Goal: Task Accomplishment & Management: Manage account settings

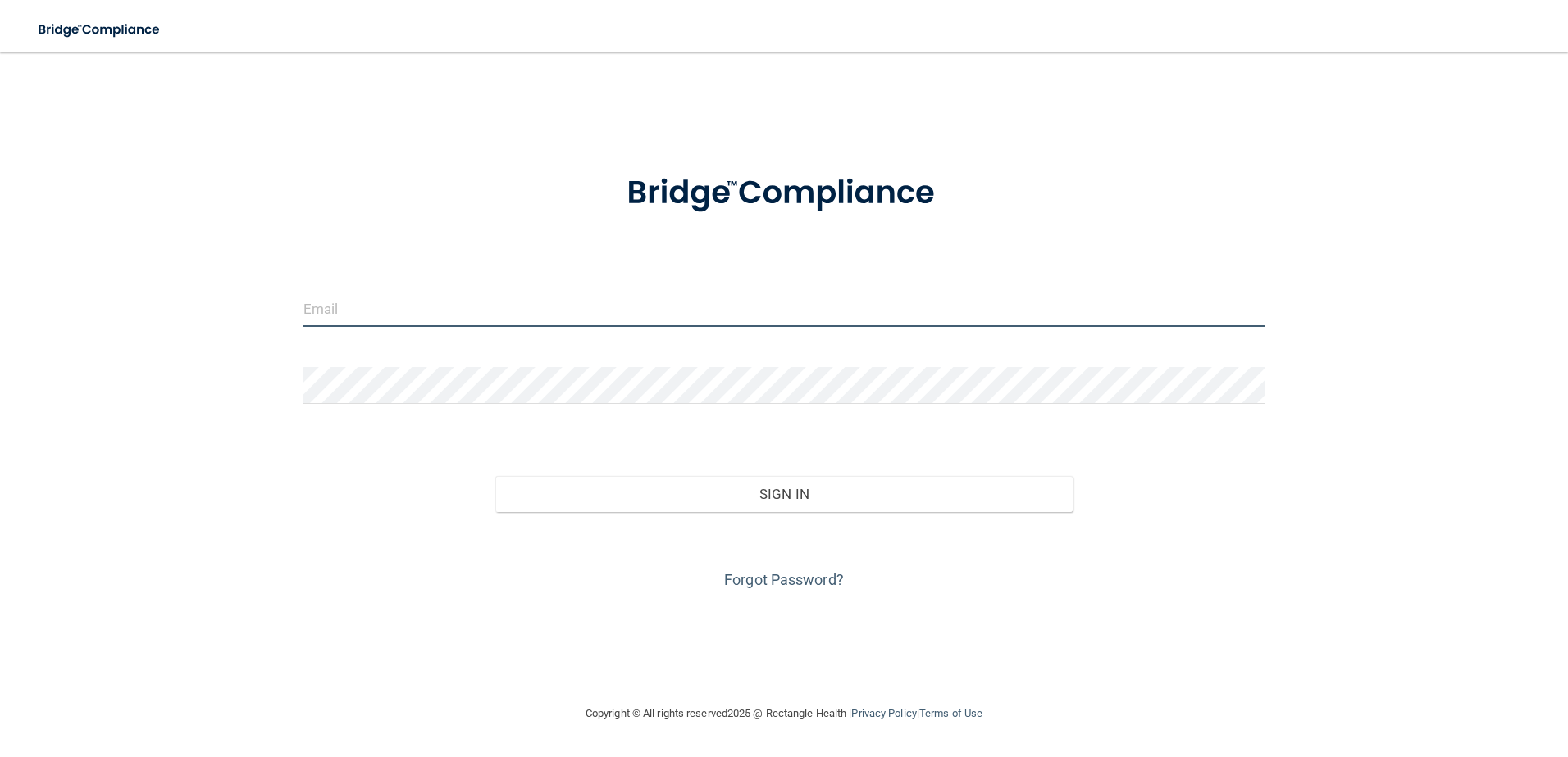
type input "[EMAIL_ADDRESS][DOMAIN_NAME]"
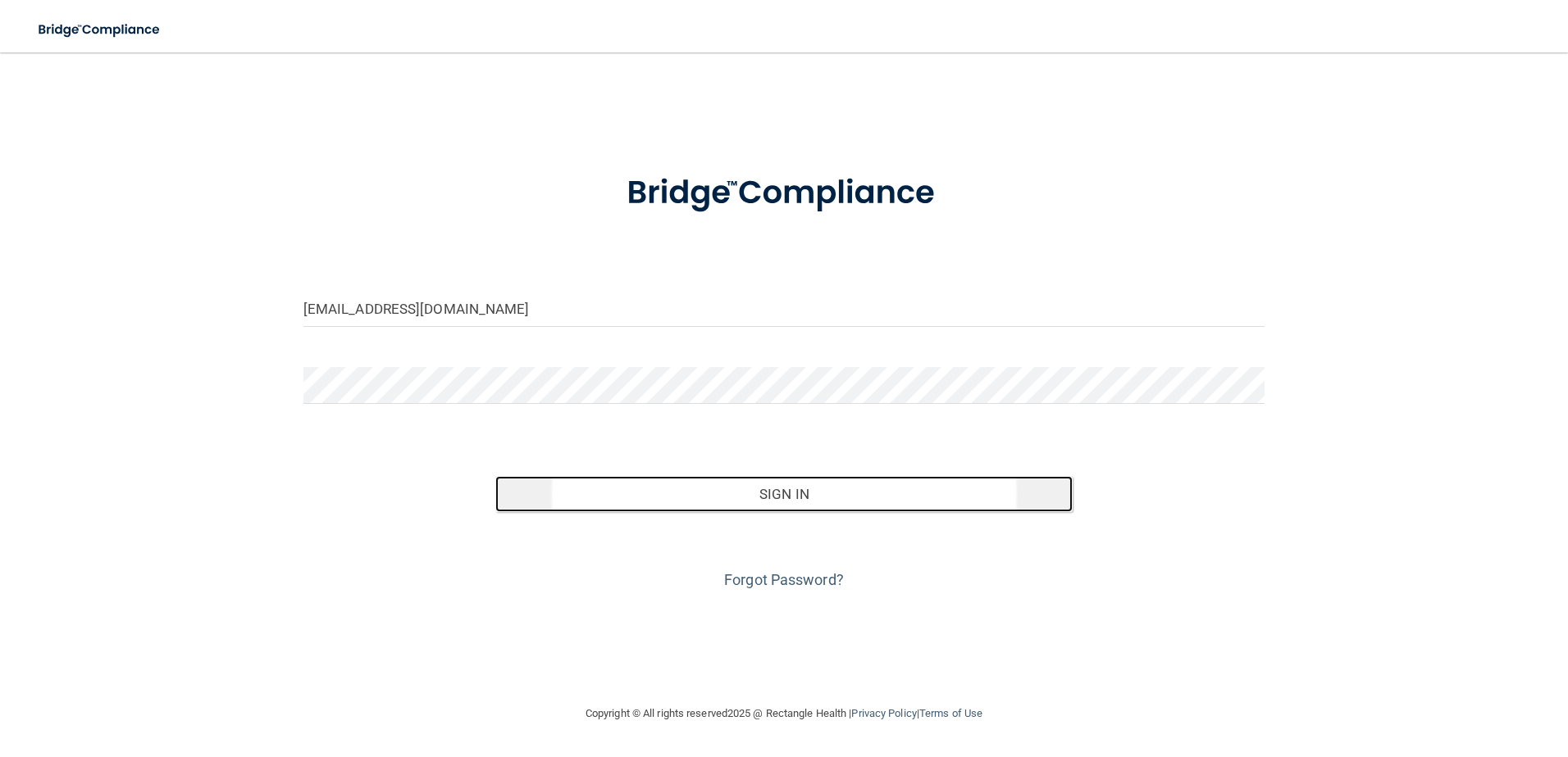
click at [691, 507] on button "Sign In" at bounding box center [783, 494] width 577 height 36
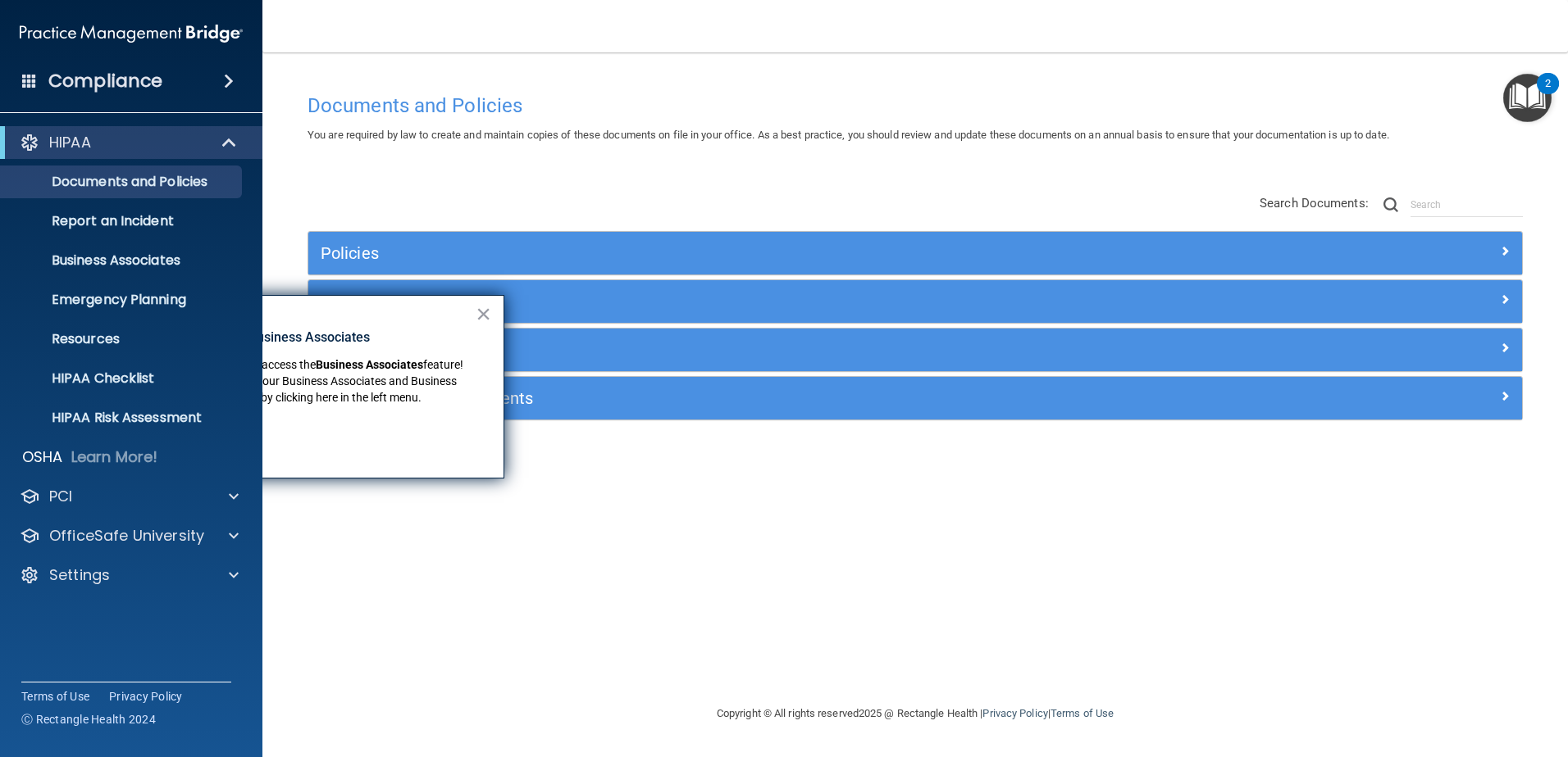
drag, startPoint x: 1170, startPoint y: 566, endPoint x: 1147, endPoint y: 554, distance: 25.9
click at [1170, 566] on div "Documents and Policies You are required by law to create and maintain copies of…" at bounding box center [915, 395] width 1240 height 619
click at [486, 310] on button "×" at bounding box center [483, 314] width 16 height 26
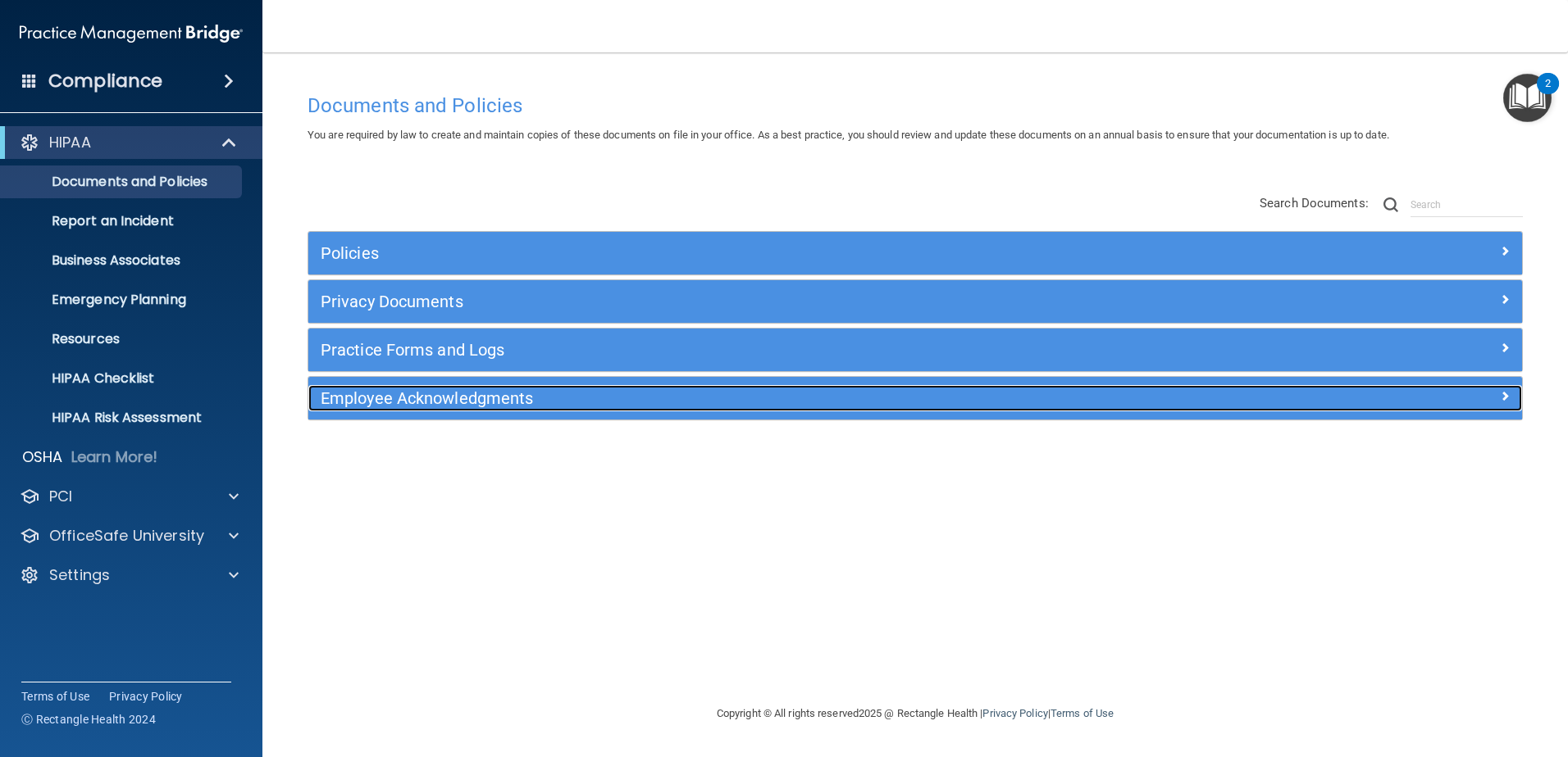
click at [385, 397] on h5 "Employee Acknowledgments" at bounding box center [763, 398] width 886 height 18
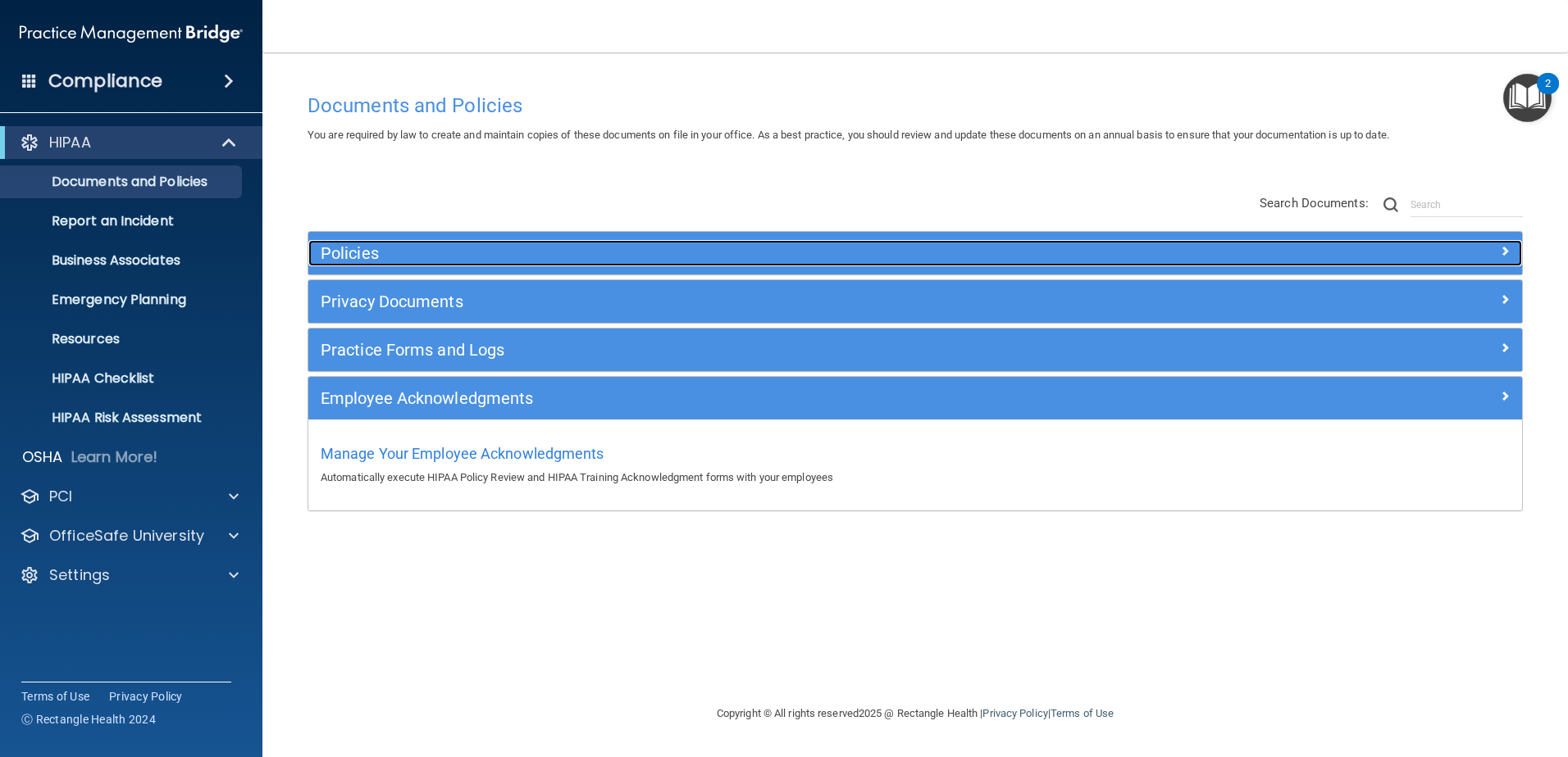
click at [359, 246] on h5 "Policies" at bounding box center [763, 253] width 886 height 18
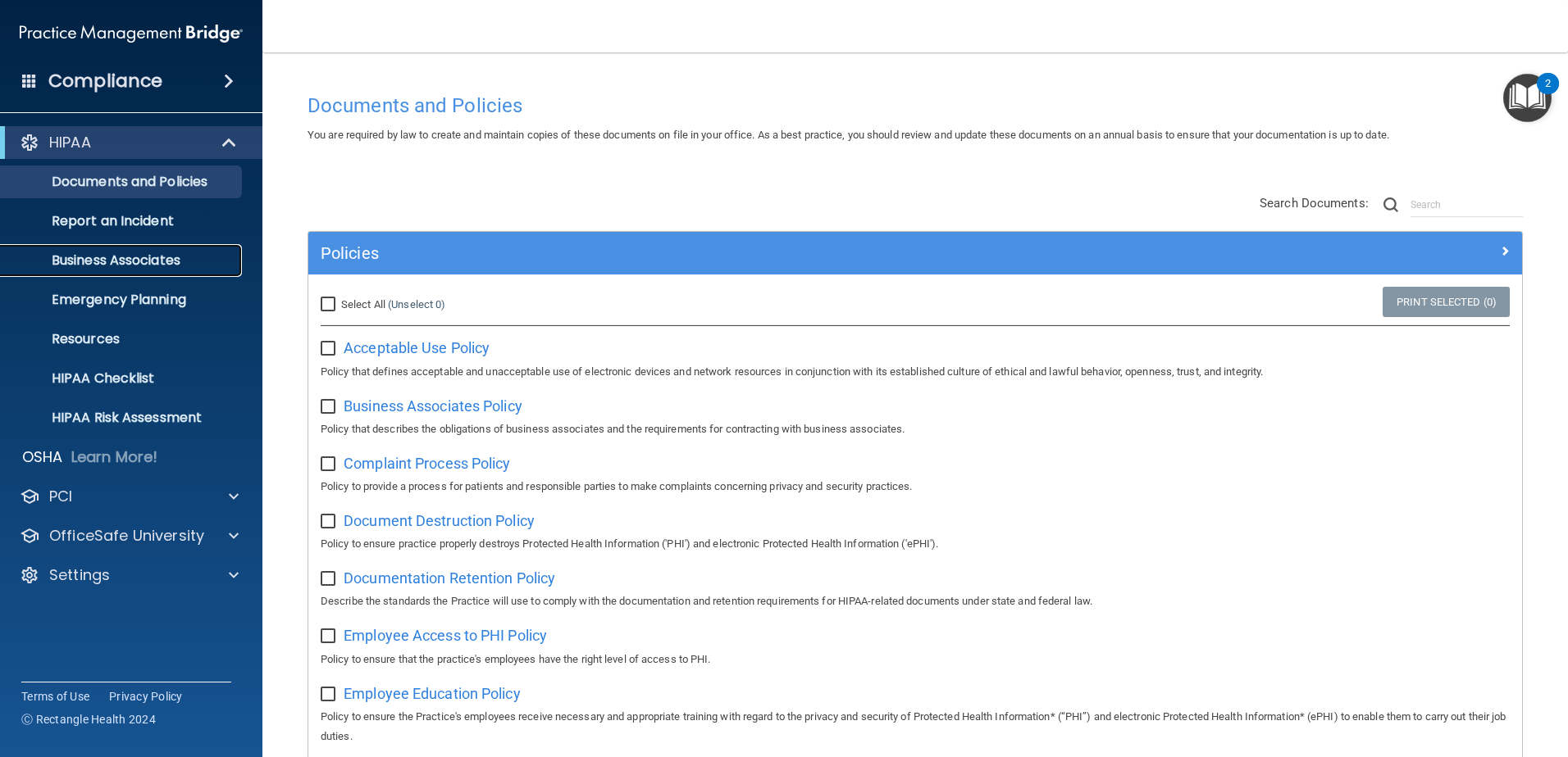
click at [120, 260] on p "Business Associates" at bounding box center [122, 260] width 224 height 16
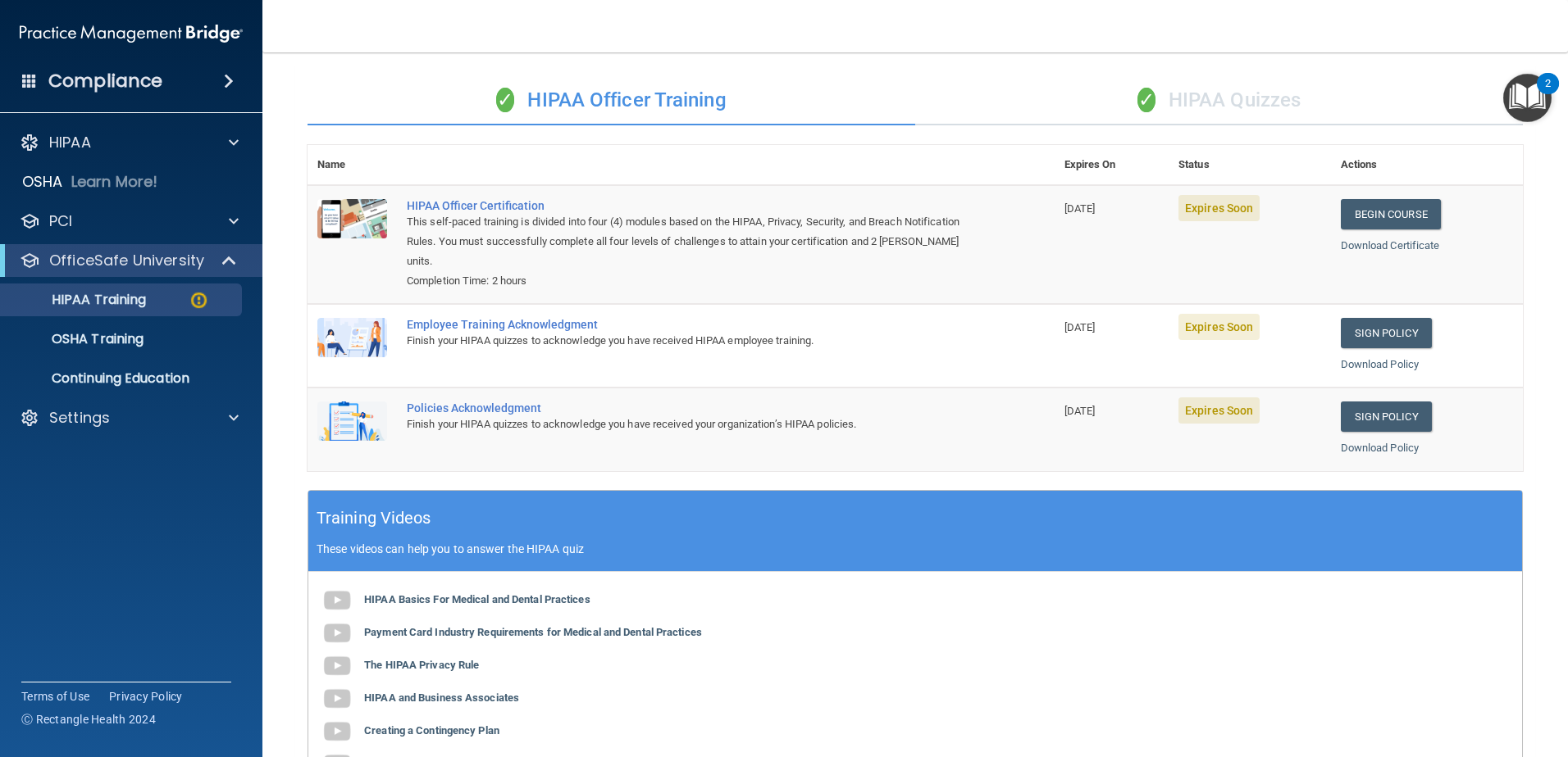
scroll to position [18, 0]
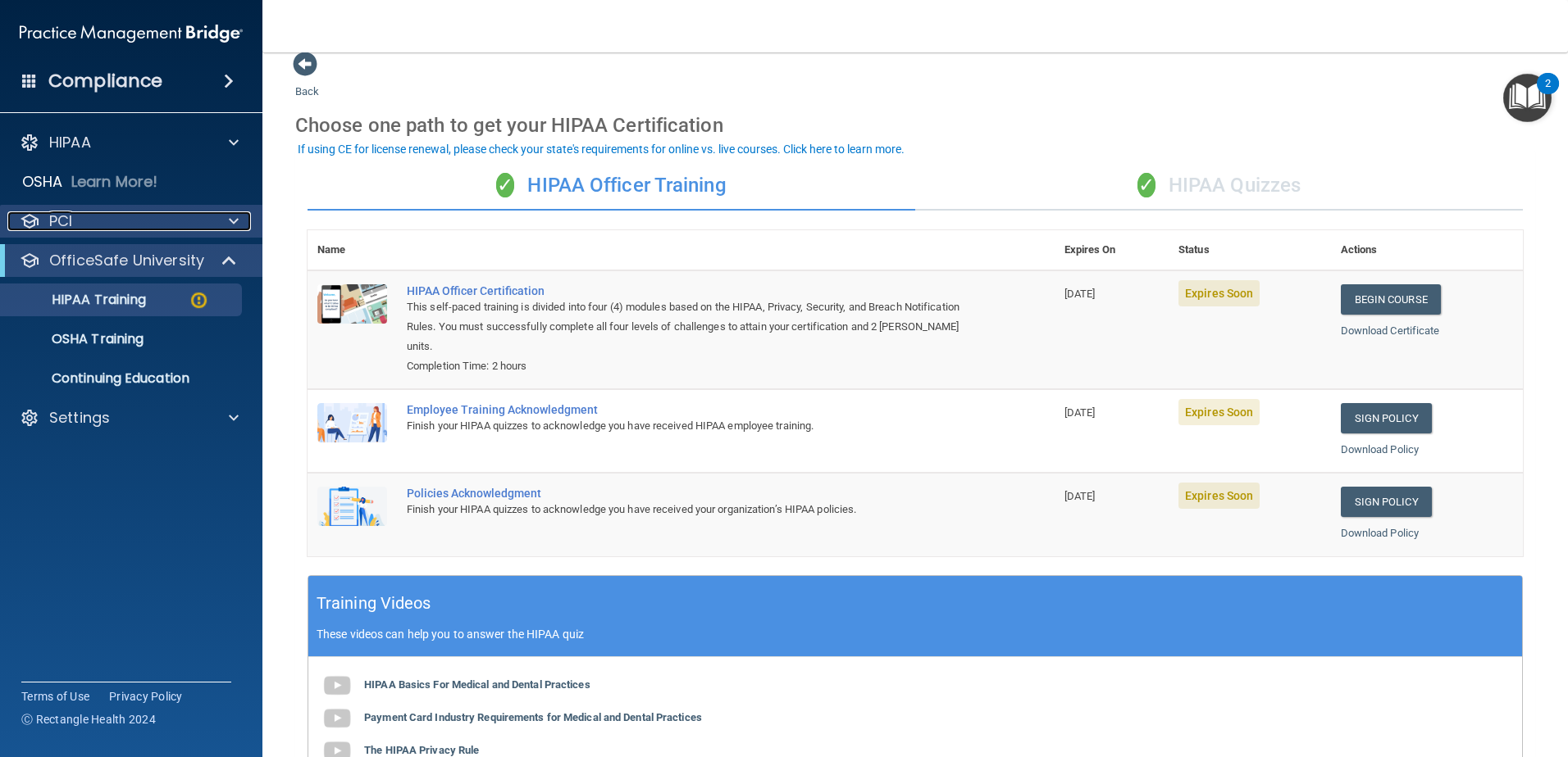
click at [60, 211] on p "PCI" at bounding box center [60, 221] width 23 height 20
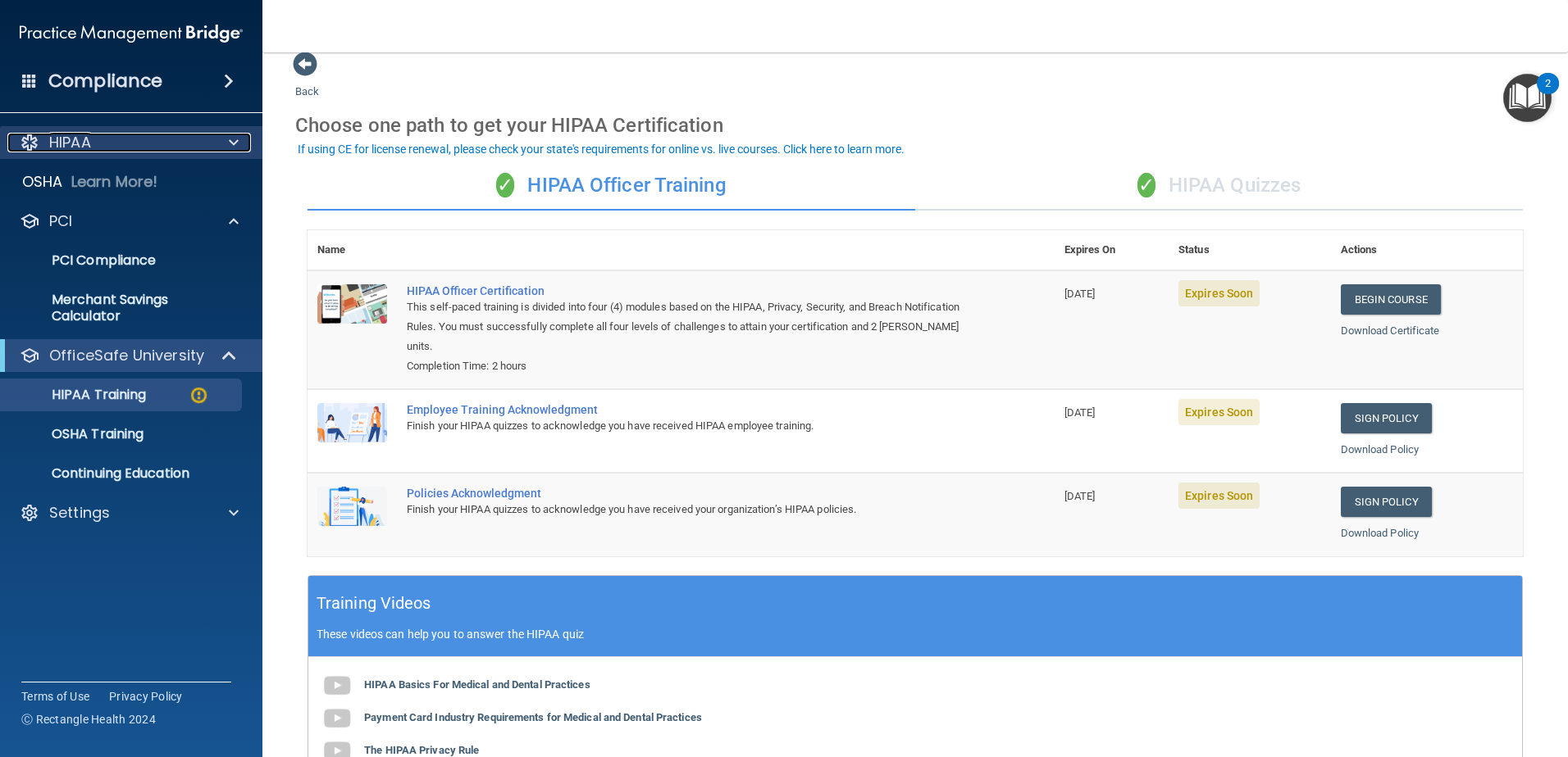
click at [71, 141] on p "HIPAA" at bounding box center [70, 142] width 41 height 20
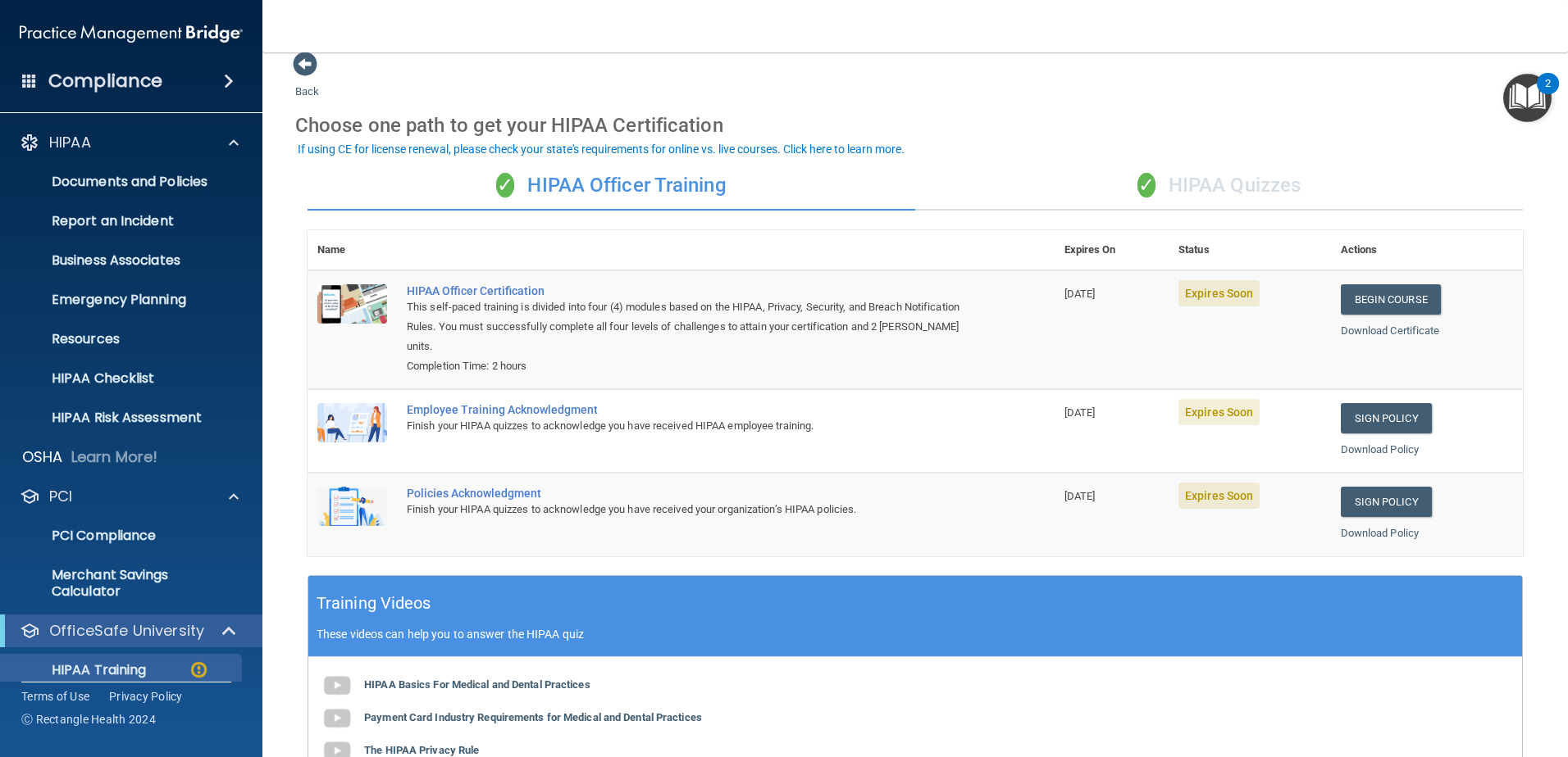
click at [80, 76] on h4 "Compliance" at bounding box center [105, 81] width 114 height 23
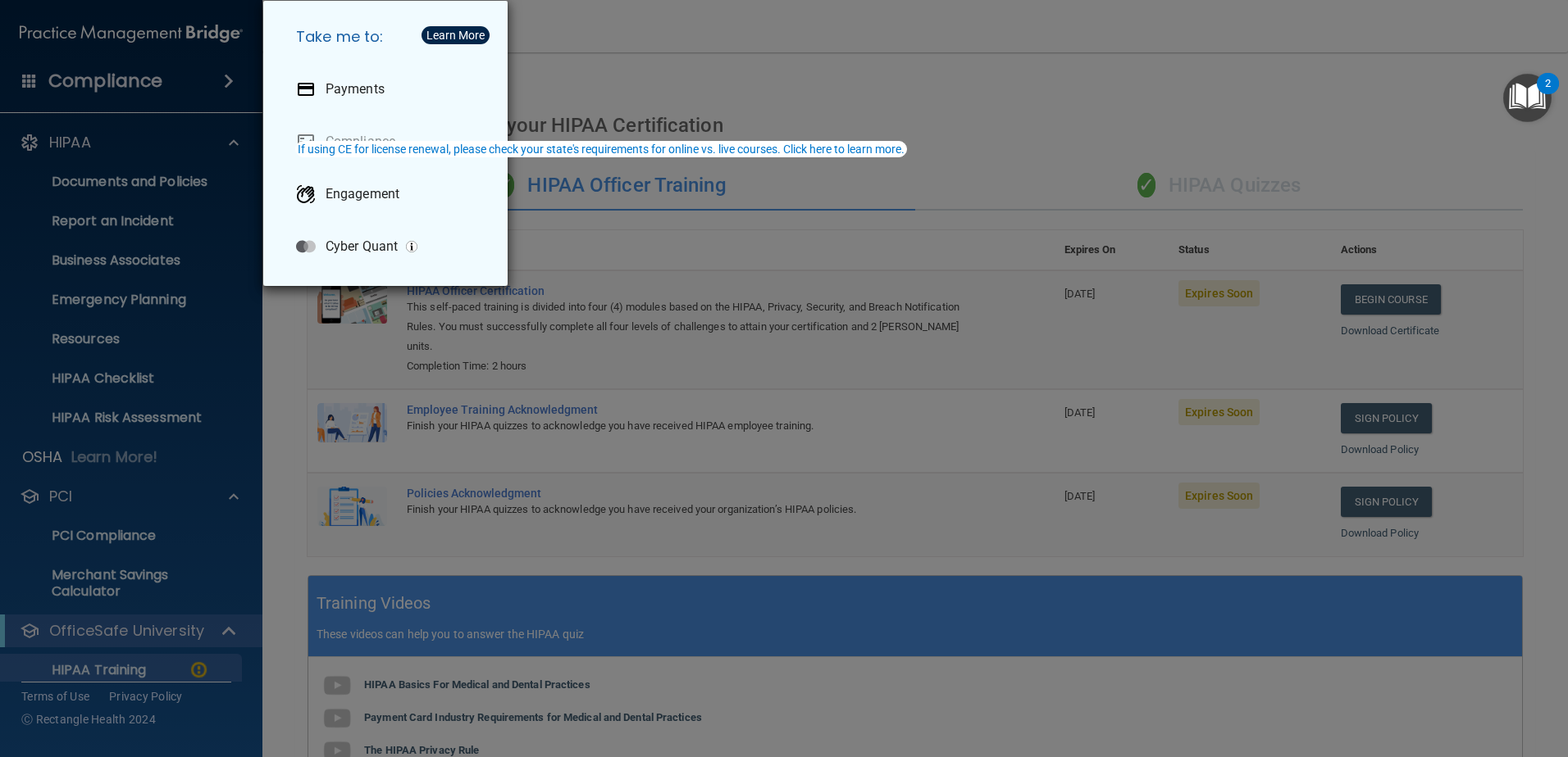
click at [176, 428] on div "Take me to: Payments Compliance Engagement Cyber Quant" at bounding box center [784, 378] width 1568 height 757
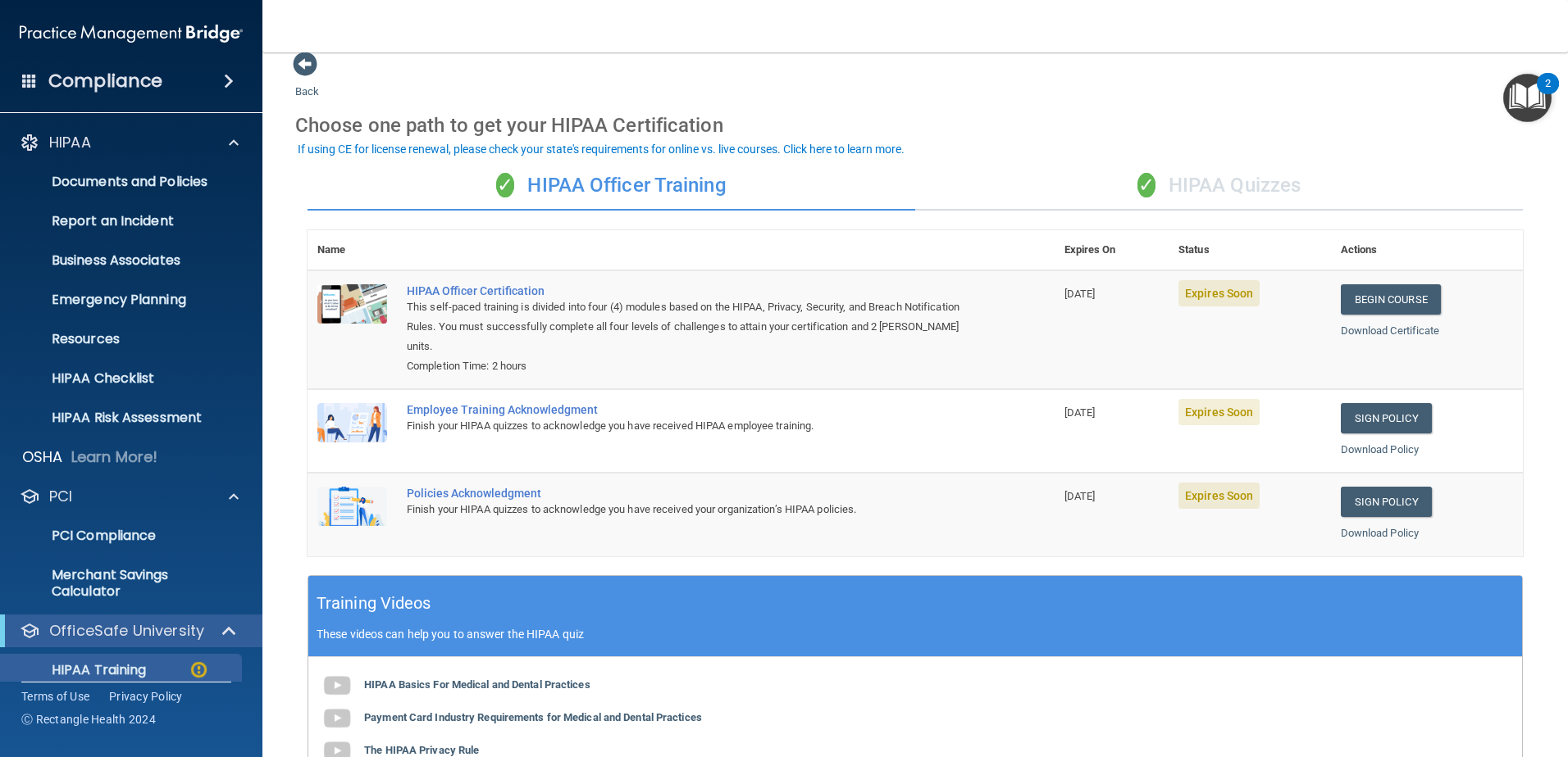
click at [174, 620] on div "OfficeSafe University" at bounding box center [131, 631] width 262 height 33
click at [139, 628] on p "OfficeSafe University" at bounding box center [127, 631] width 155 height 20
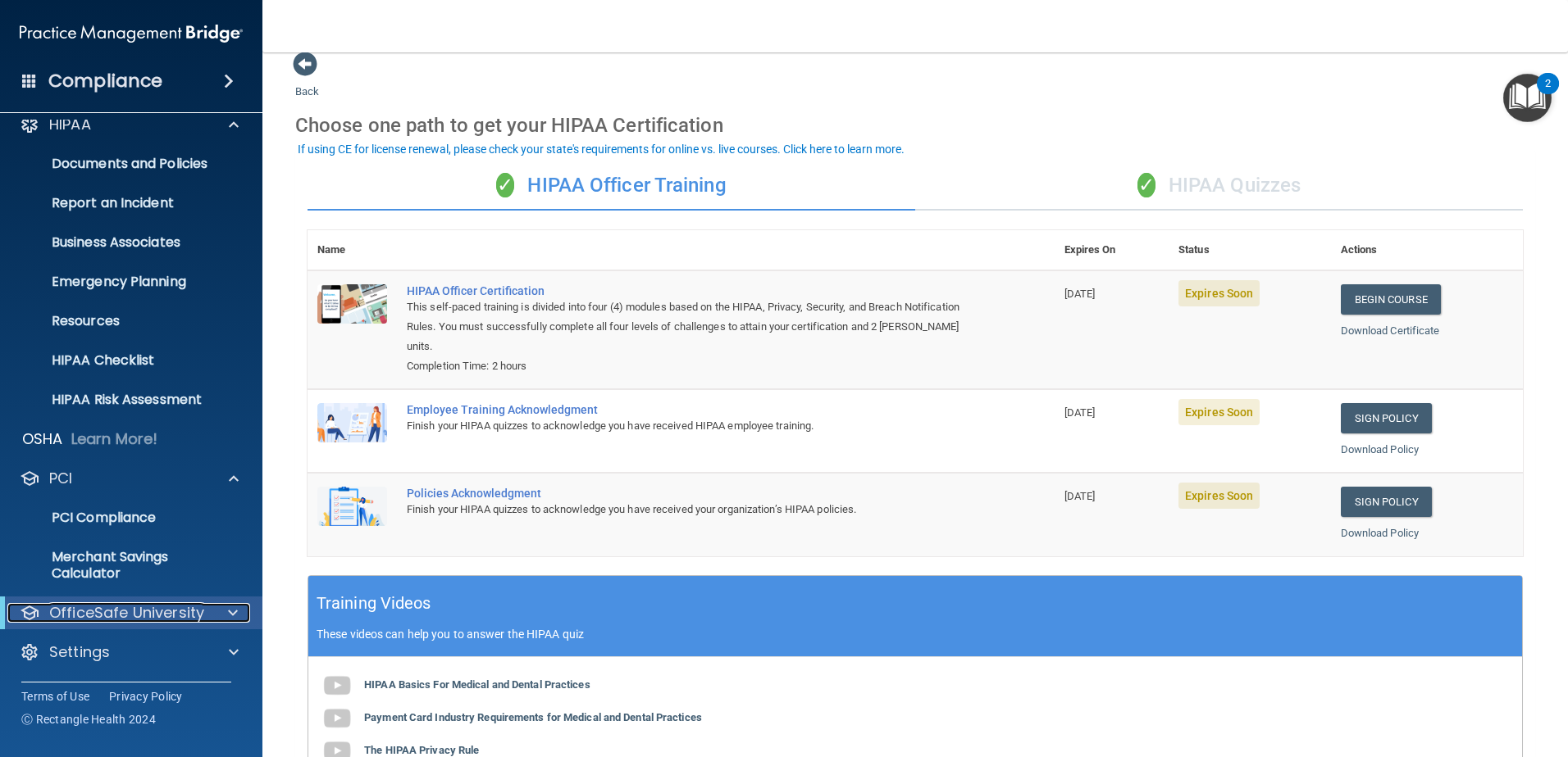
click at [171, 612] on p "OfficeSafe University" at bounding box center [127, 613] width 155 height 20
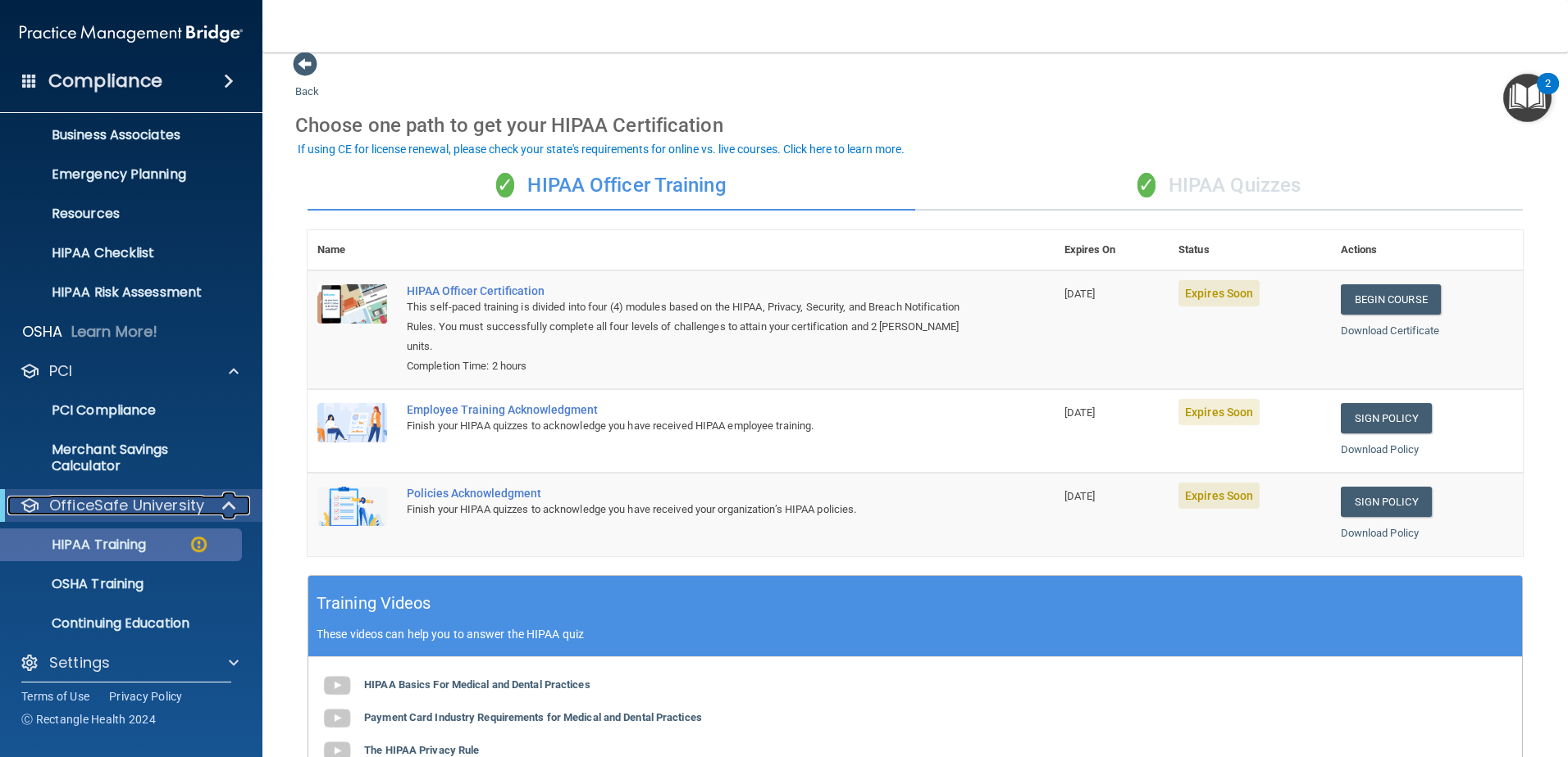
scroll to position [136, 0]
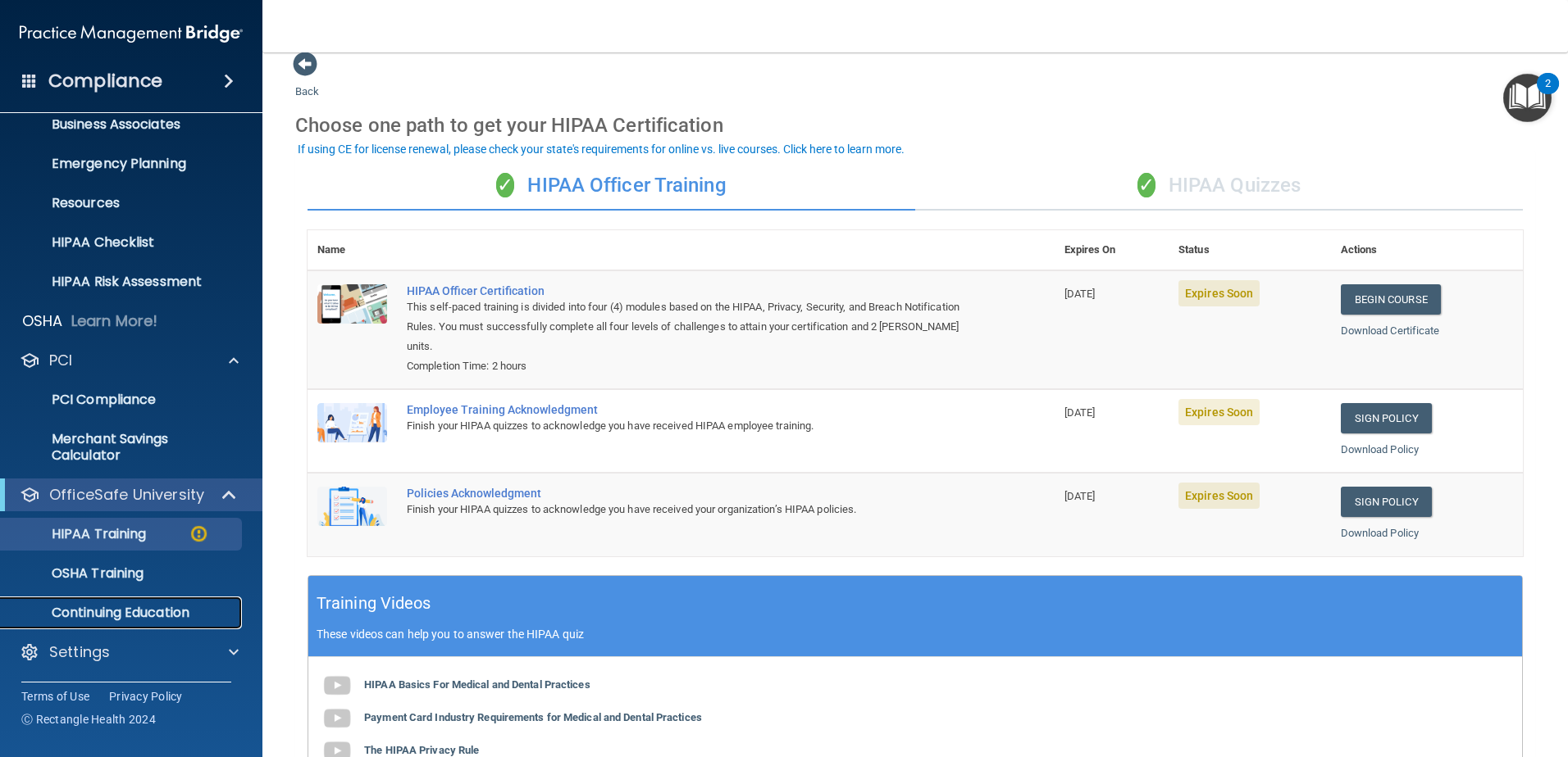
click at [119, 606] on p "Continuing Education" at bounding box center [122, 613] width 224 height 16
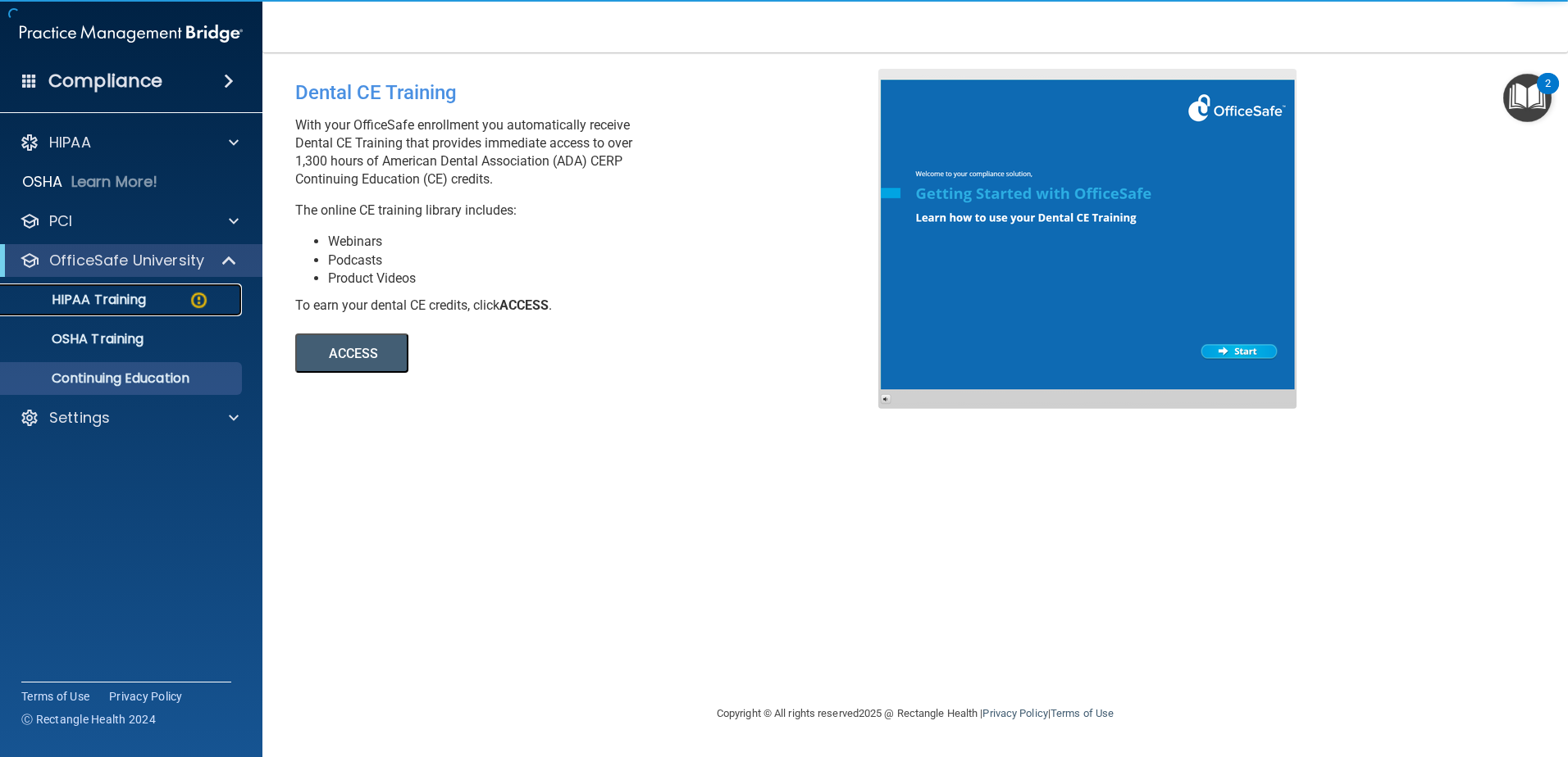
click at [78, 297] on p "HIPAA Training" at bounding box center [78, 299] width 135 height 16
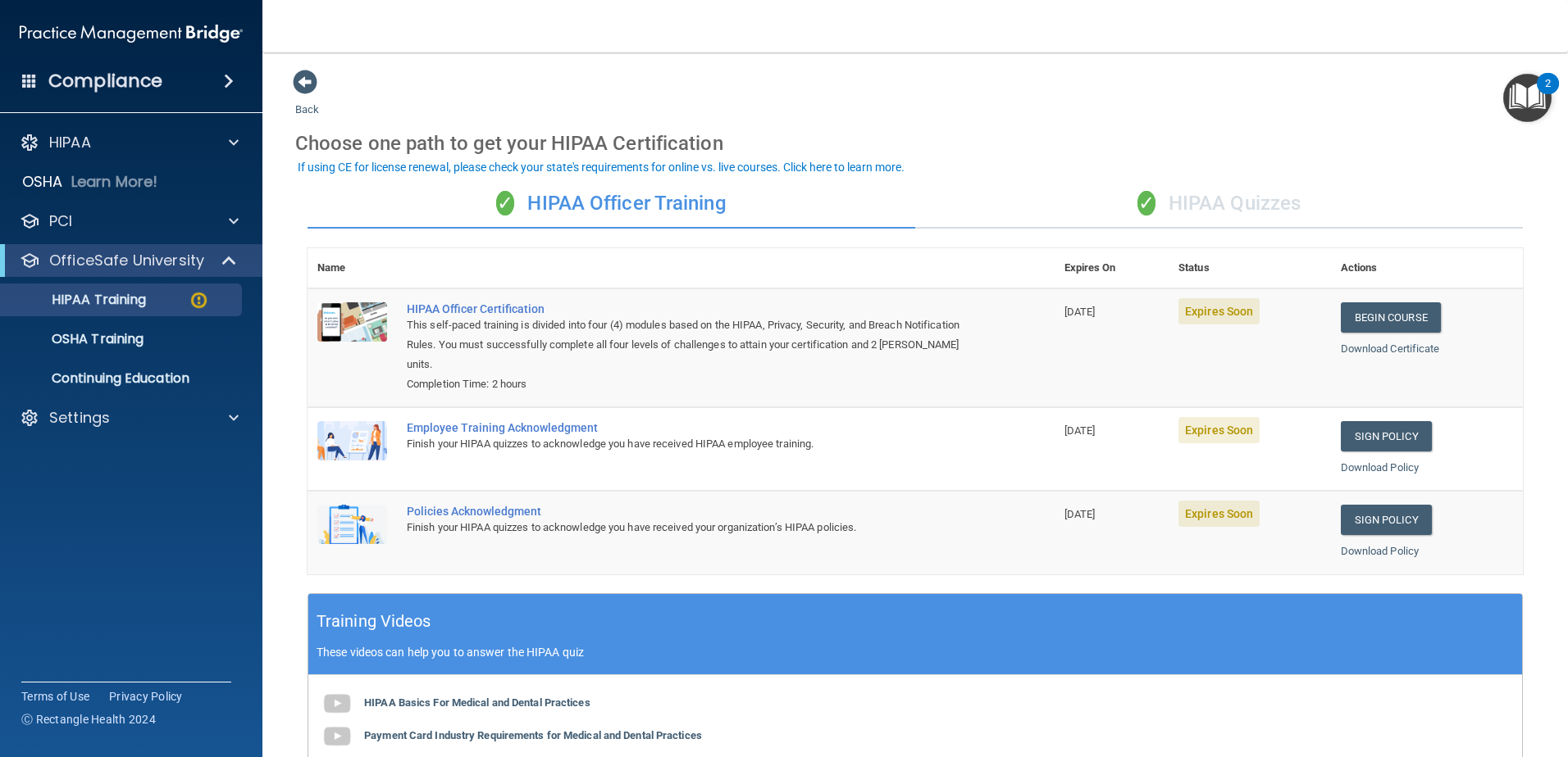
click at [1210, 204] on div "✓ HIPAA Quizzes" at bounding box center [1219, 203] width 608 height 49
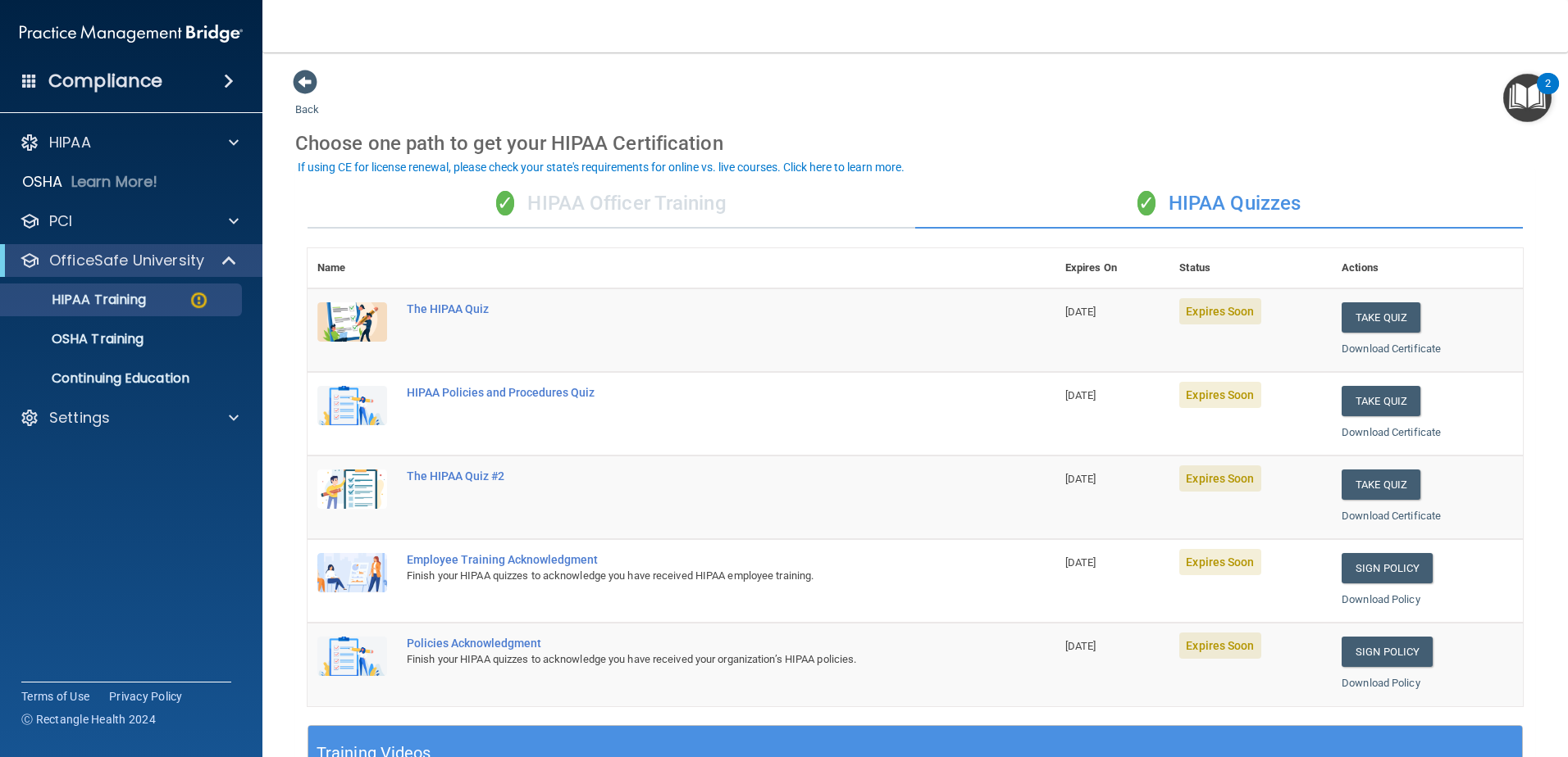
click at [1532, 97] on img "Open Resource Center, 2 new notifications" at bounding box center [1527, 98] width 48 height 48
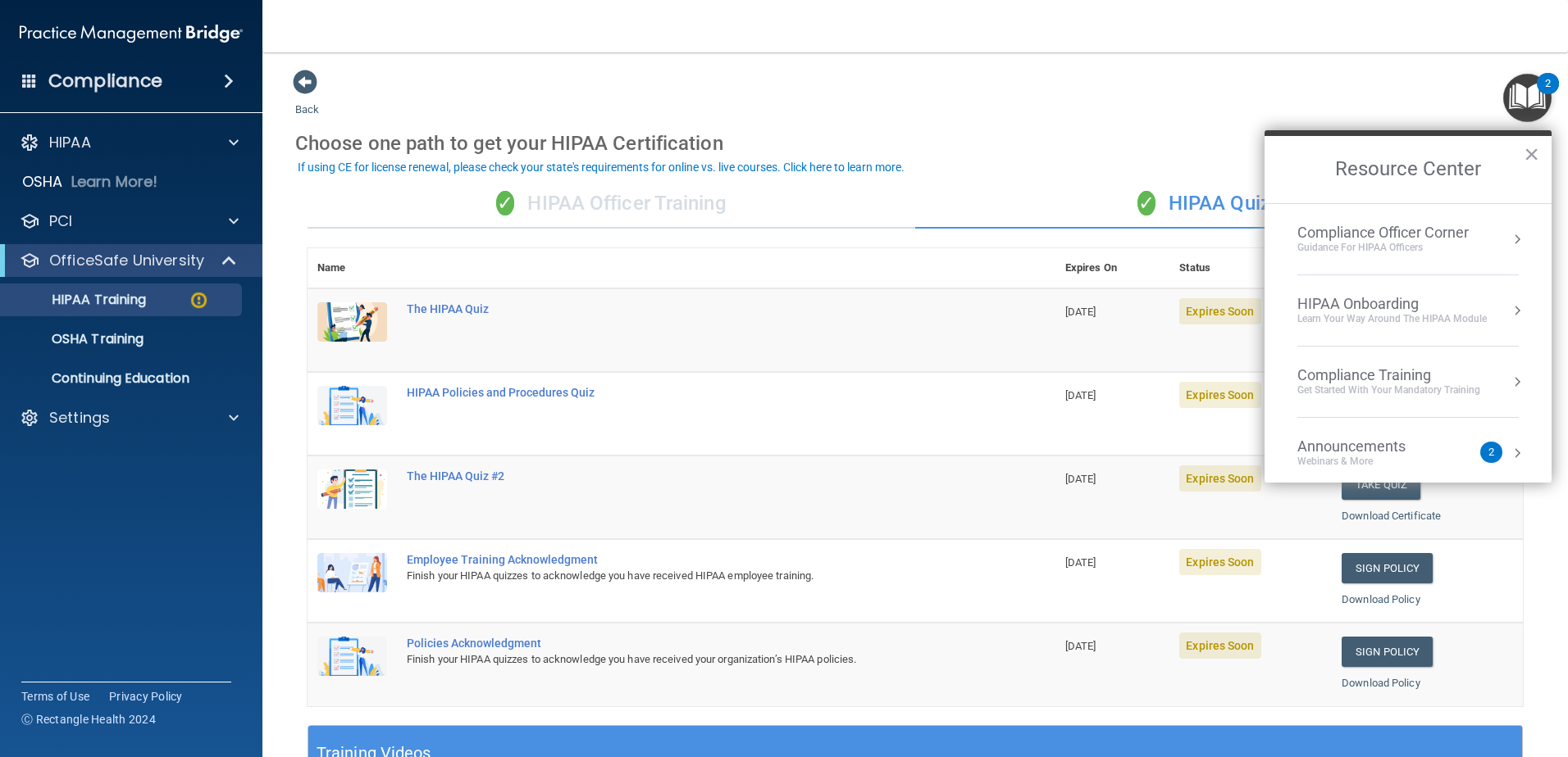
click at [1370, 229] on div "Compliance Officer Corner" at bounding box center [1383, 233] width 172 height 18
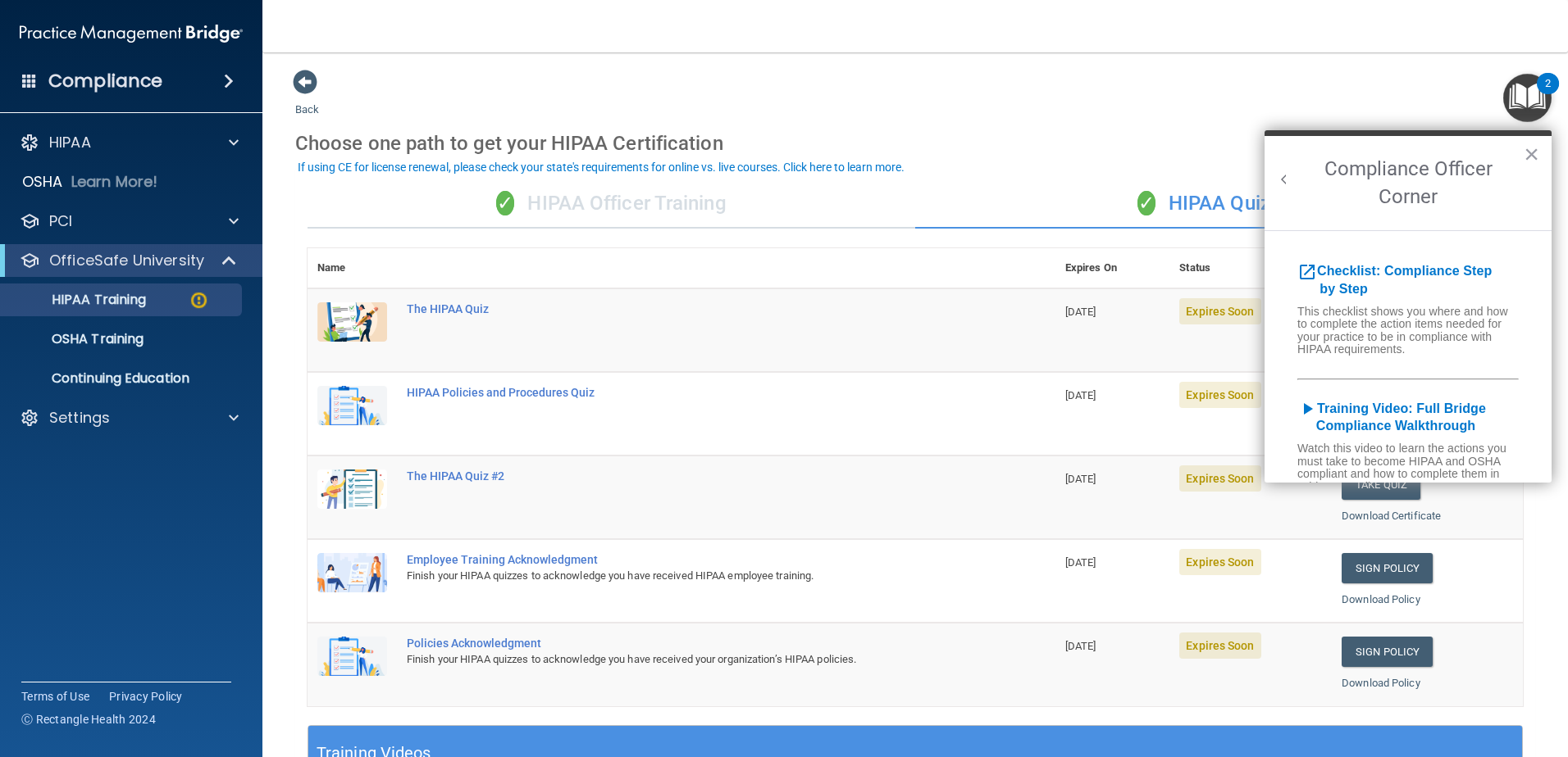
click at [1290, 183] on button "Back to Resource Center Home" at bounding box center [1283, 179] width 16 height 16
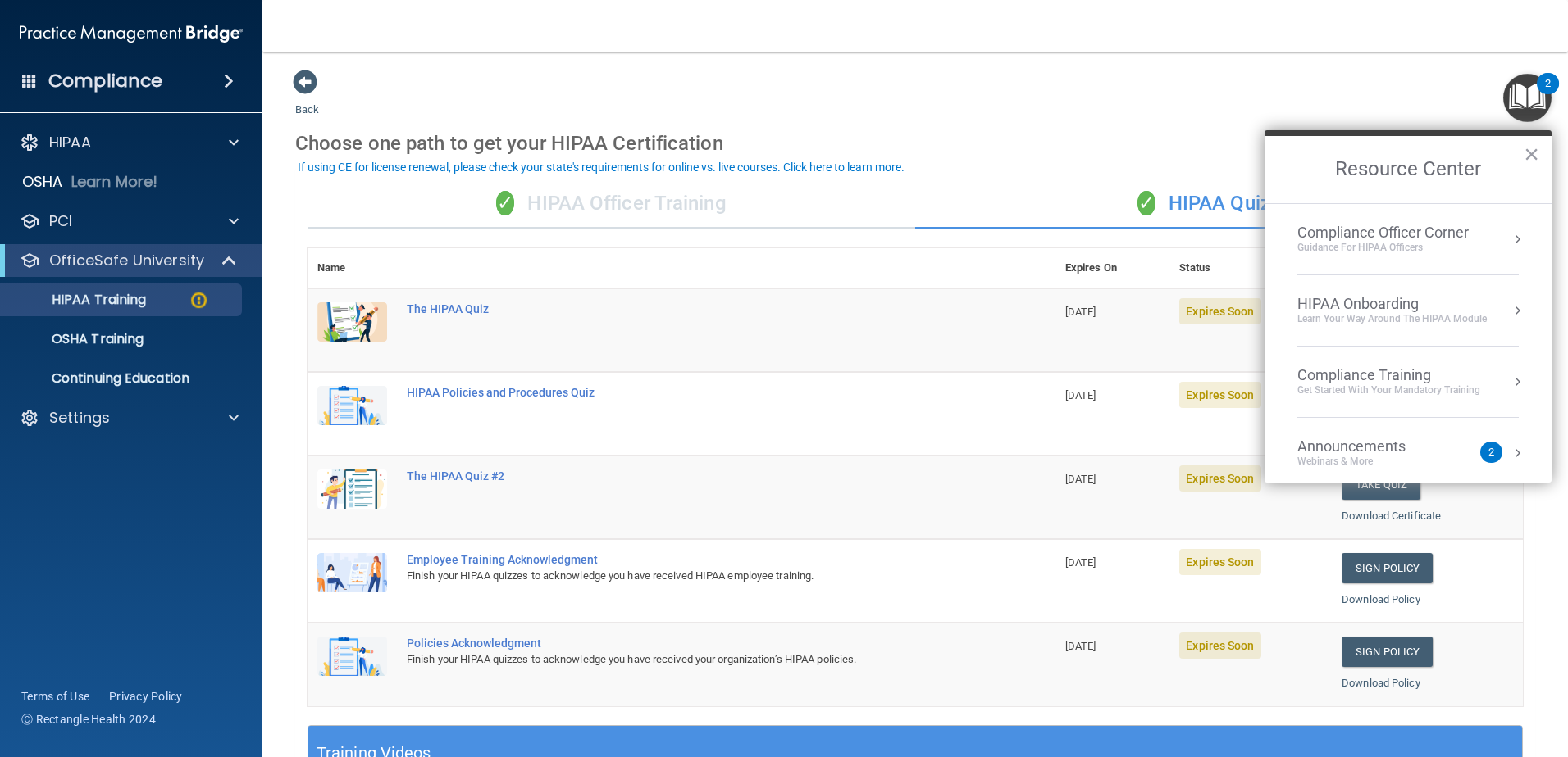
click at [1312, 305] on div "HIPAA Onboarding" at bounding box center [1392, 303] width 190 height 18
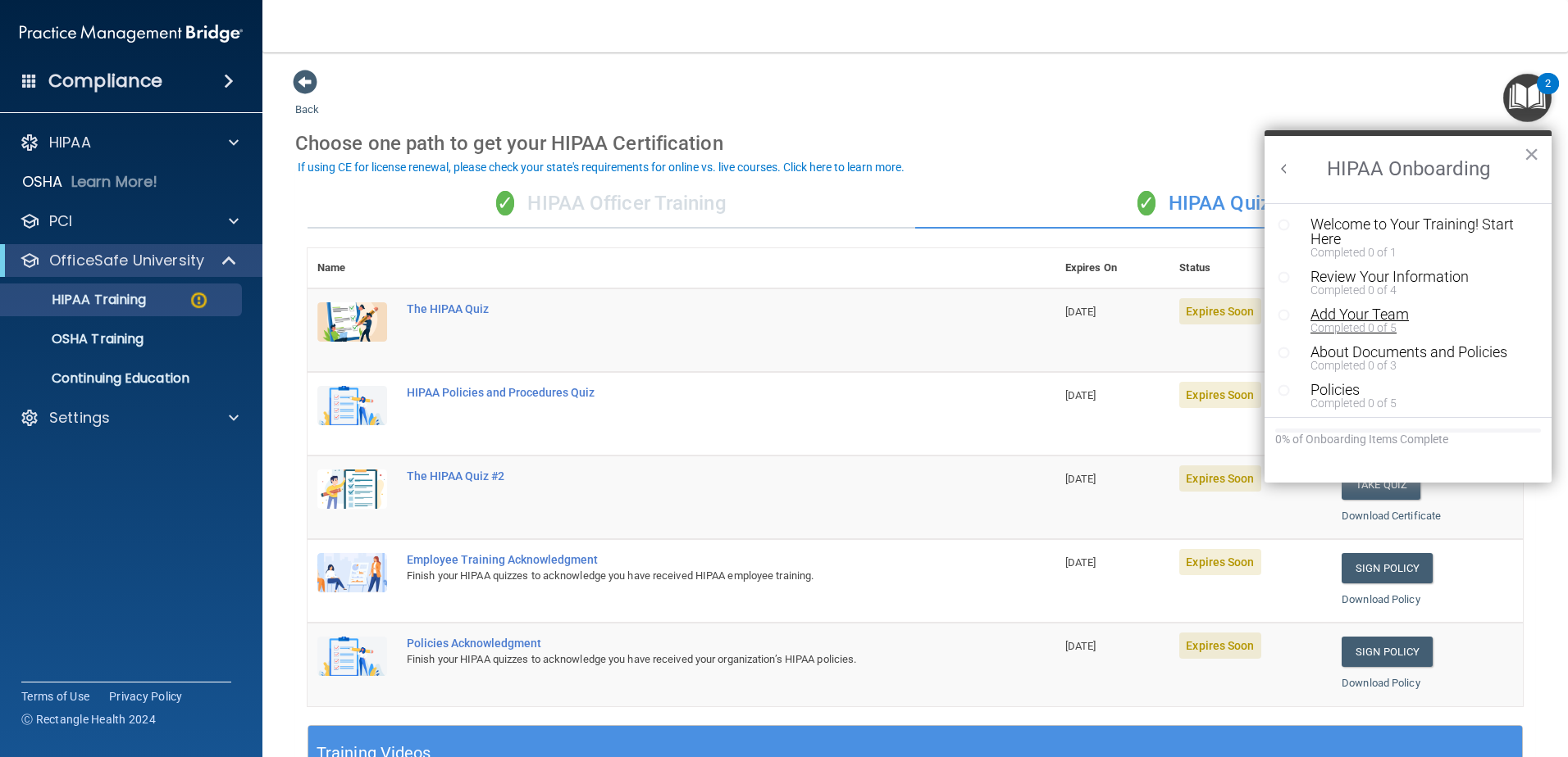
click at [1343, 313] on div "Add Your Team" at bounding box center [1414, 315] width 208 height 15
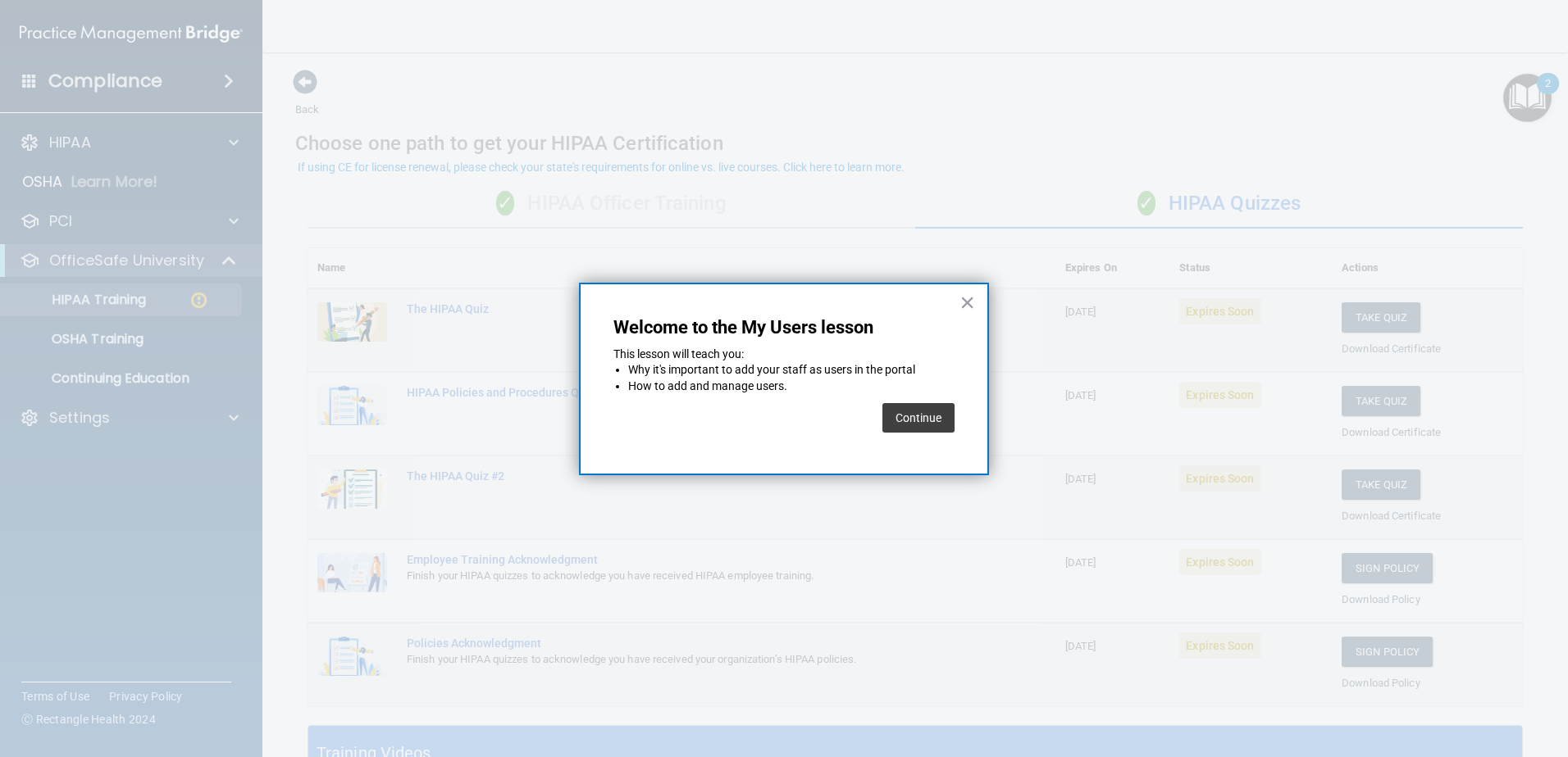
click at [917, 418] on button "Continue" at bounding box center [919, 418] width 72 height 29
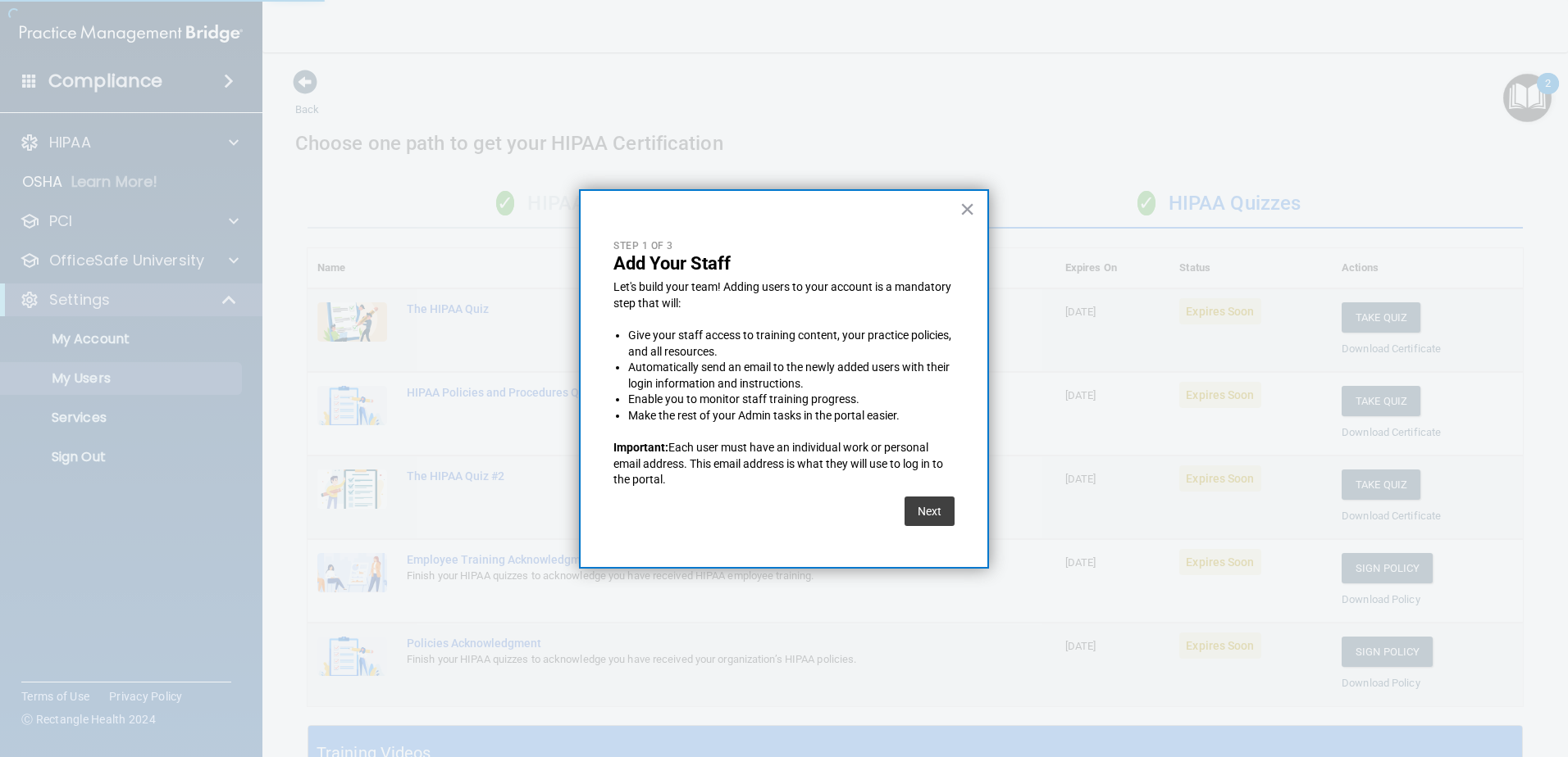
select select "20"
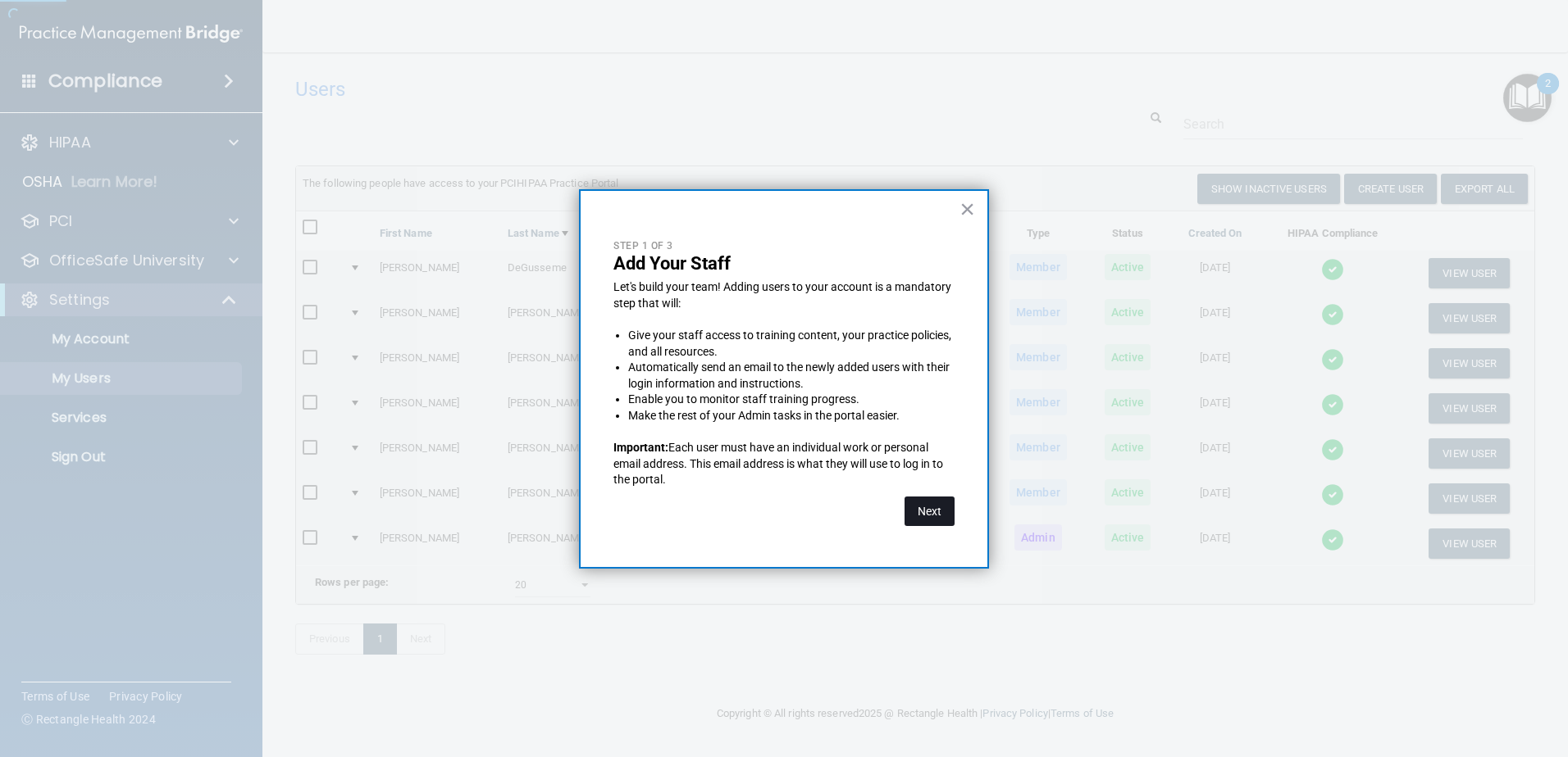
click at [919, 510] on button "Next" at bounding box center [930, 511] width 50 height 29
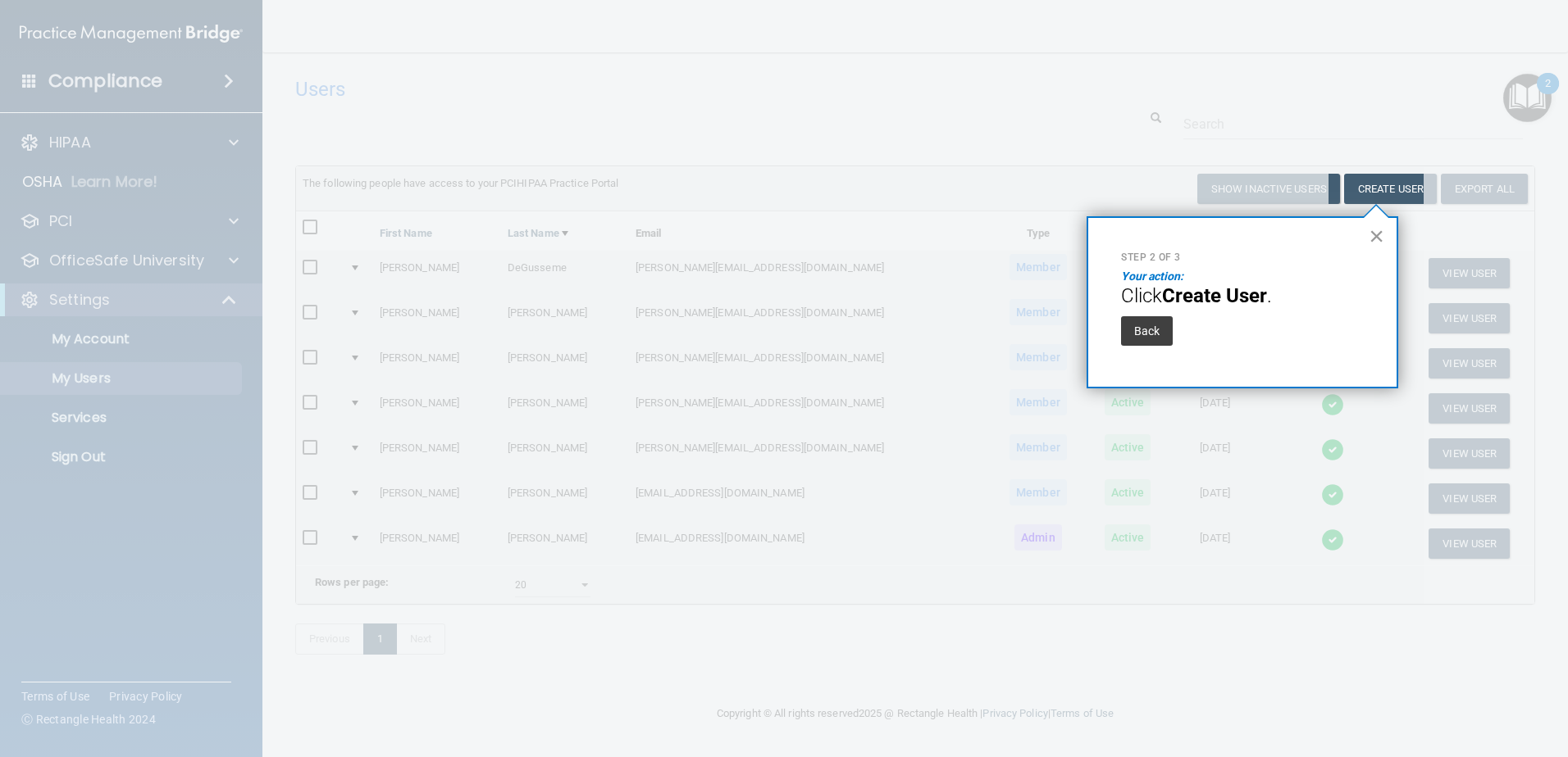
click at [1373, 239] on button "×" at bounding box center [1377, 236] width 16 height 26
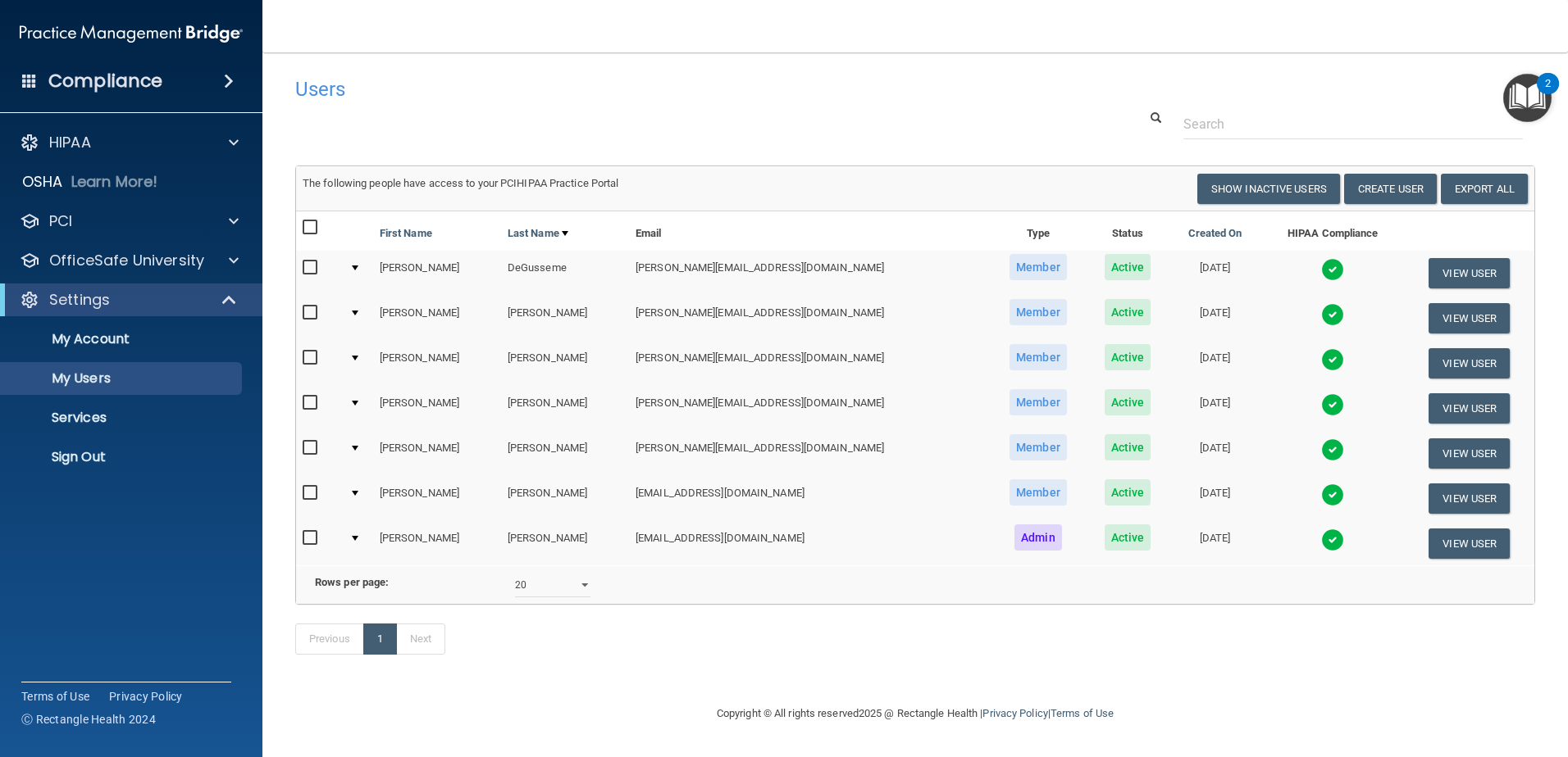
click at [298, 316] on td at bounding box center [319, 318] width 47 height 45
click at [305, 314] on input "checkbox" at bounding box center [312, 313] width 19 height 13
checkbox input "true"
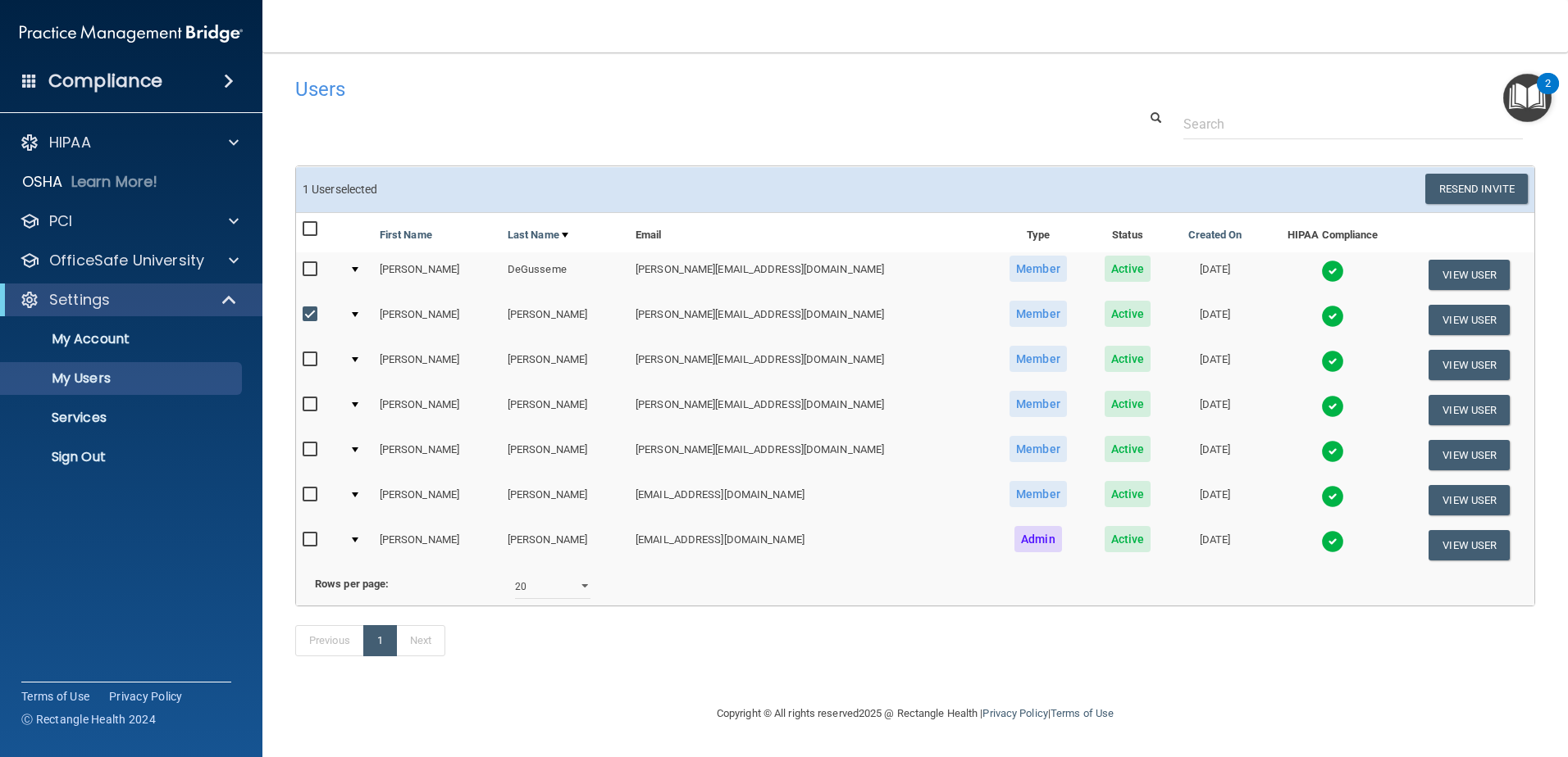
click at [308, 362] on input "checkbox" at bounding box center [312, 360] width 19 height 13
checkbox input "true"
click at [416, 317] on td "Delicia" at bounding box center [437, 320] width 128 height 45
click at [1451, 316] on button "View User" at bounding box center [1469, 320] width 81 height 30
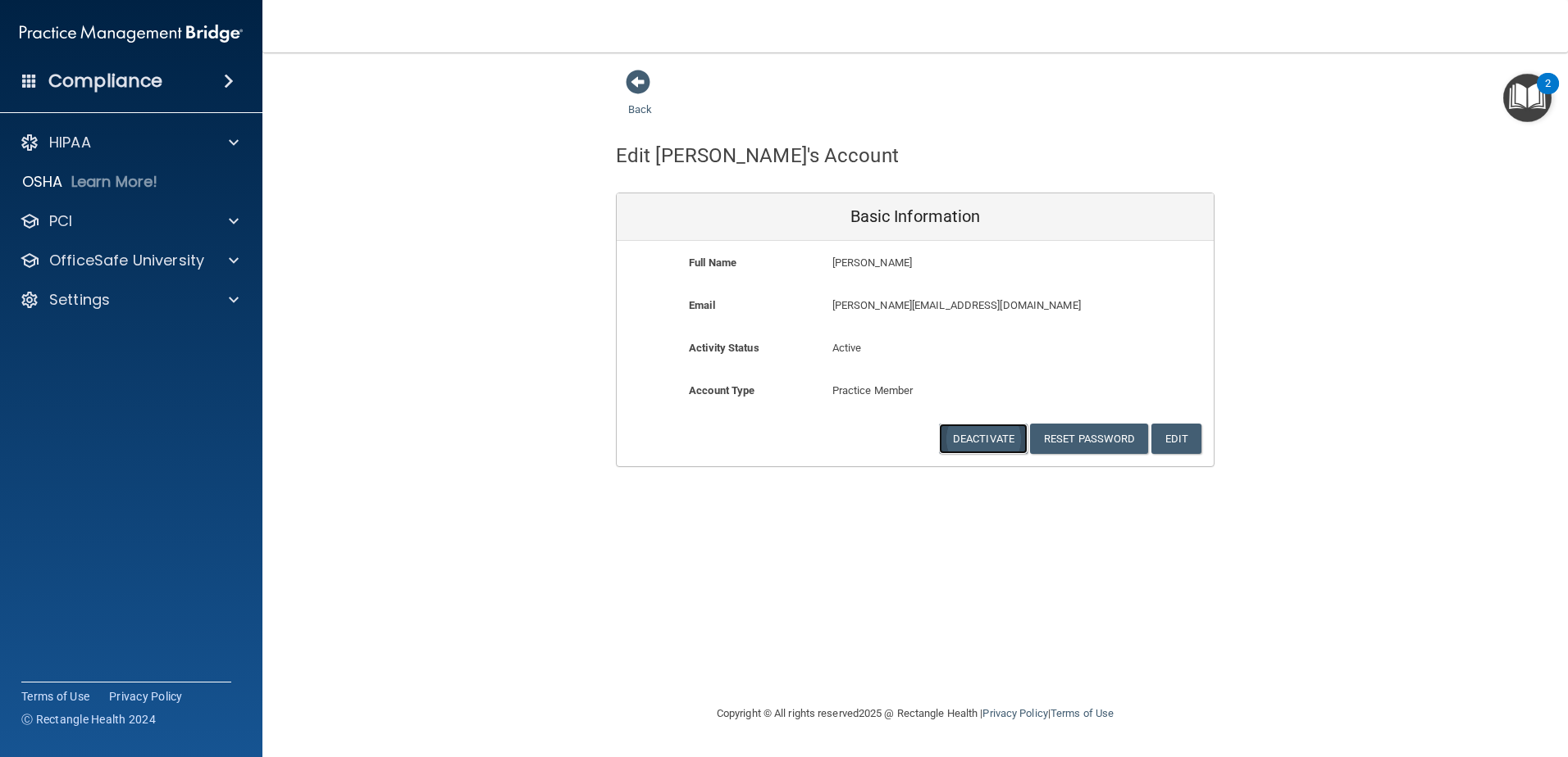
click at [996, 443] on button "Deactivate" at bounding box center [983, 439] width 89 height 30
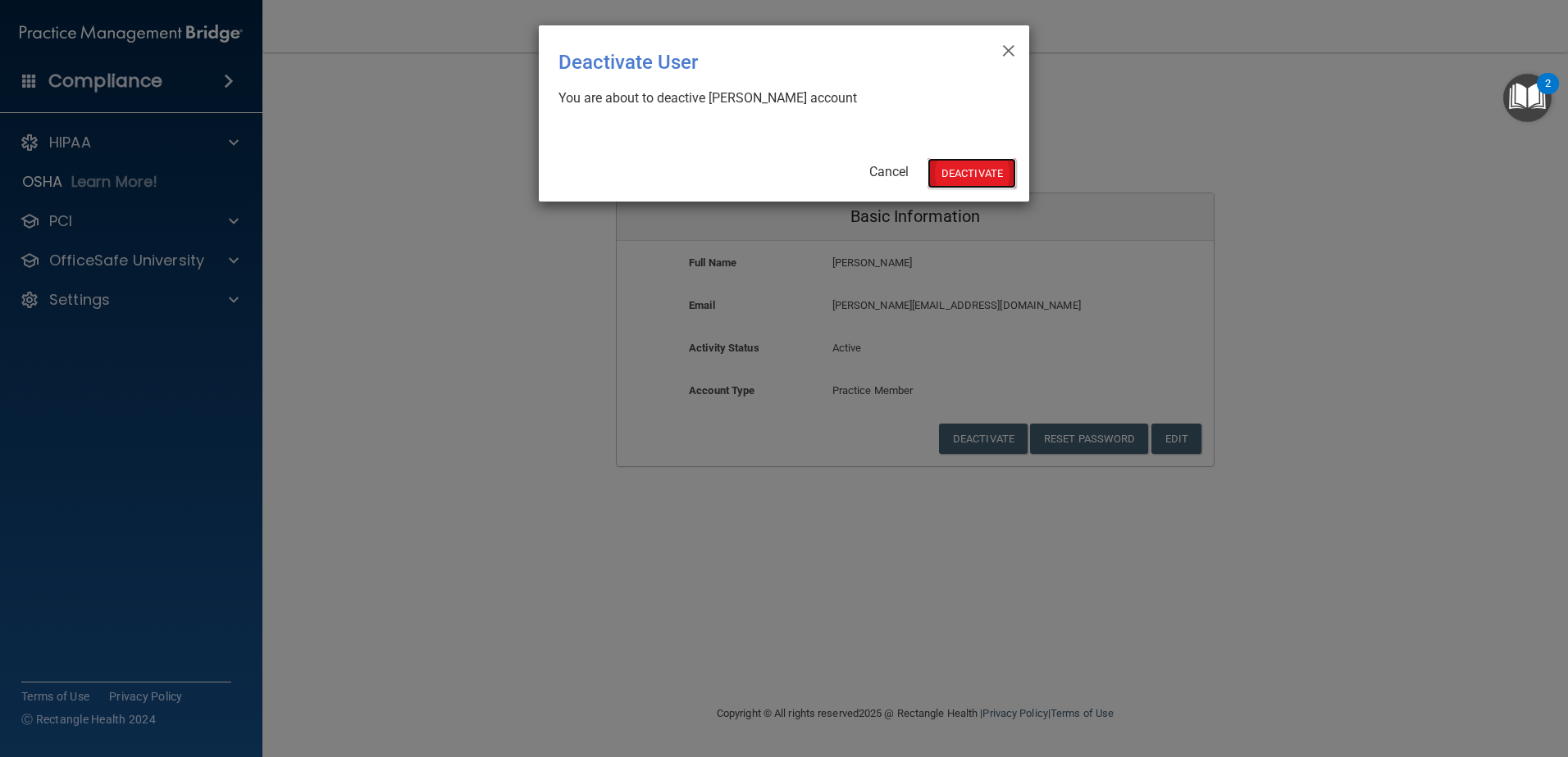
click at [952, 184] on button "Deactivate" at bounding box center [971, 172] width 89 height 30
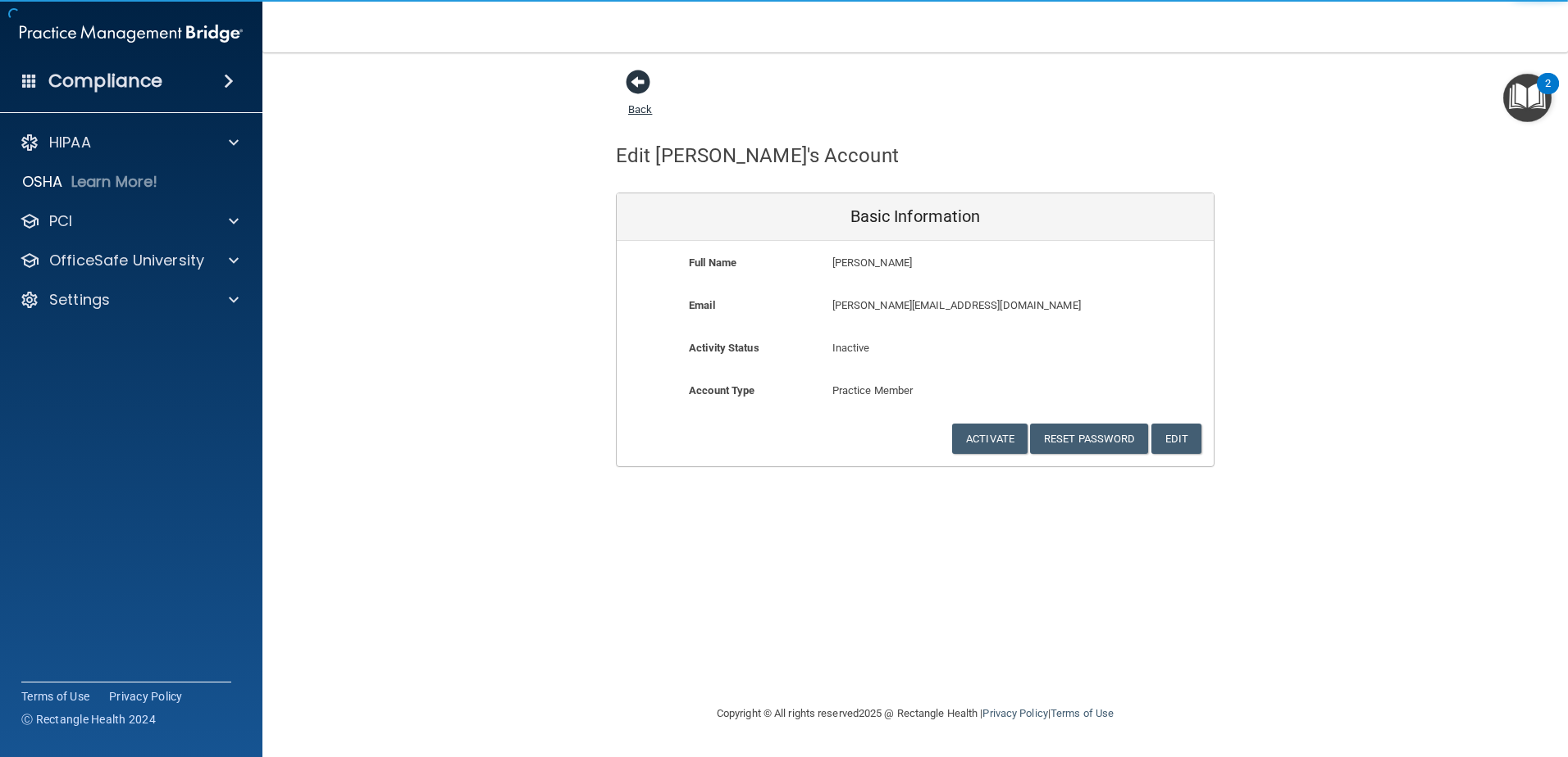
click at [637, 86] on span at bounding box center [637, 82] width 25 height 25
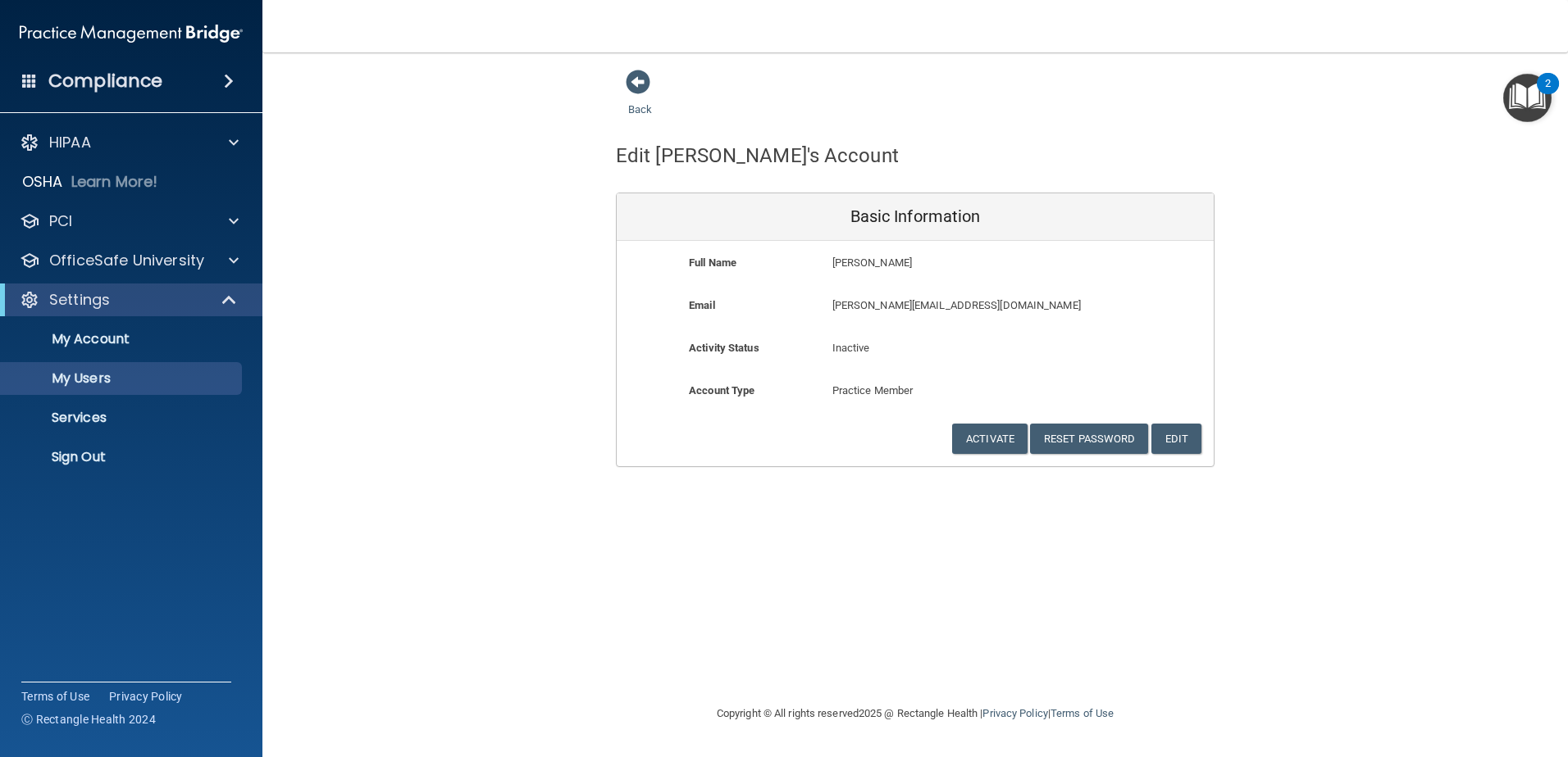
select select "20"
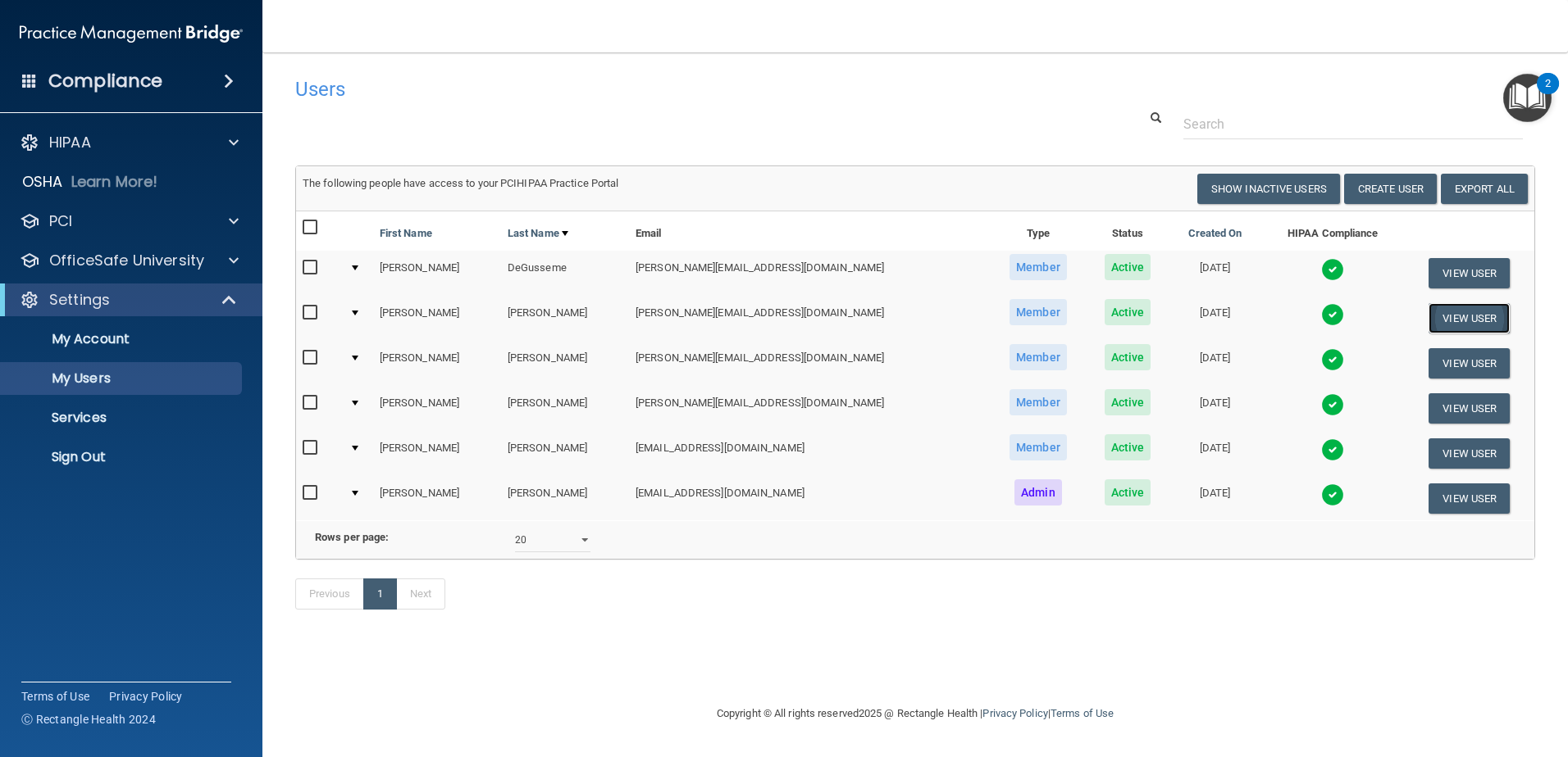
click at [1428, 316] on button "View User" at bounding box center [1469, 318] width 81 height 30
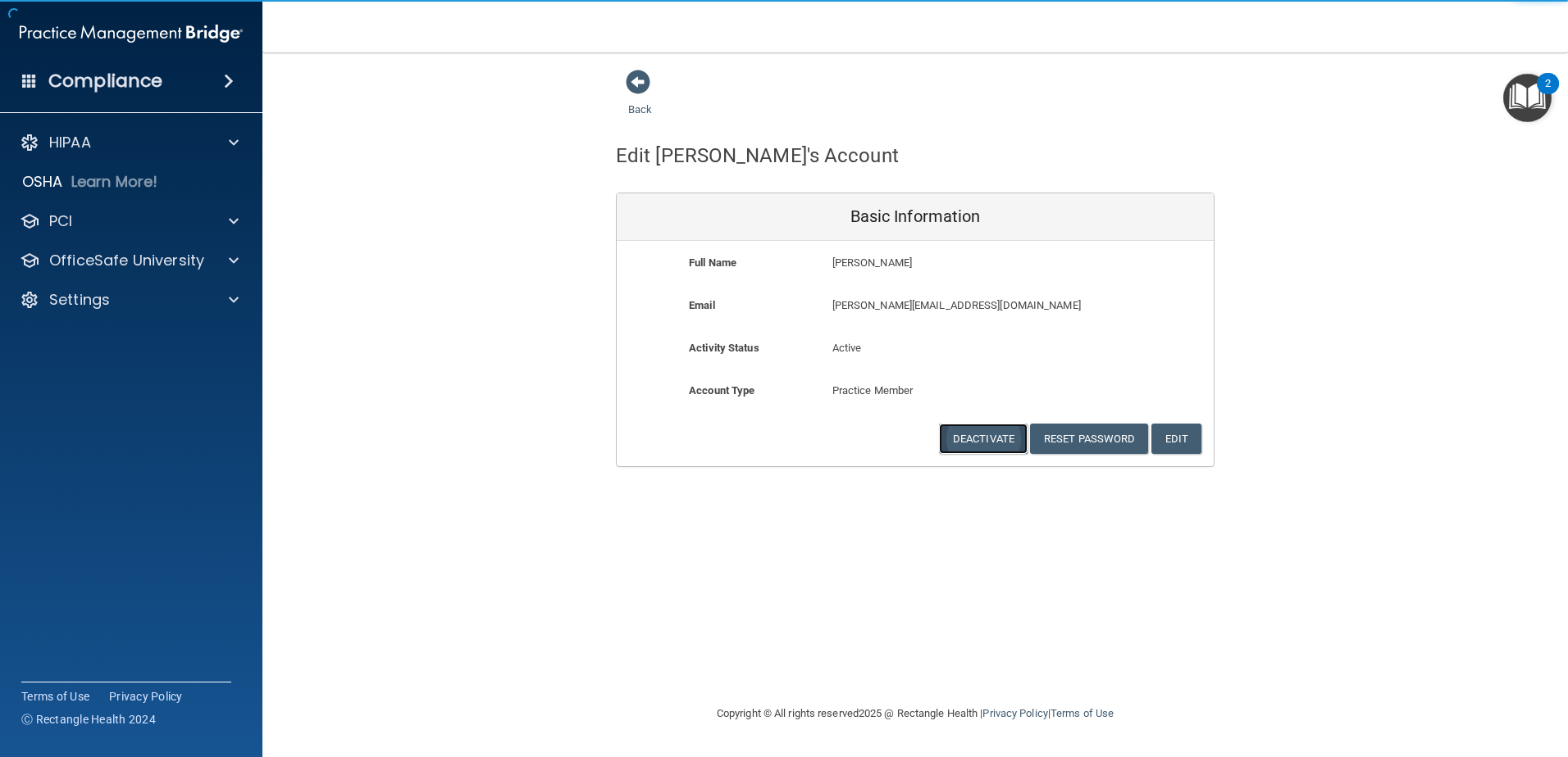
click at [1013, 439] on button "Deactivate" at bounding box center [983, 439] width 89 height 30
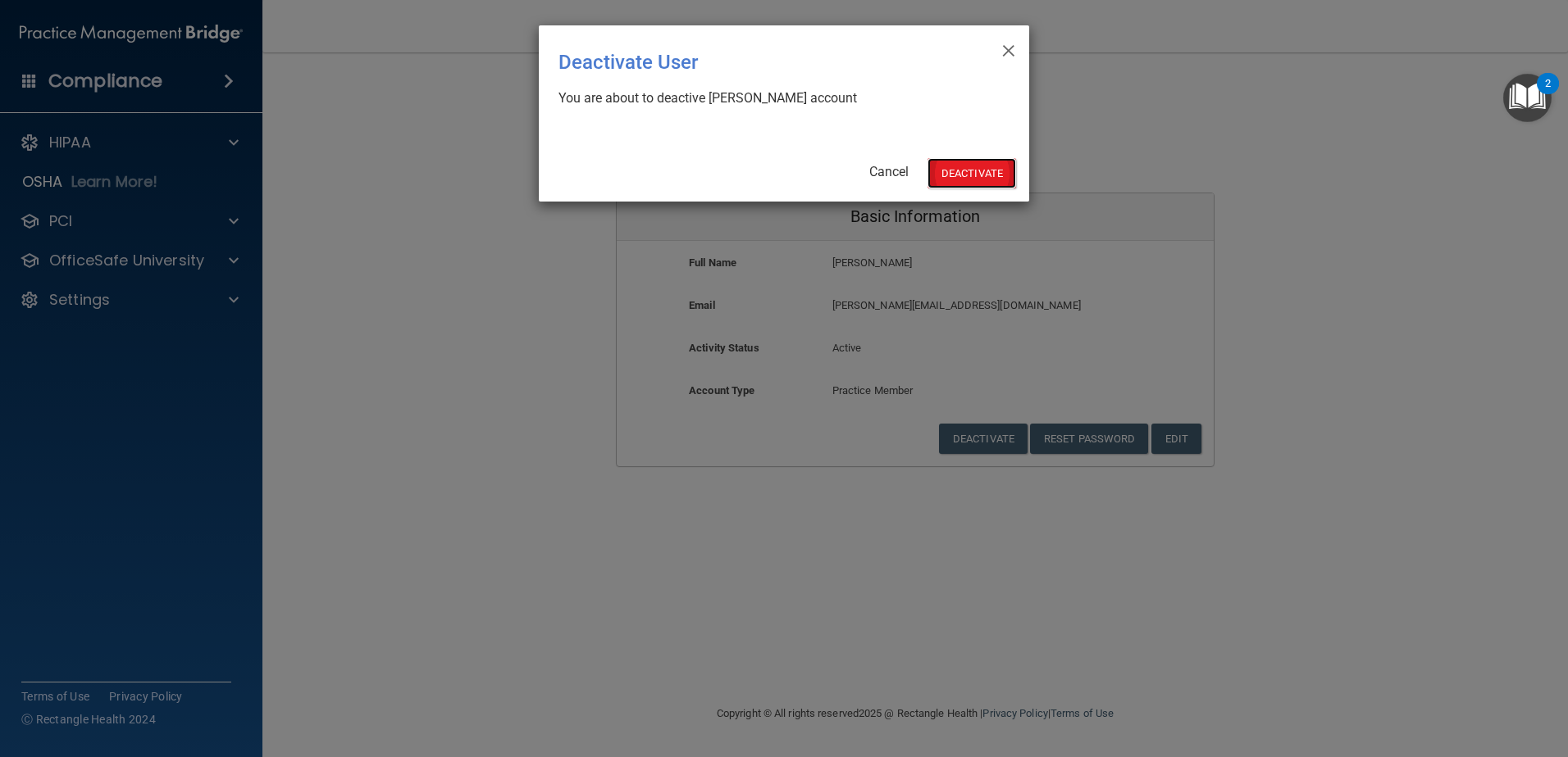
click at [945, 176] on button "Deactivate" at bounding box center [971, 172] width 89 height 30
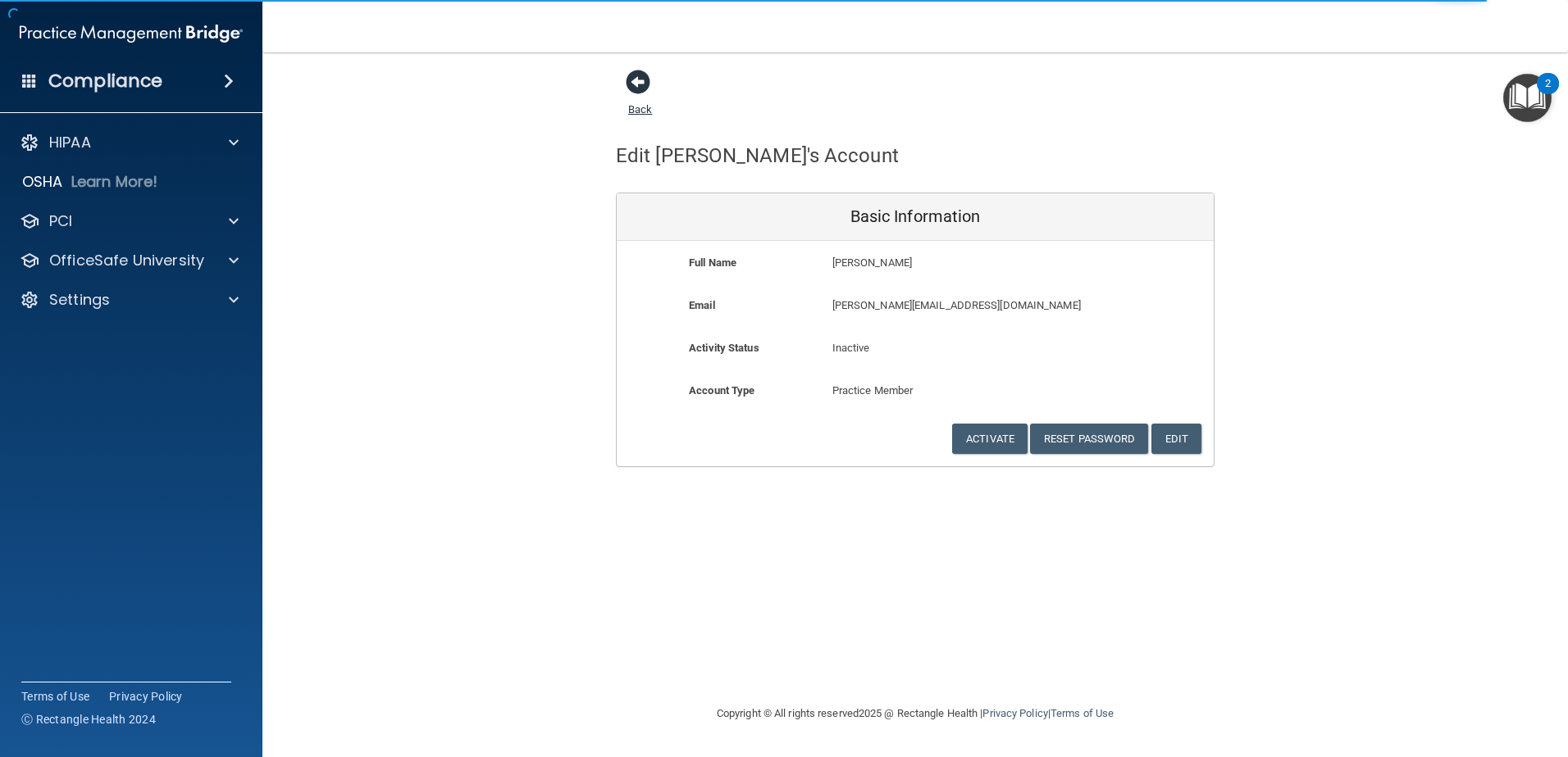
click at [634, 84] on span at bounding box center [637, 82] width 25 height 25
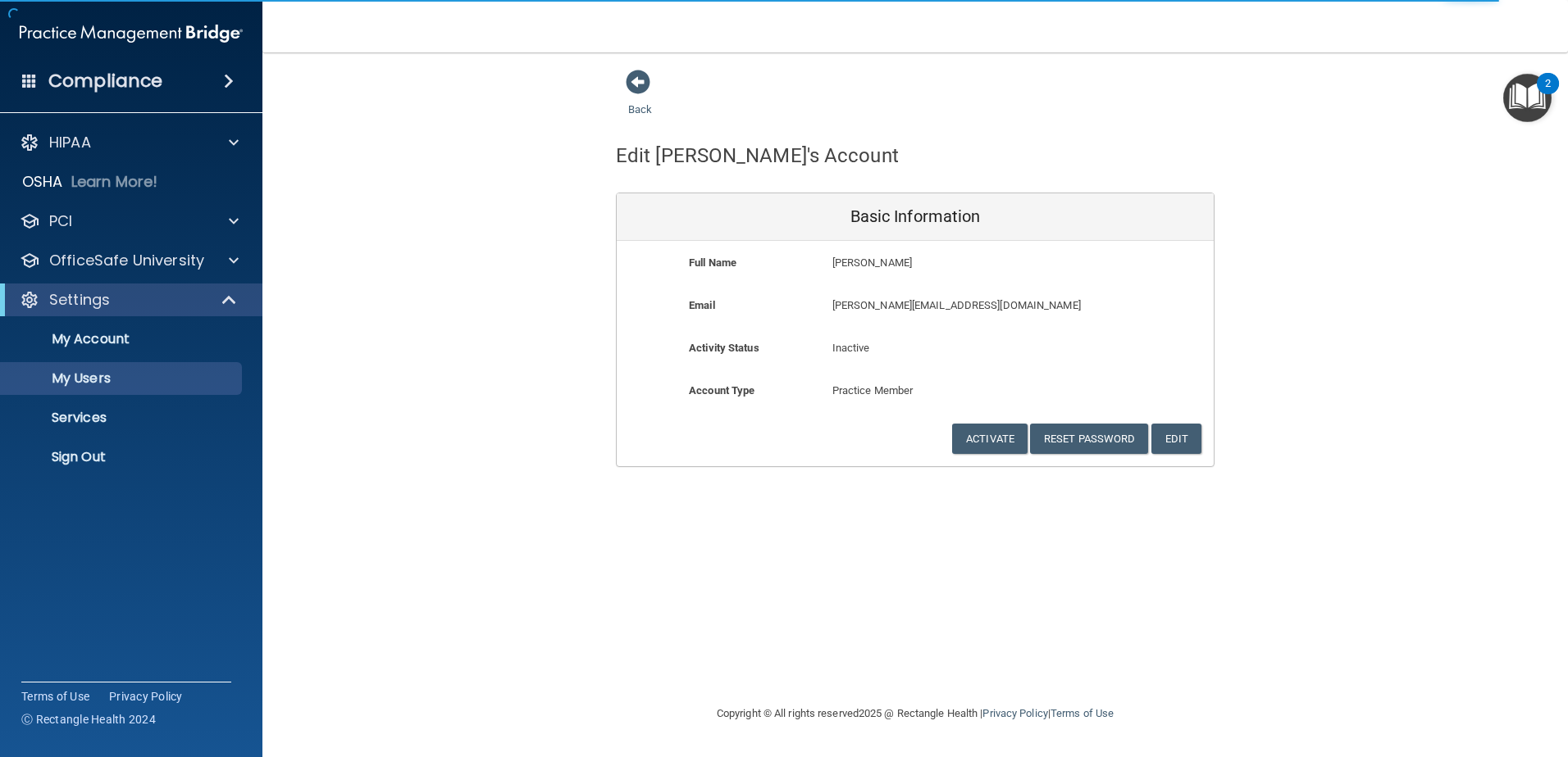
select select "20"
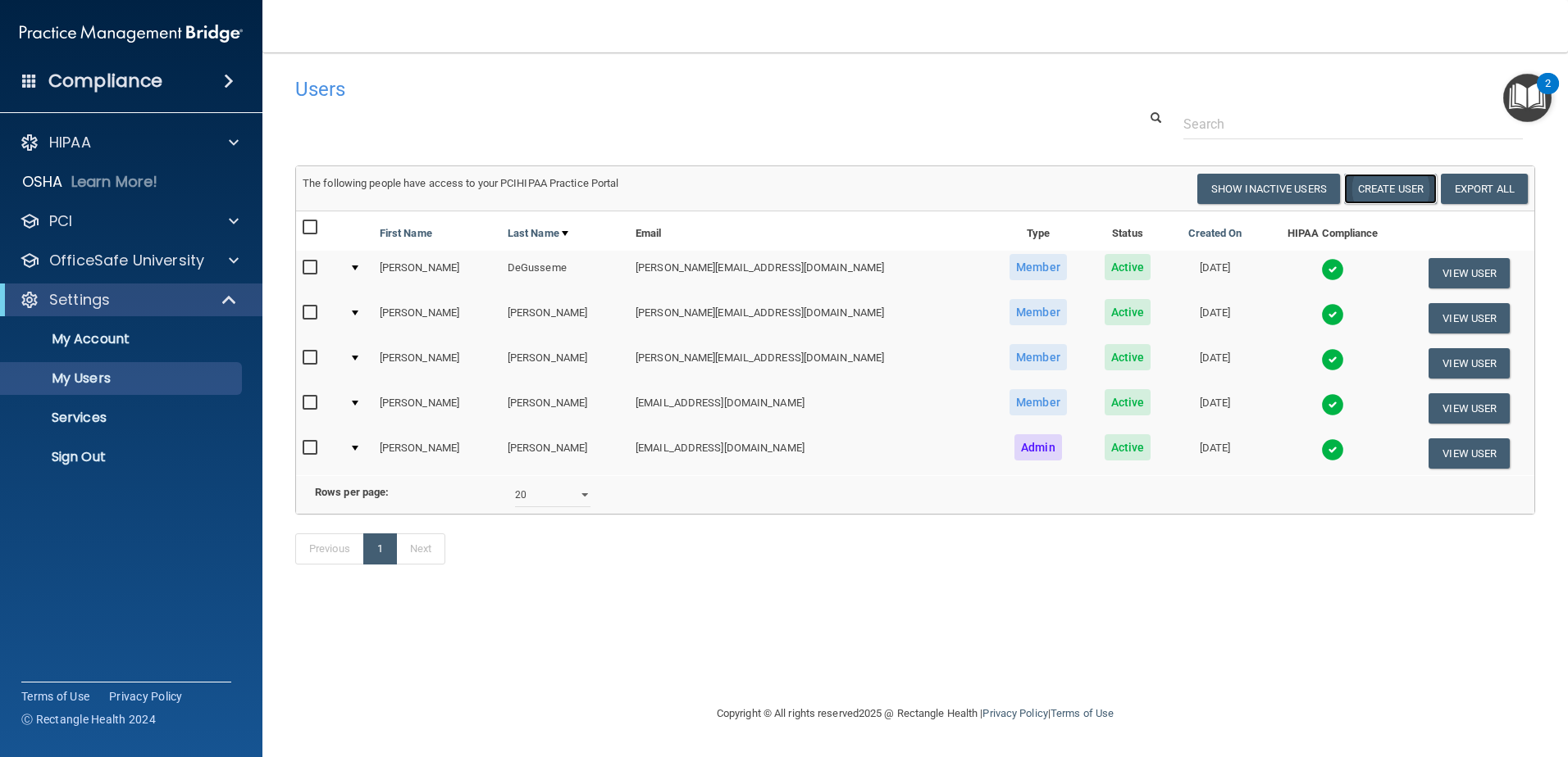
click at [1368, 185] on button "Create User" at bounding box center [1389, 189] width 92 height 30
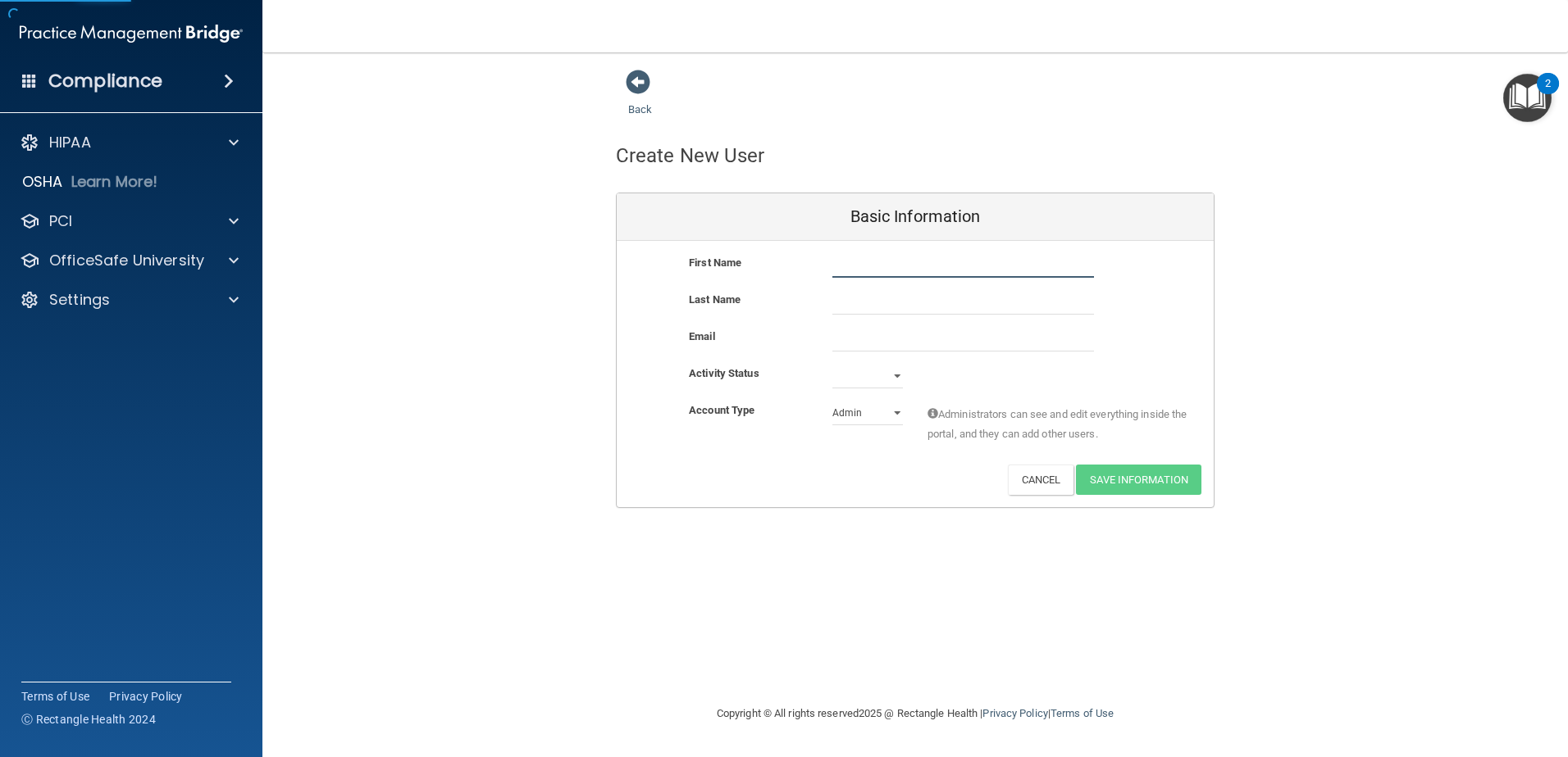
click at [941, 276] on input "text" at bounding box center [963, 266] width 261 height 25
type input "Jo"
type input "Bennett"
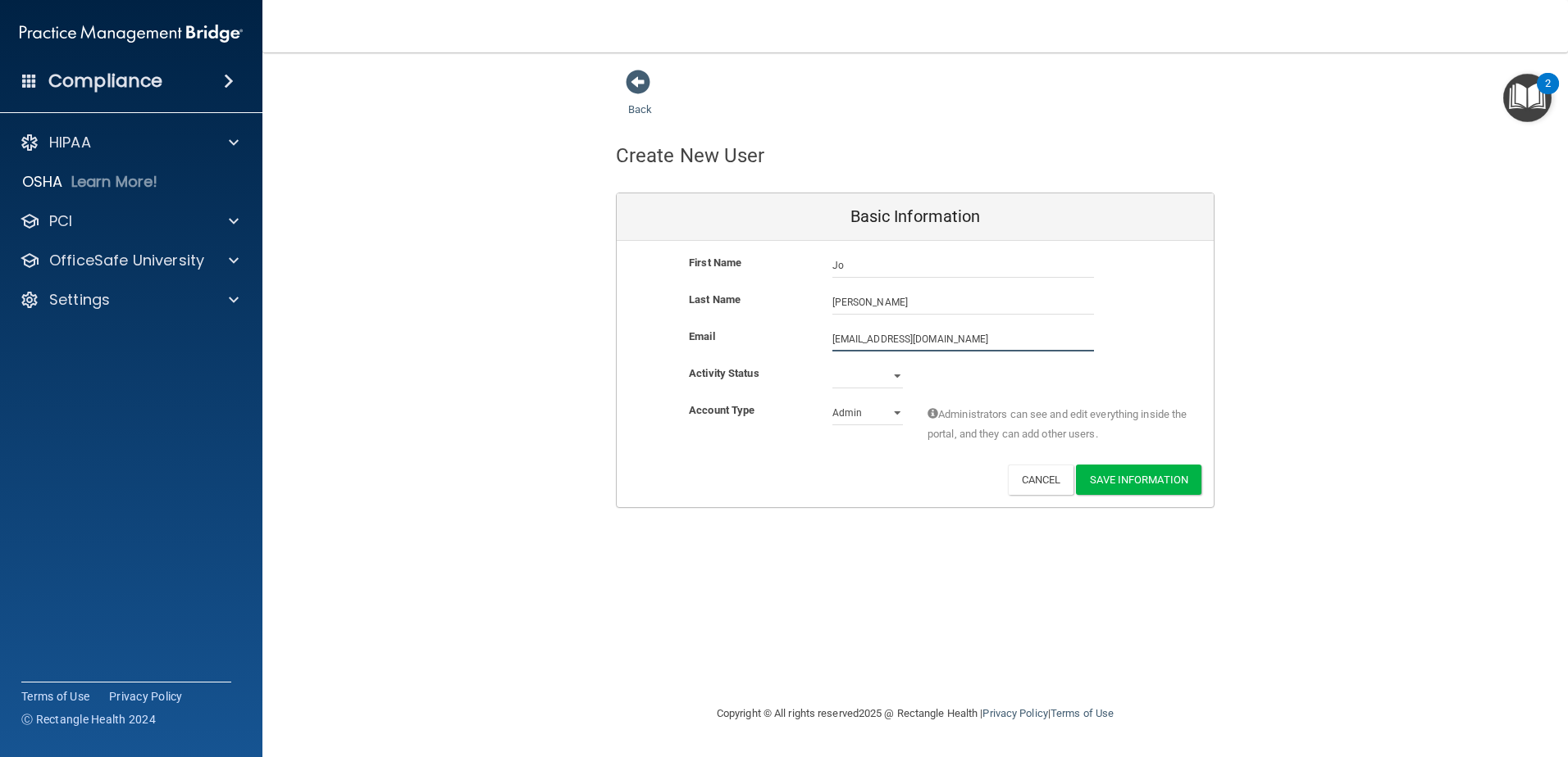
type input "[EMAIL_ADDRESS][DOMAIN_NAME]"
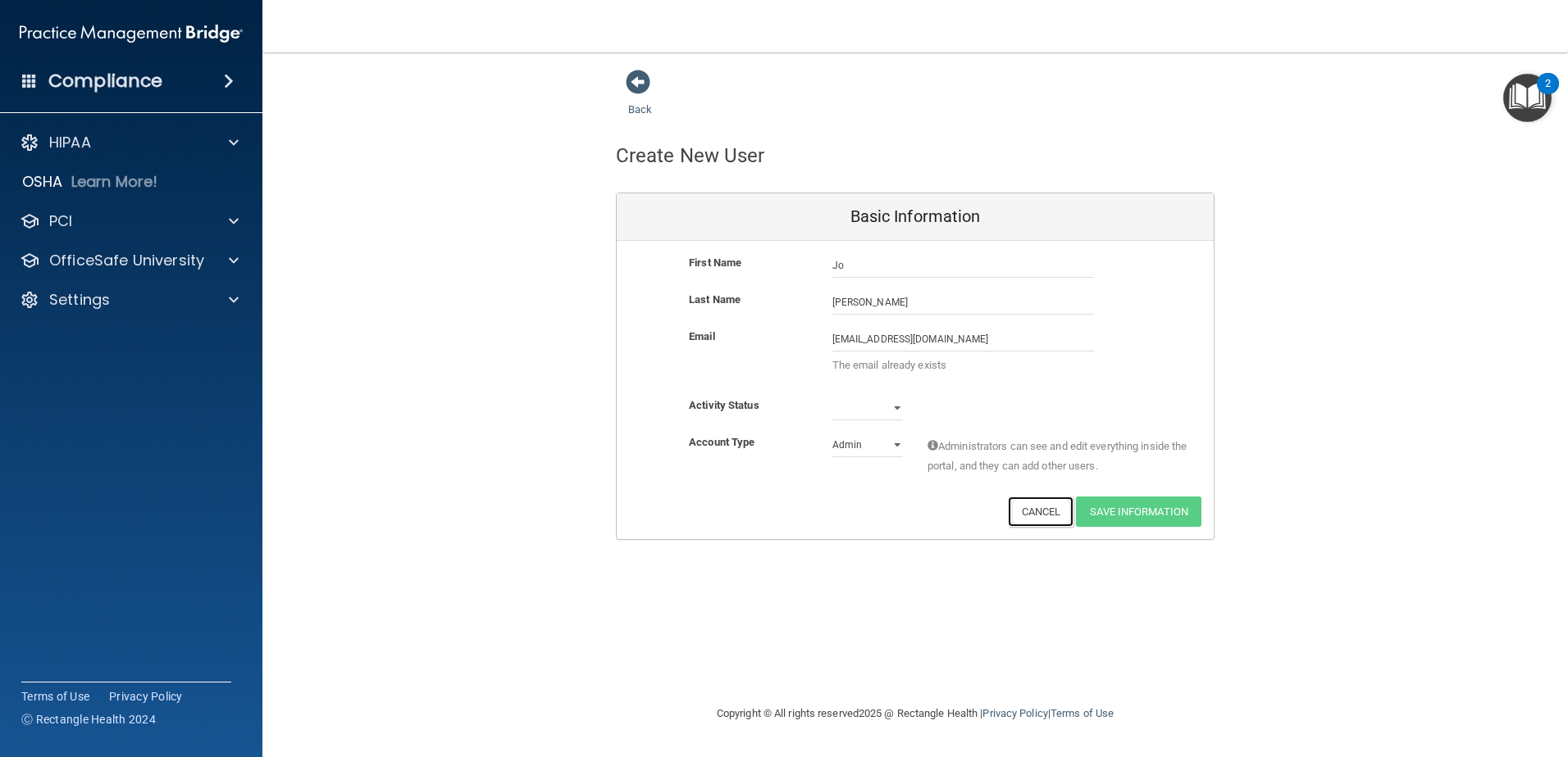
click at [1023, 517] on button "Cancel" at bounding box center [1040, 511] width 66 height 30
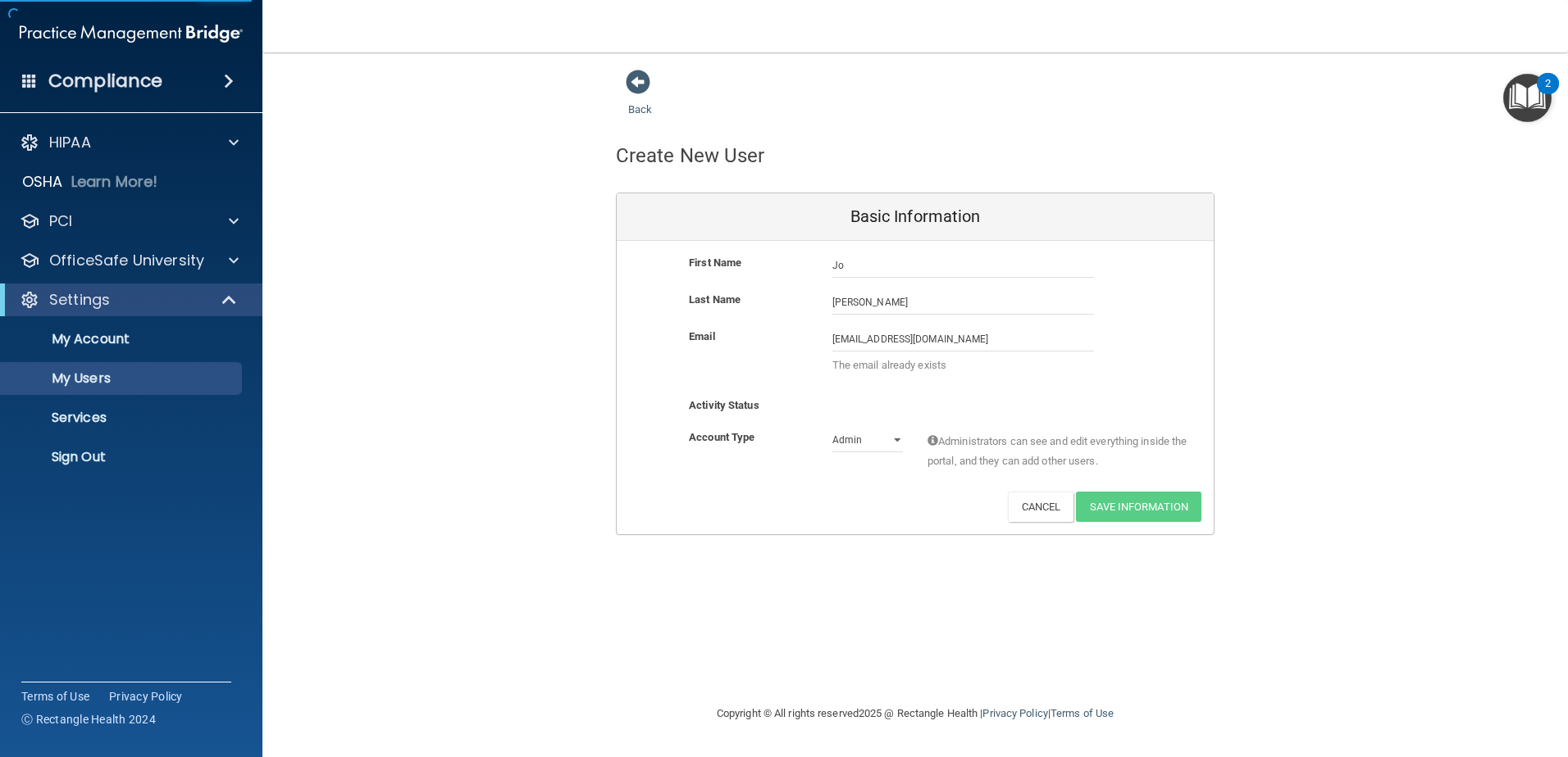
select select "20"
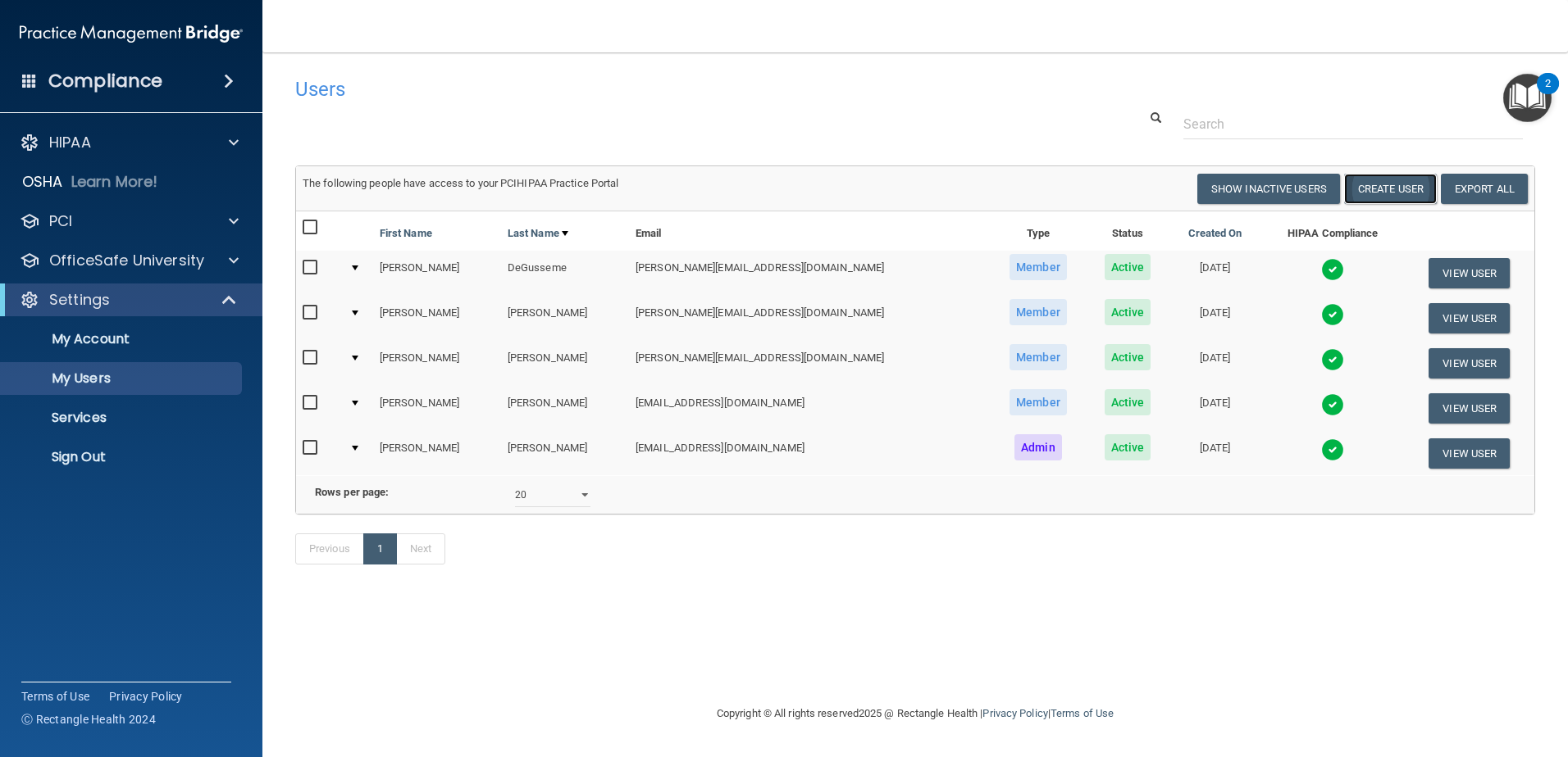
click at [1382, 185] on button "Create User" at bounding box center [1389, 189] width 92 height 30
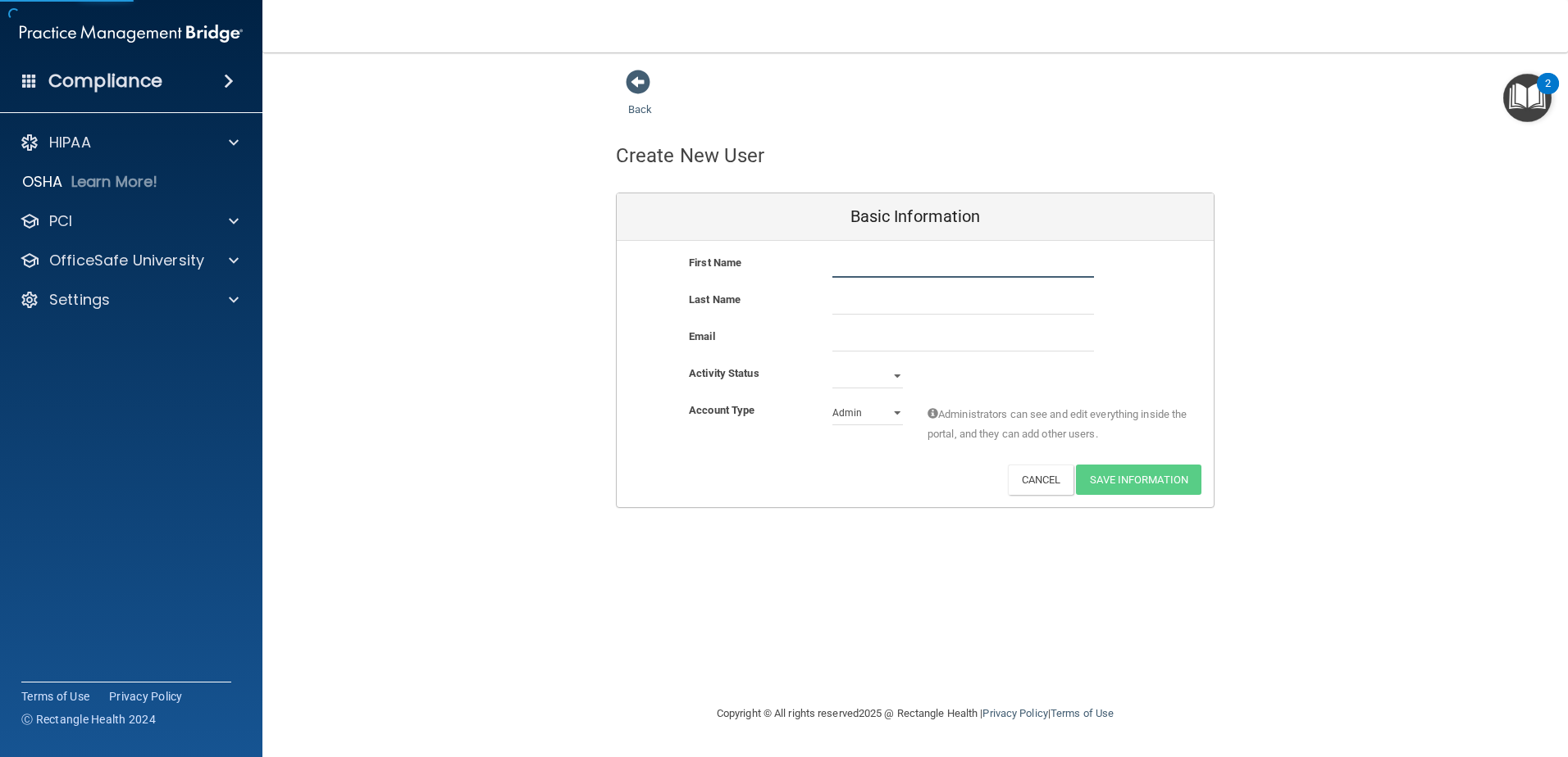
click at [904, 269] on input "text" at bounding box center [963, 266] width 261 height 25
type input "Carmen"
type input "O'Donnell"
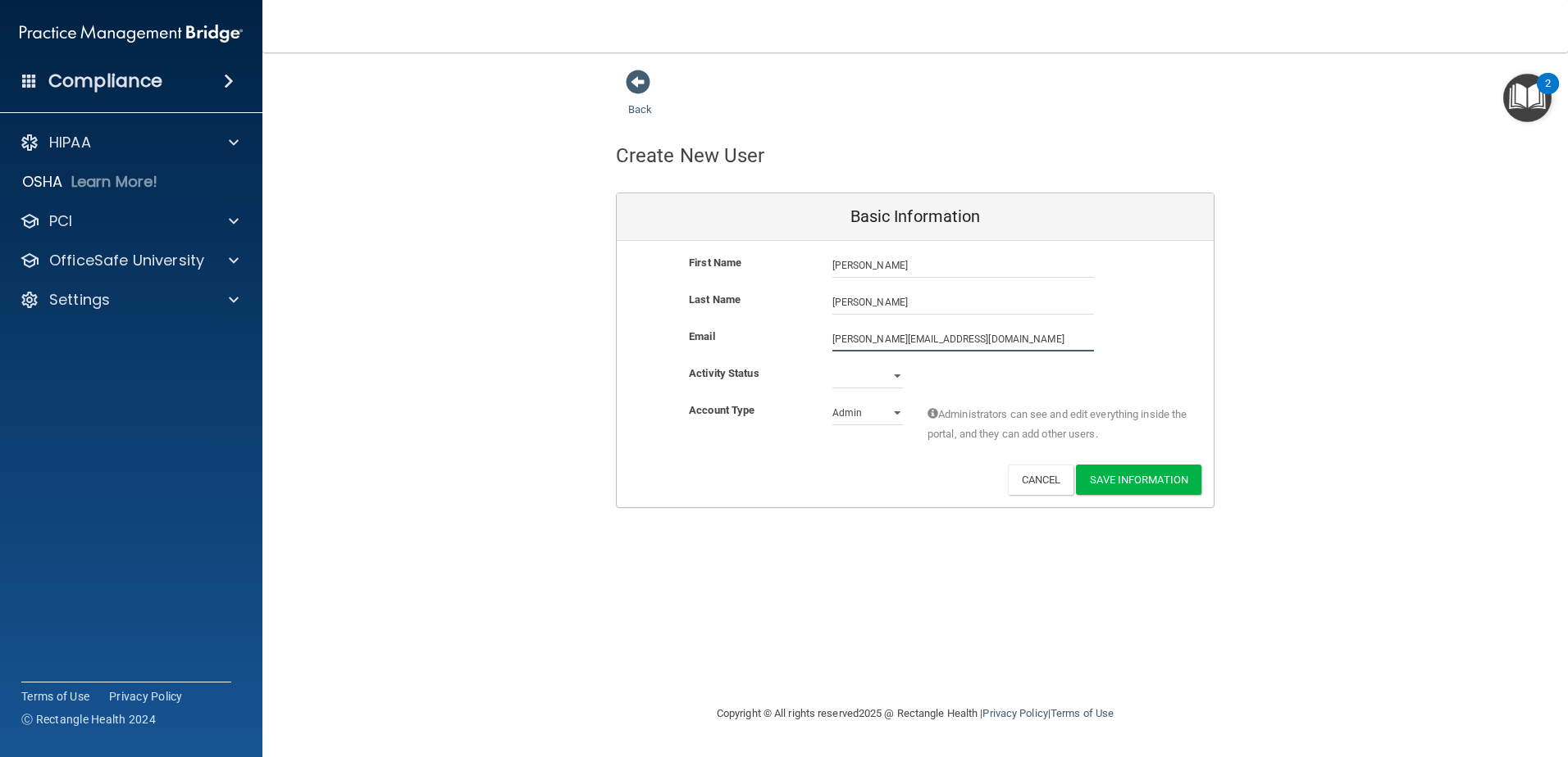
type input "[PERSON_NAME][EMAIL_ADDRESS][DOMAIN_NAME]"
click at [894, 385] on select "Active Inactive" at bounding box center [868, 376] width 71 height 25
select select "active"
click at [832, 364] on select "Active Inactive" at bounding box center [868, 376] width 71 height 25
click at [869, 414] on select "Admin Member" at bounding box center [868, 413] width 71 height 25
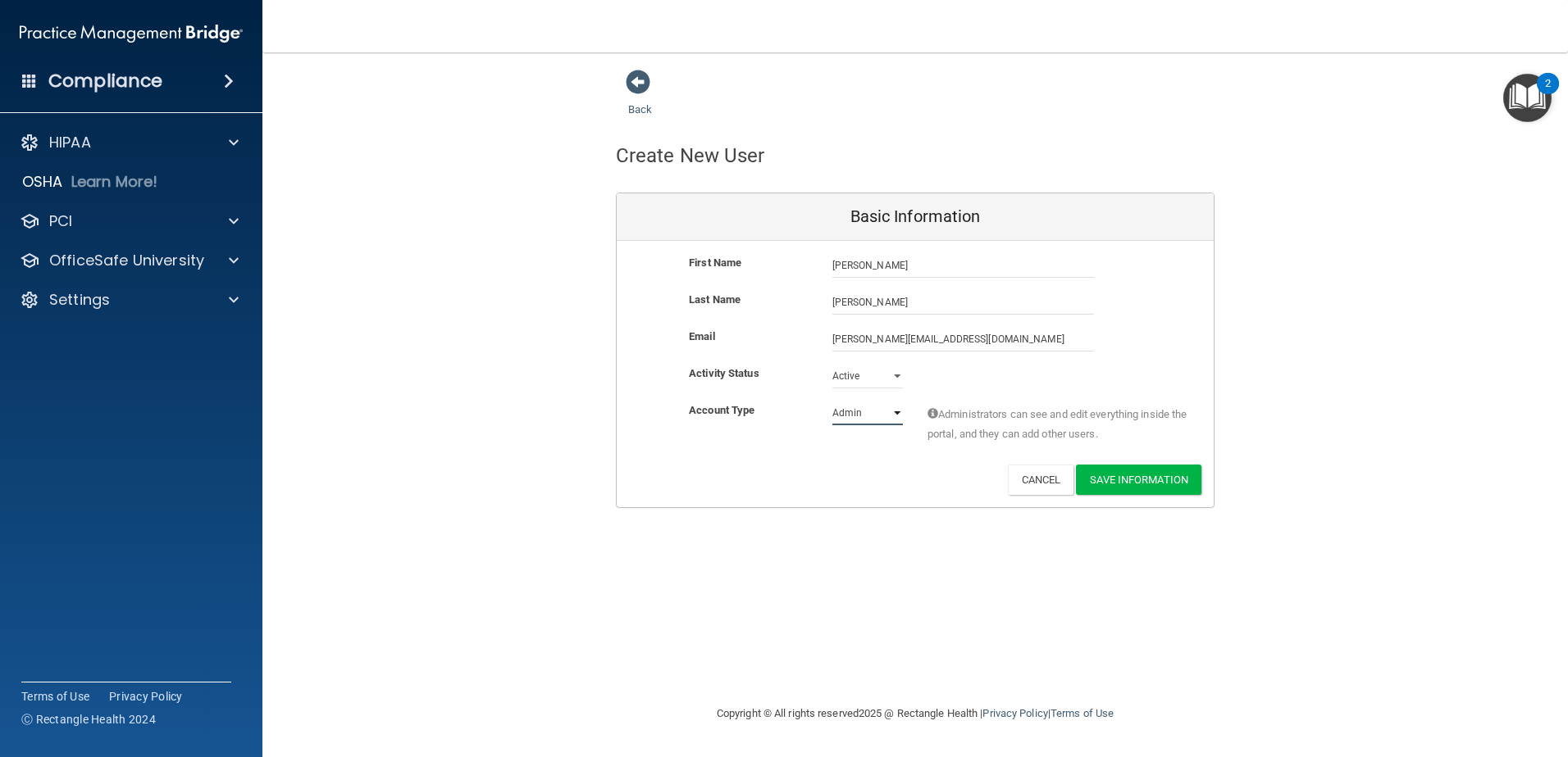
select select "practice_member"
click at [832, 401] on select "Admin Member" at bounding box center [868, 413] width 71 height 25
click at [1168, 470] on button "Save Information" at bounding box center [1138, 479] width 125 height 30
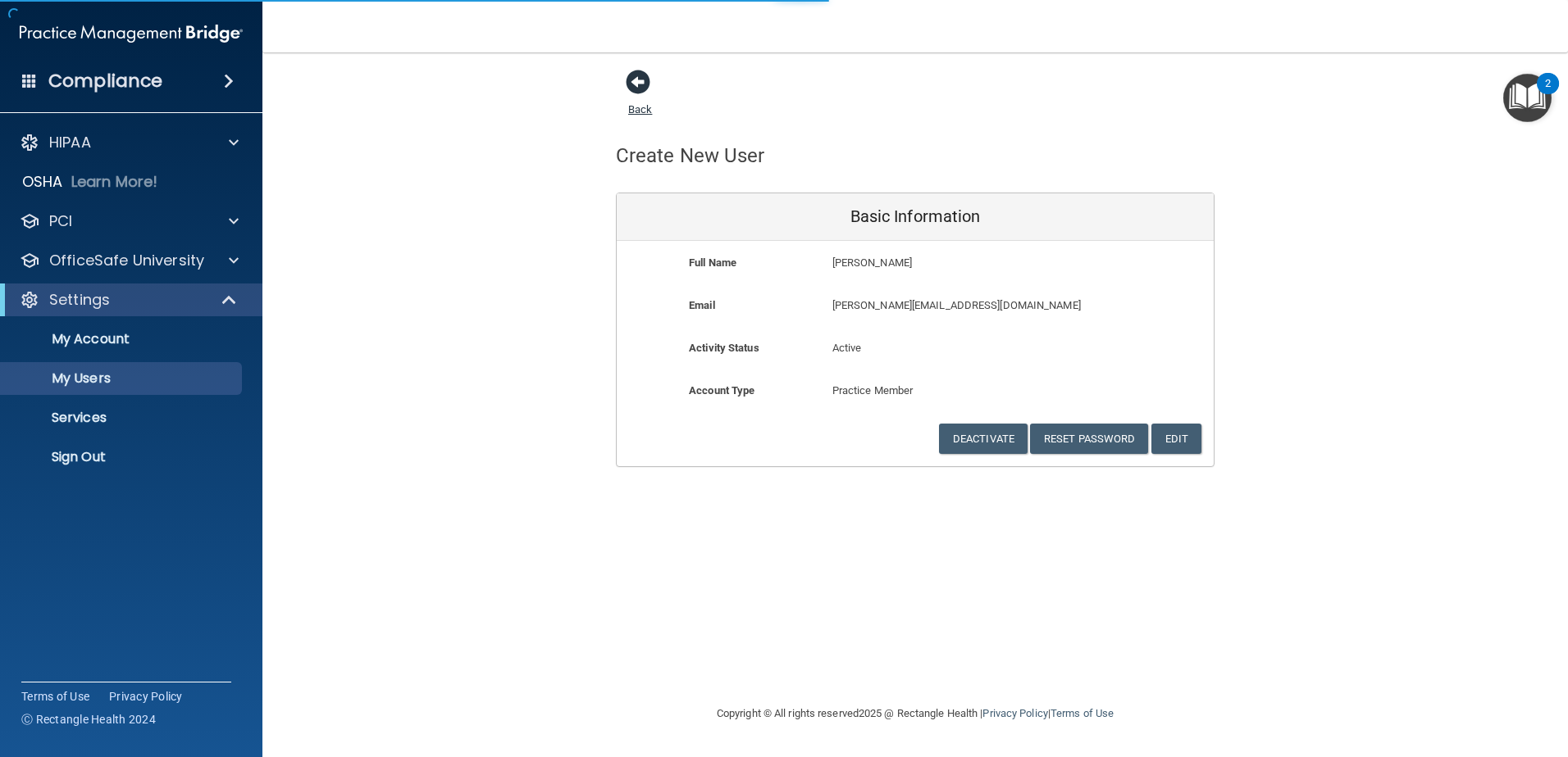
click at [629, 90] on span at bounding box center [637, 82] width 25 height 25
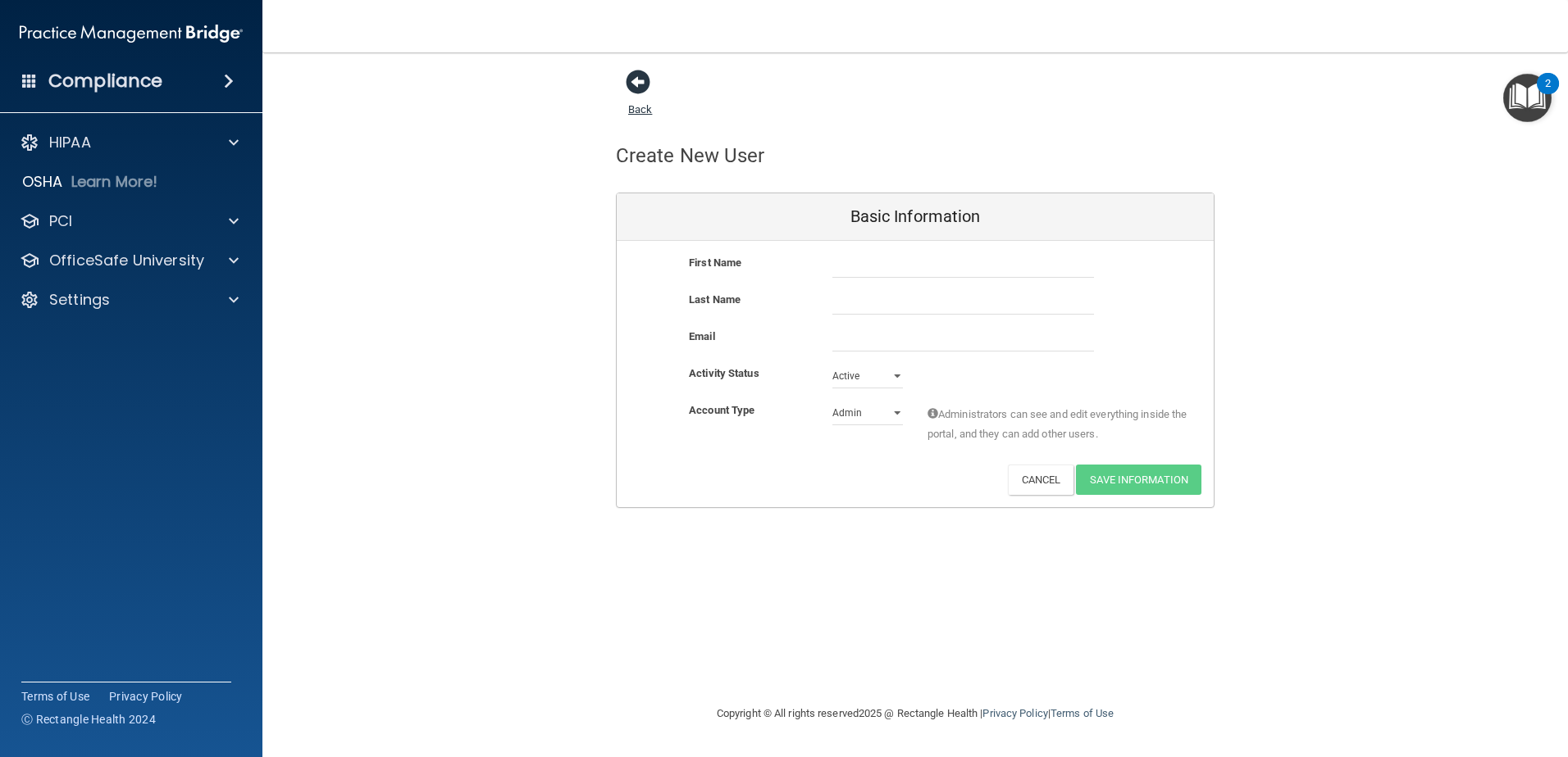
click at [642, 91] on span at bounding box center [637, 82] width 25 height 25
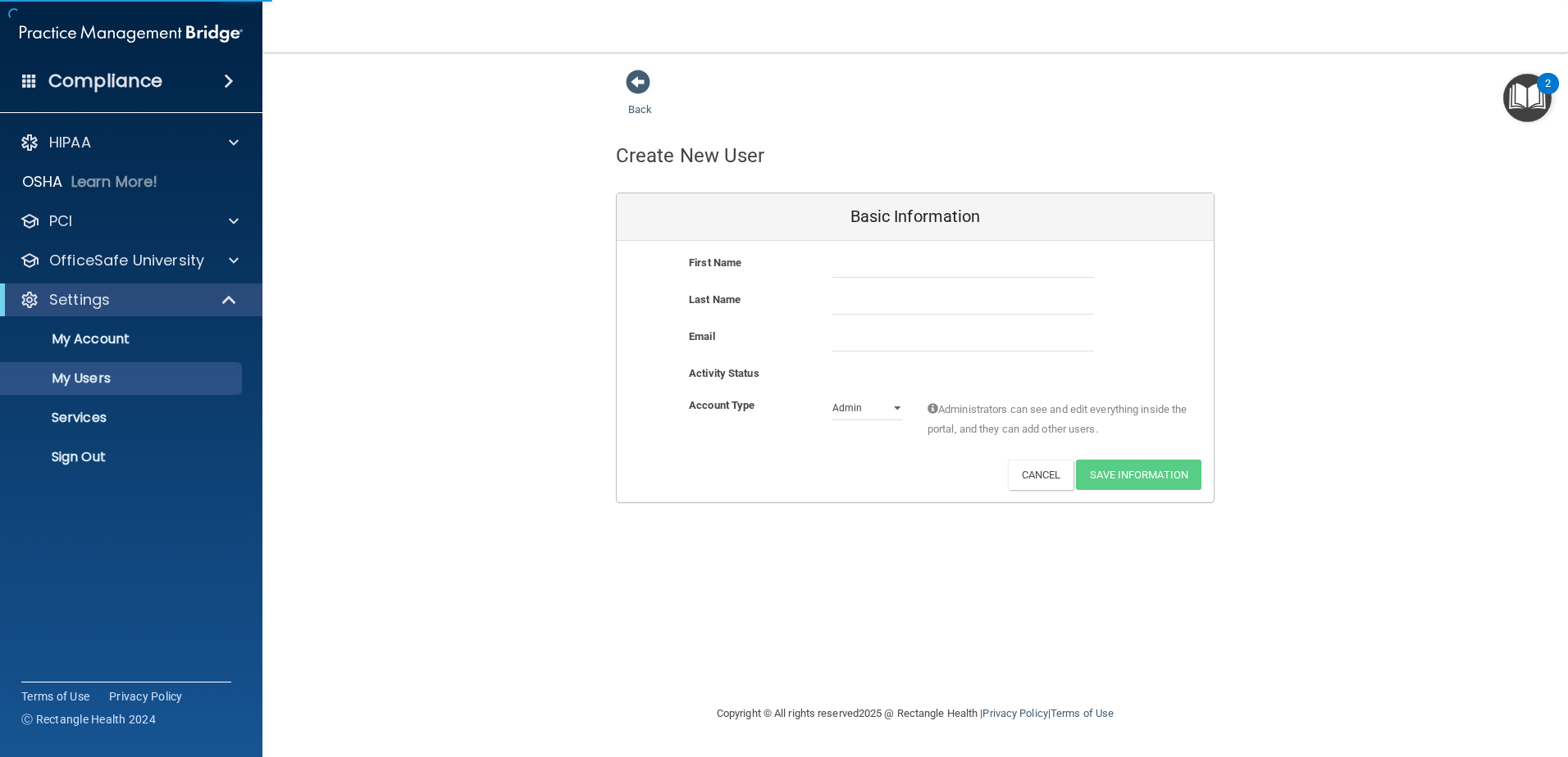
select select "20"
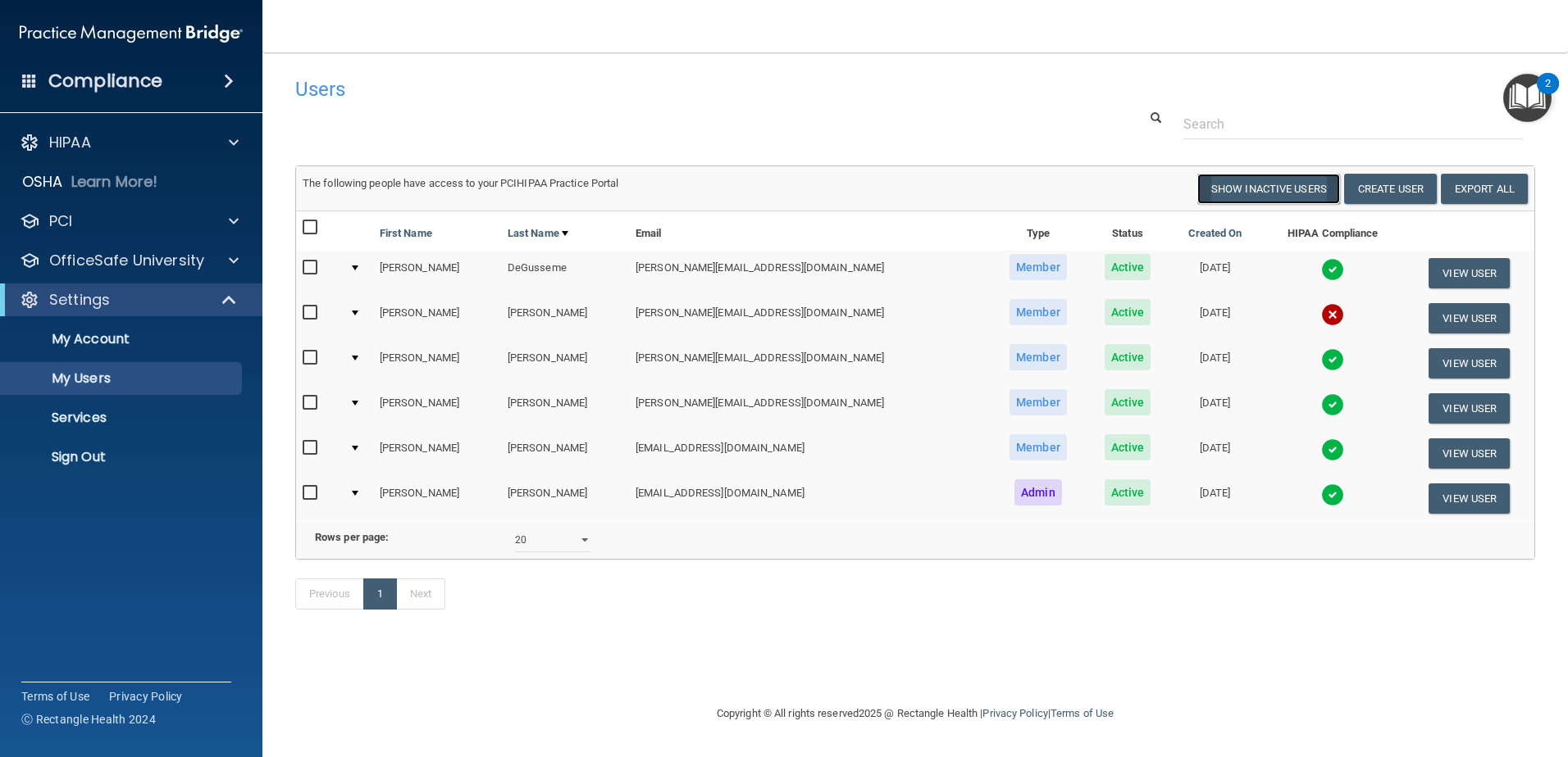
click at [1313, 189] on button "Show Inactive Users" at bounding box center [1268, 189] width 142 height 30
select select "20"
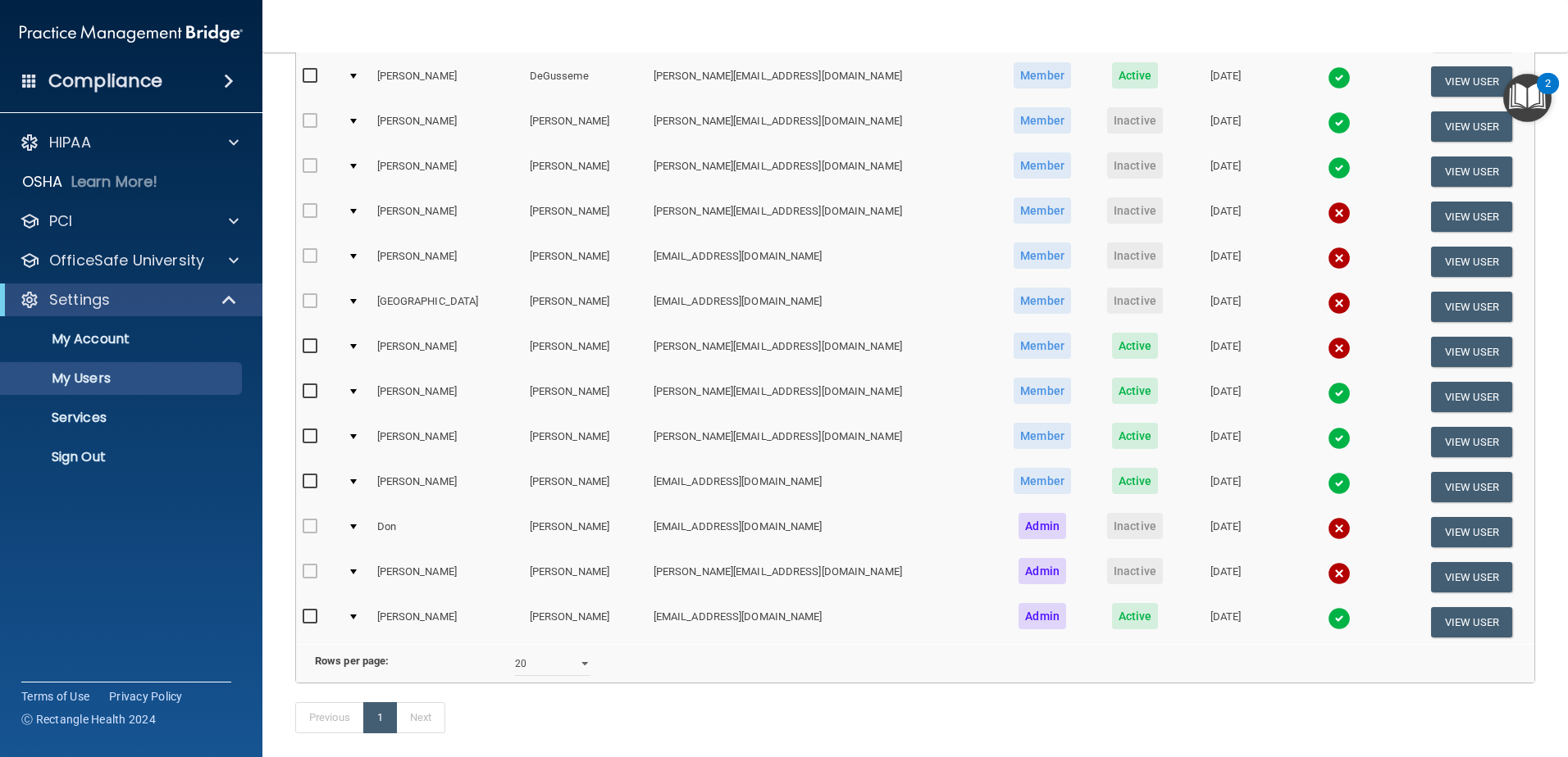
scroll to position [374, 0]
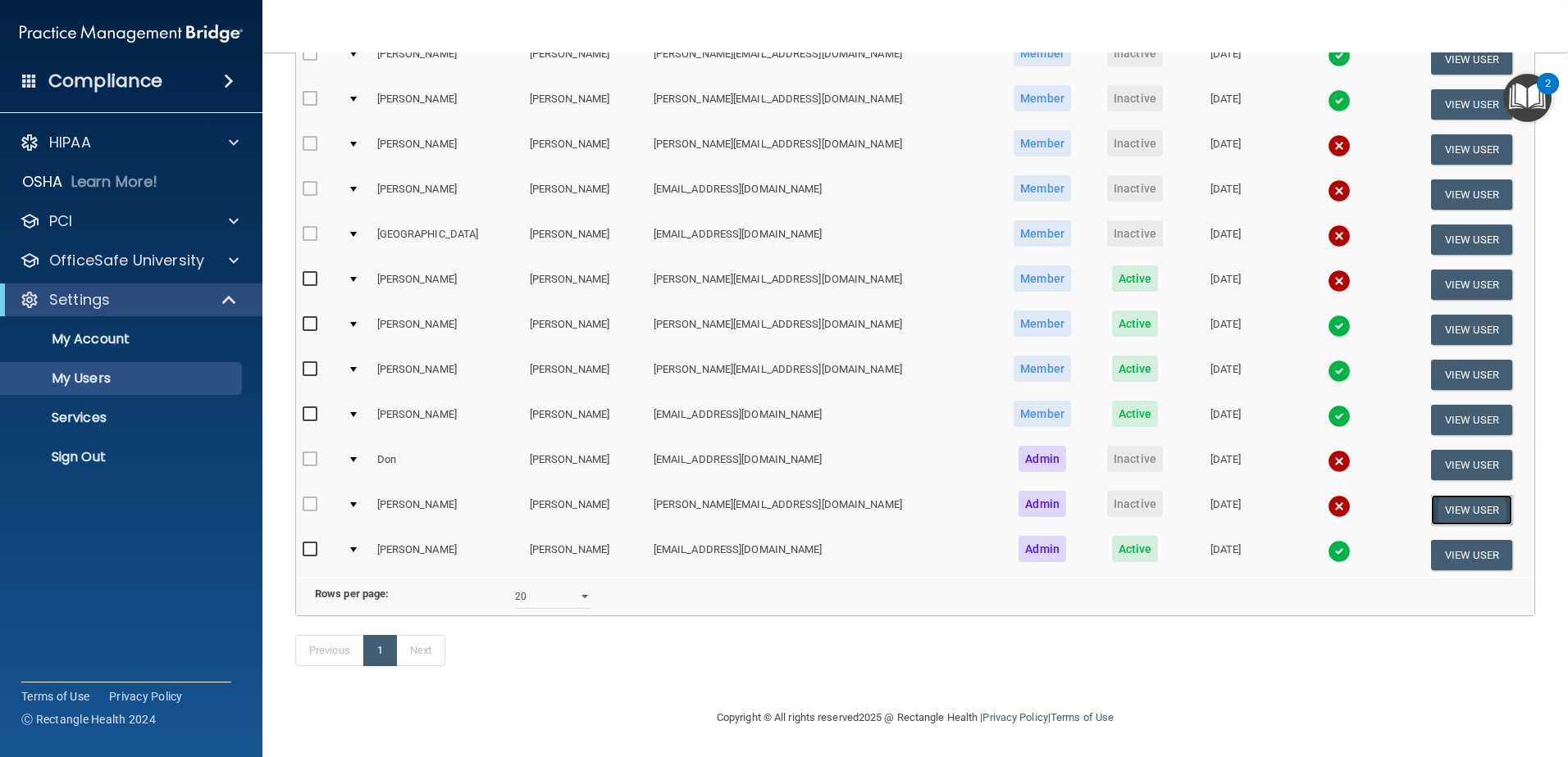
click at [1445, 495] on button "View User" at bounding box center [1471, 510] width 81 height 30
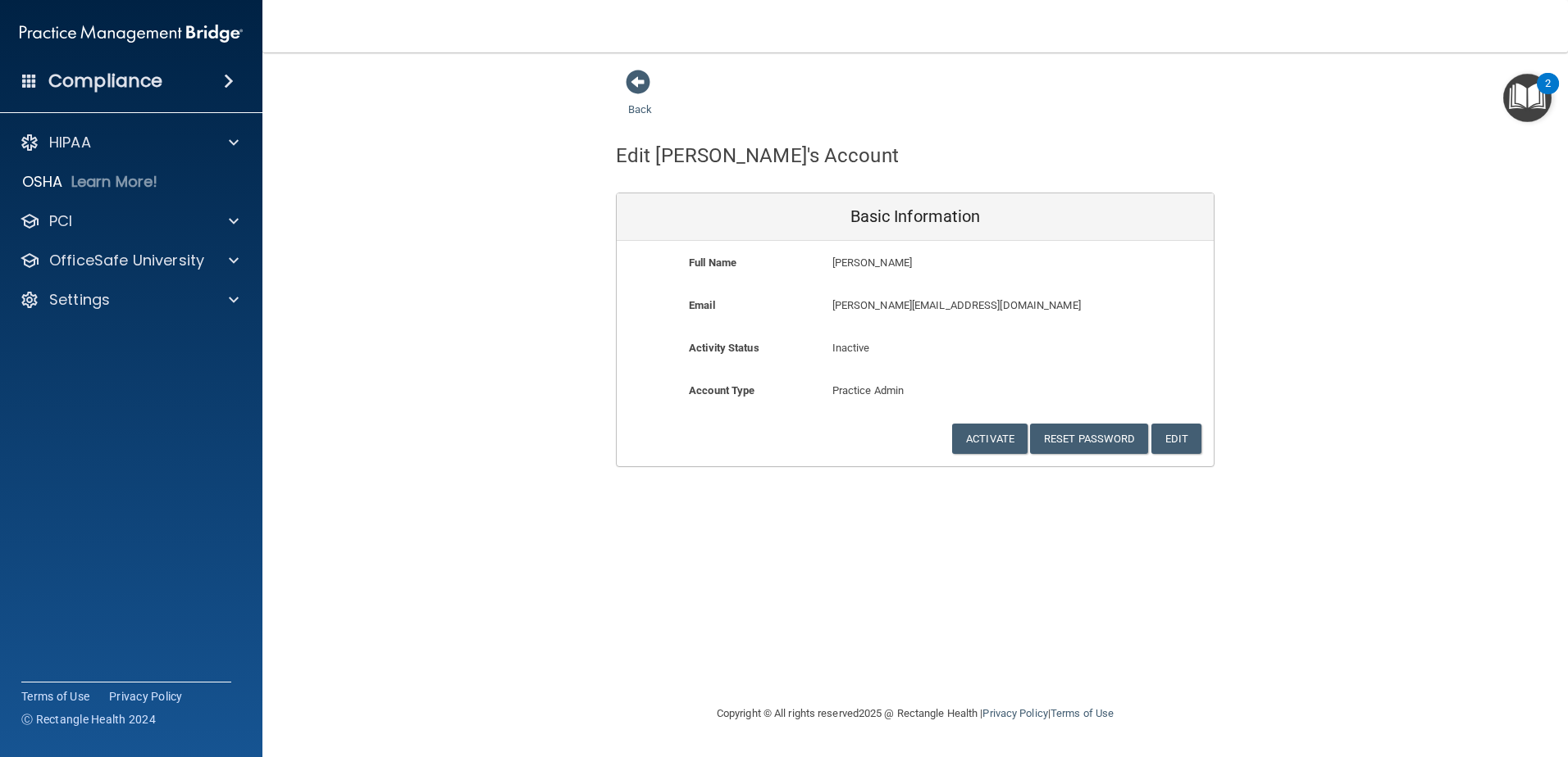
drag, startPoint x: 1451, startPoint y: 488, endPoint x: 1092, endPoint y: 260, distance: 425.3
click at [1092, 260] on p "Camille Weber" at bounding box center [963, 263] width 261 height 20
click at [1004, 442] on button "Activate" at bounding box center [989, 439] width 75 height 30
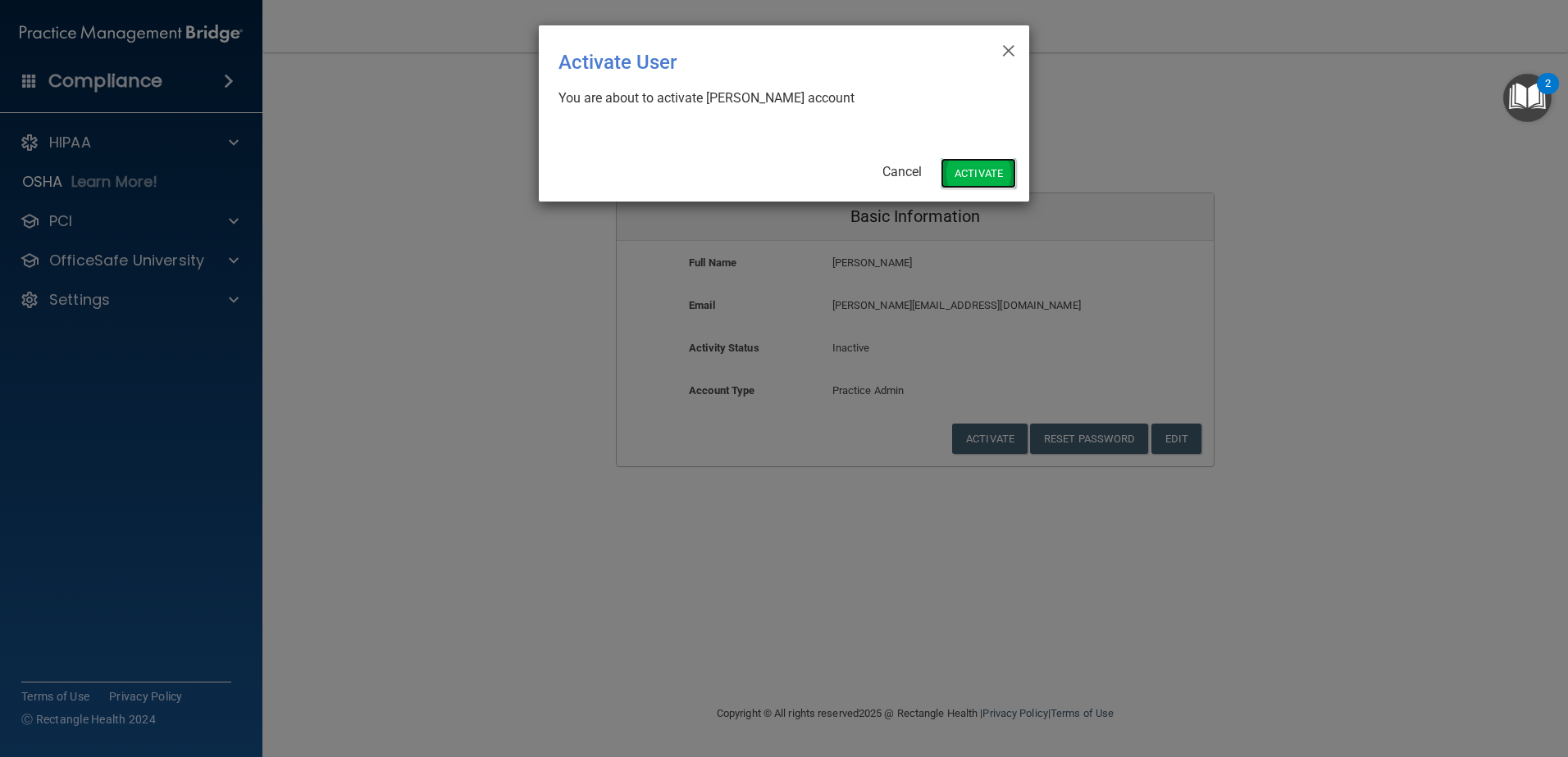
click at [969, 164] on button "Activate" at bounding box center [978, 172] width 75 height 30
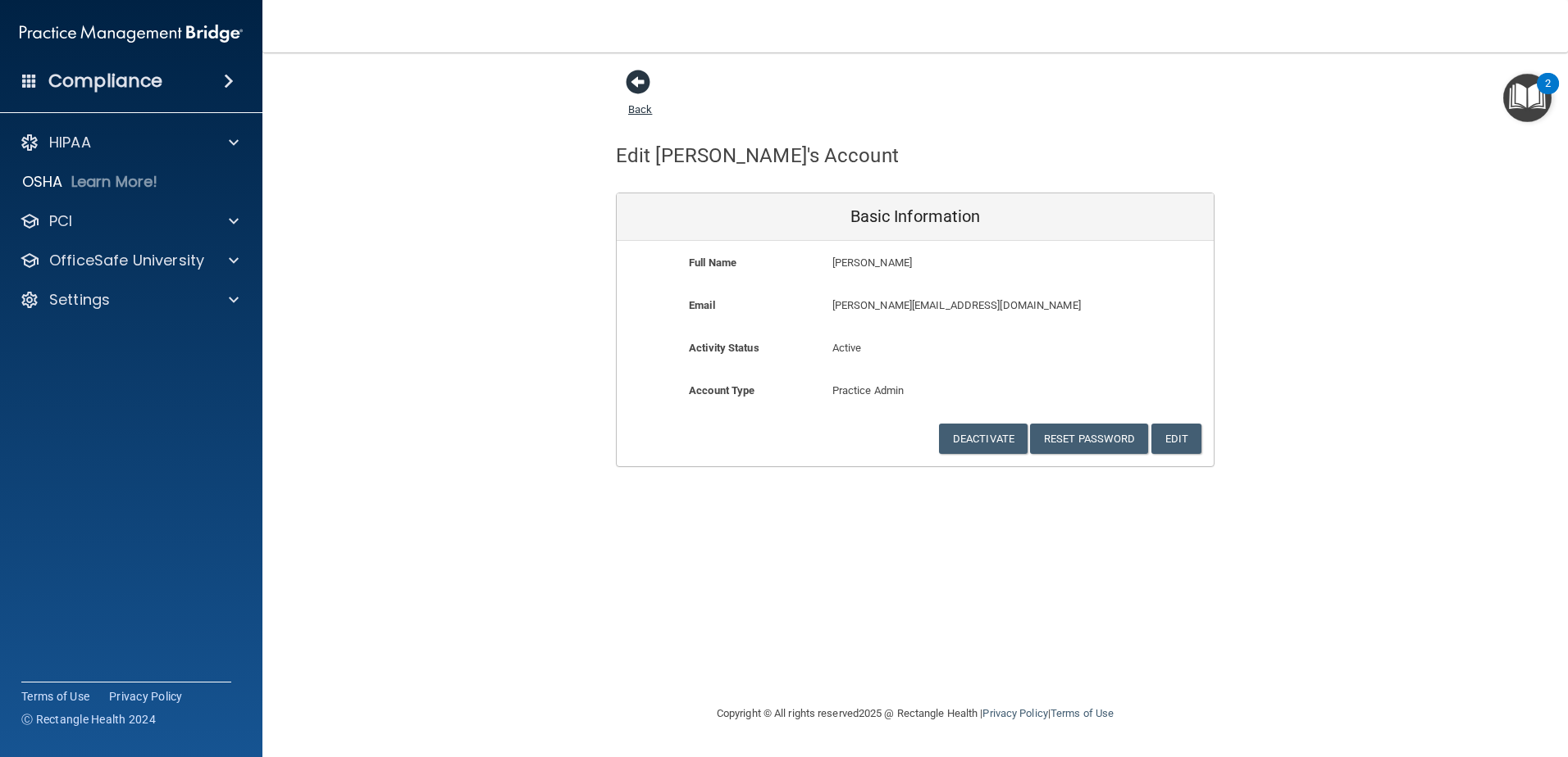
click at [635, 72] on span at bounding box center [637, 82] width 25 height 25
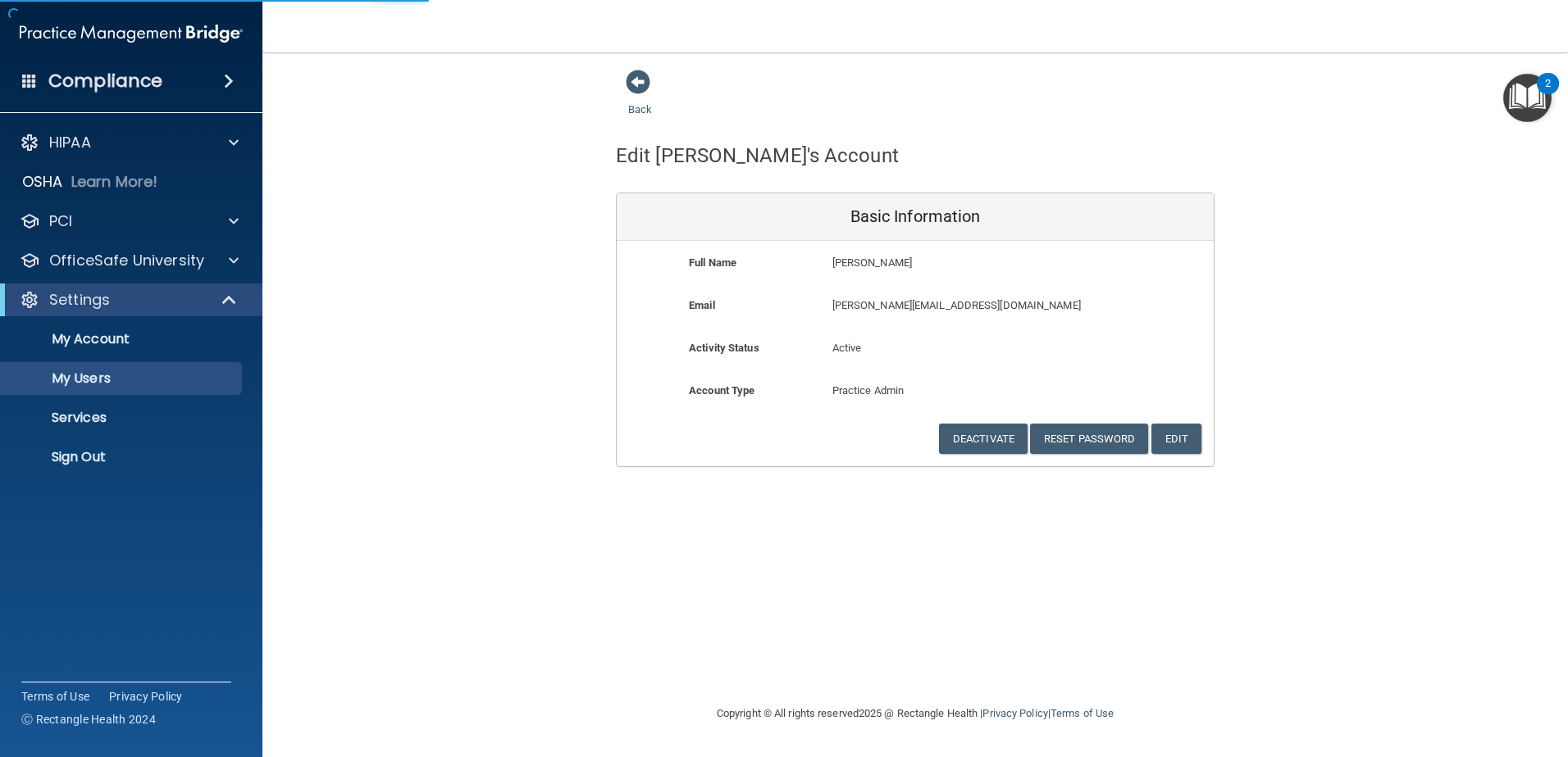
select select "20"
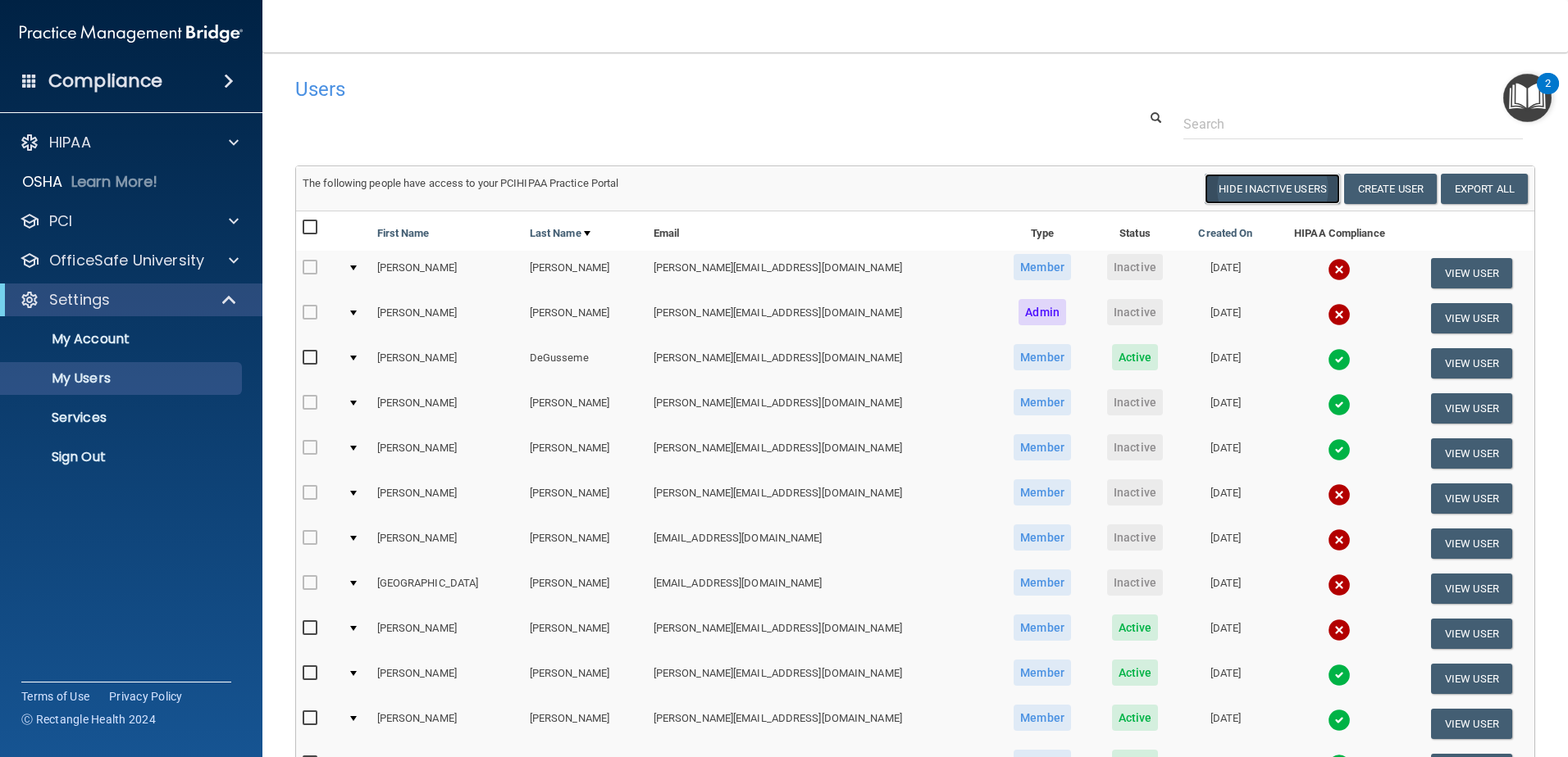
click at [1259, 194] on button "Hide Inactive Users" at bounding box center [1272, 189] width 135 height 30
select select "20"
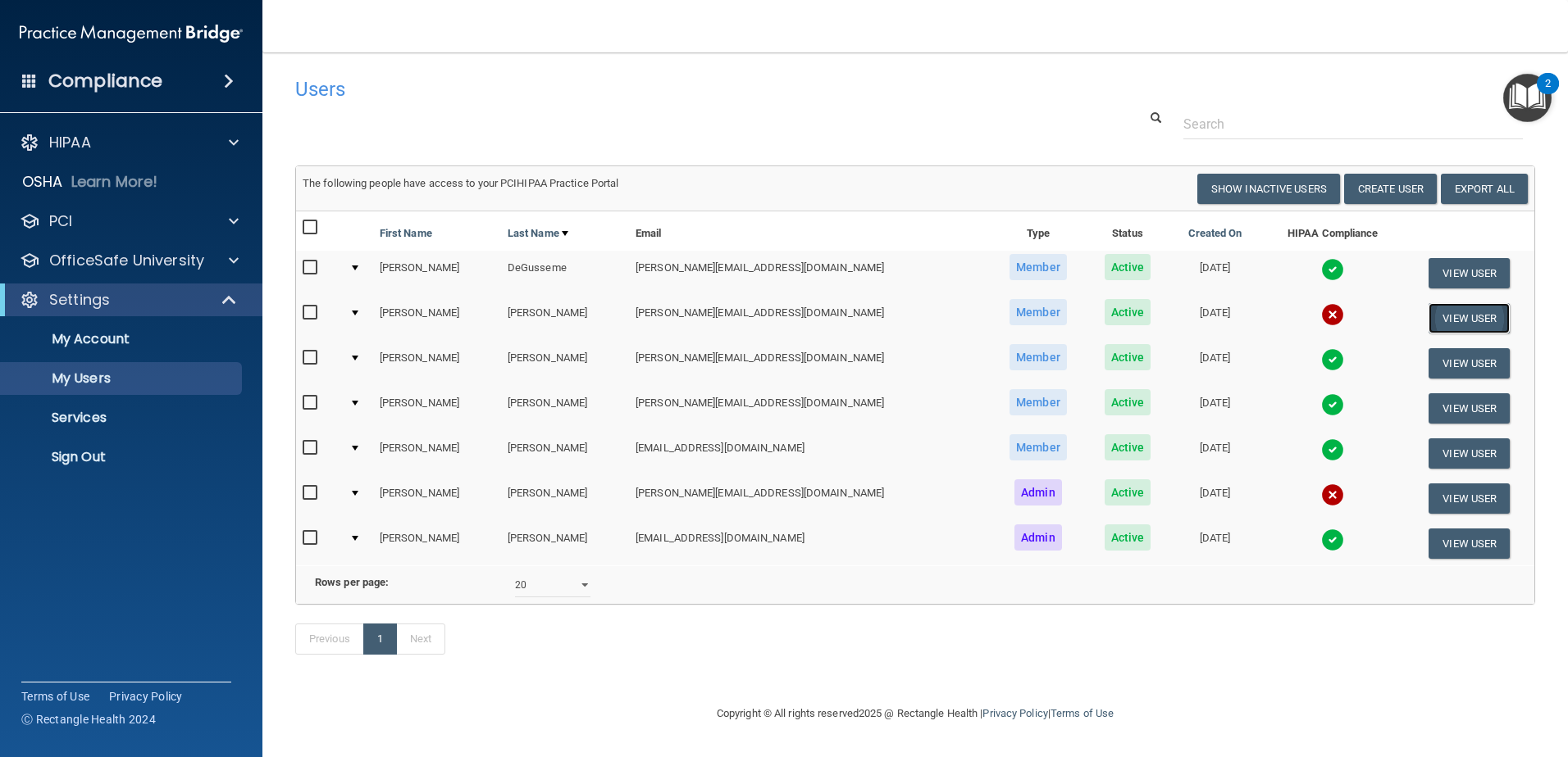
click at [1435, 319] on button "View User" at bounding box center [1469, 318] width 81 height 30
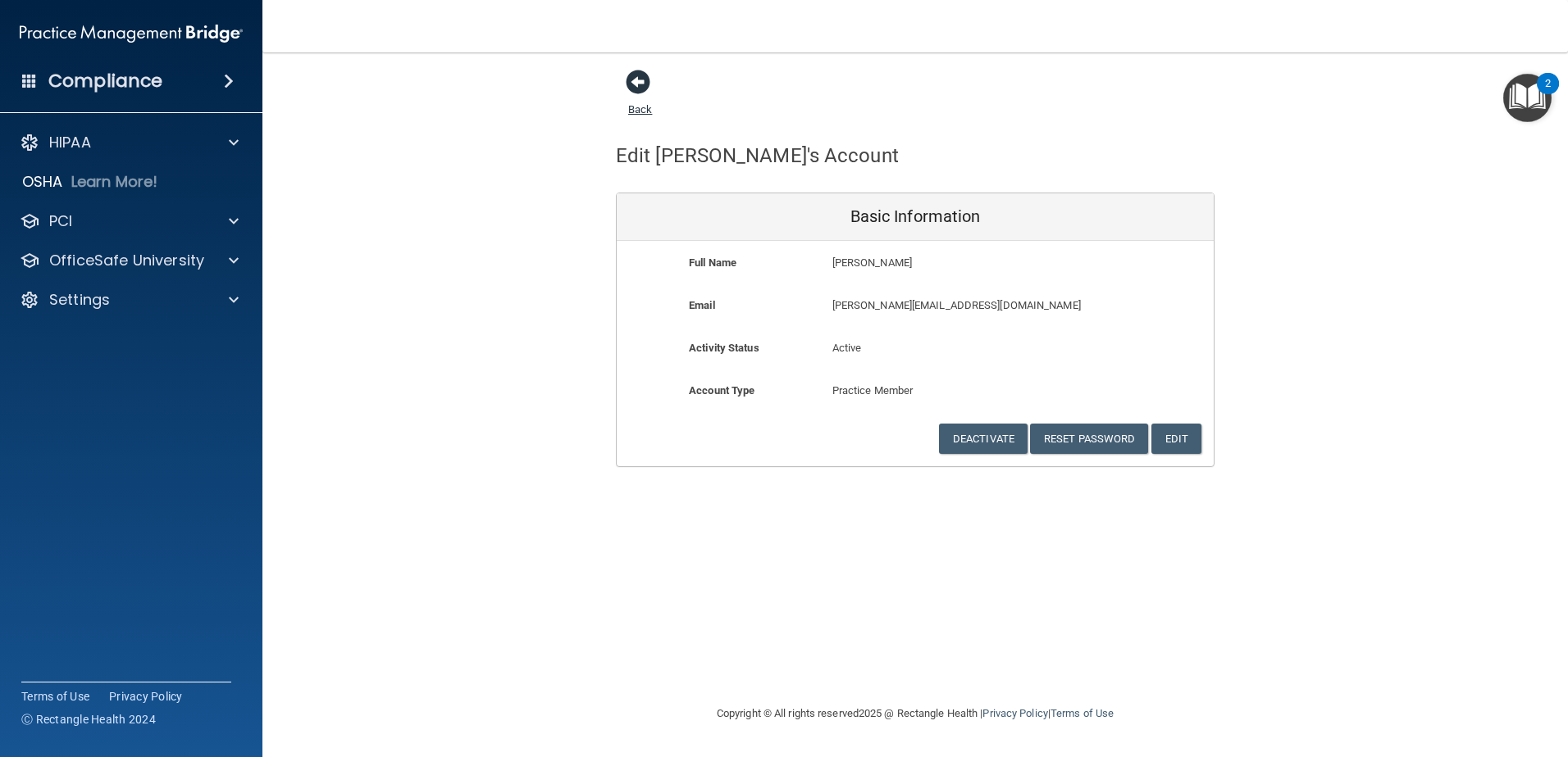
click at [641, 83] on span at bounding box center [637, 82] width 25 height 25
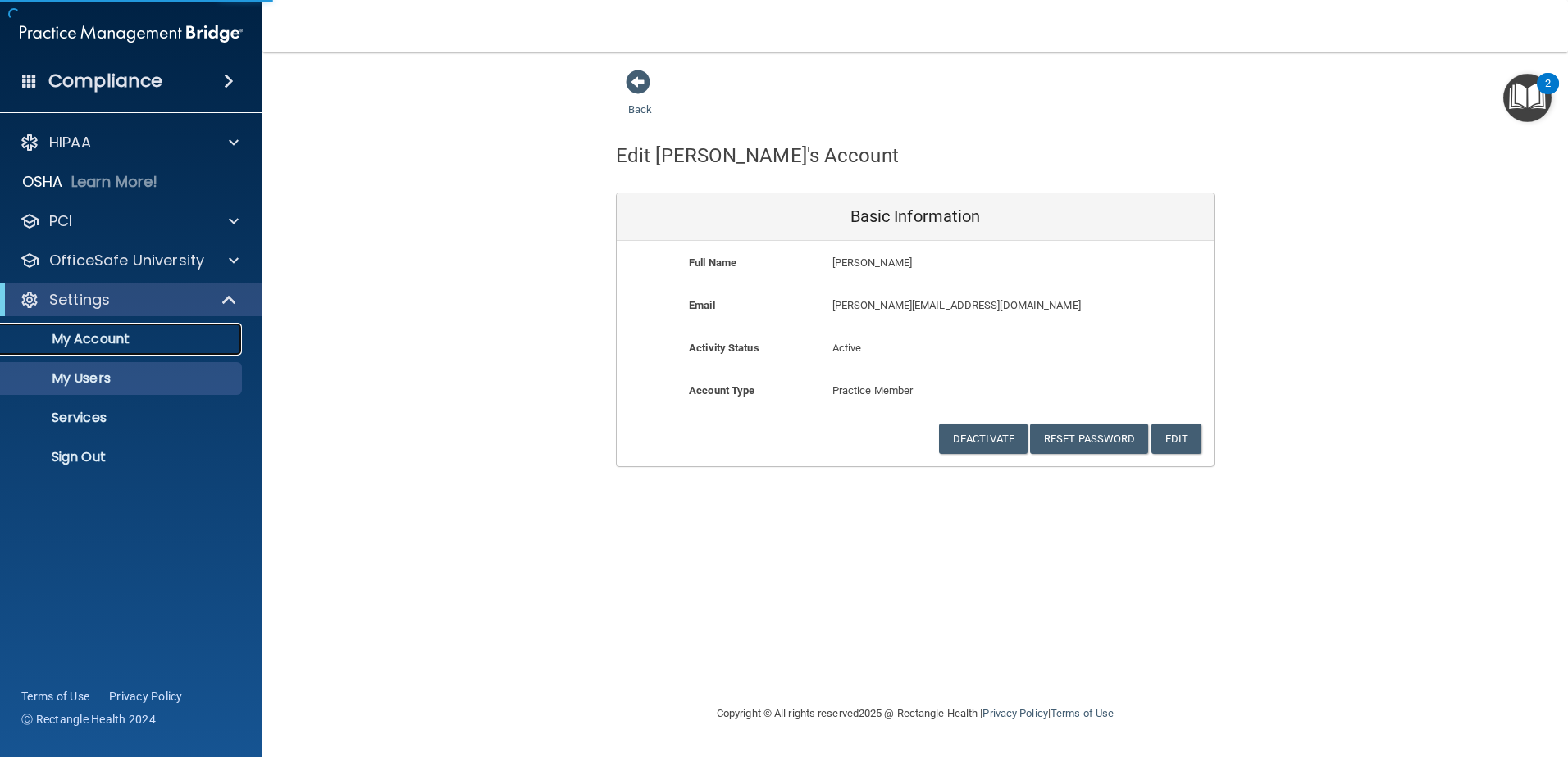
click at [97, 351] on link "My Account" at bounding box center [112, 340] width 258 height 33
select select "20"
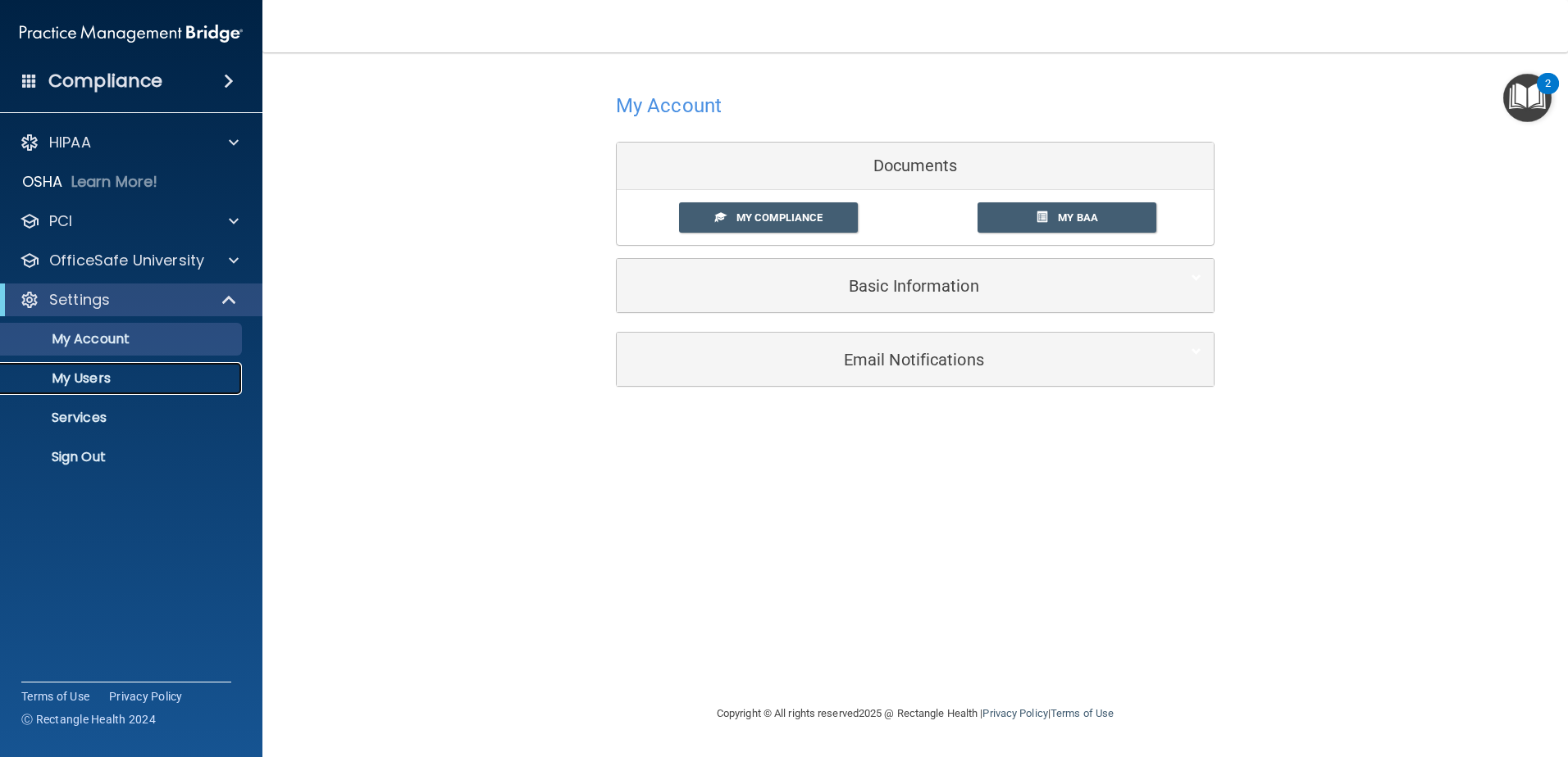
click at [52, 371] on p "My Users" at bounding box center [122, 378] width 224 height 16
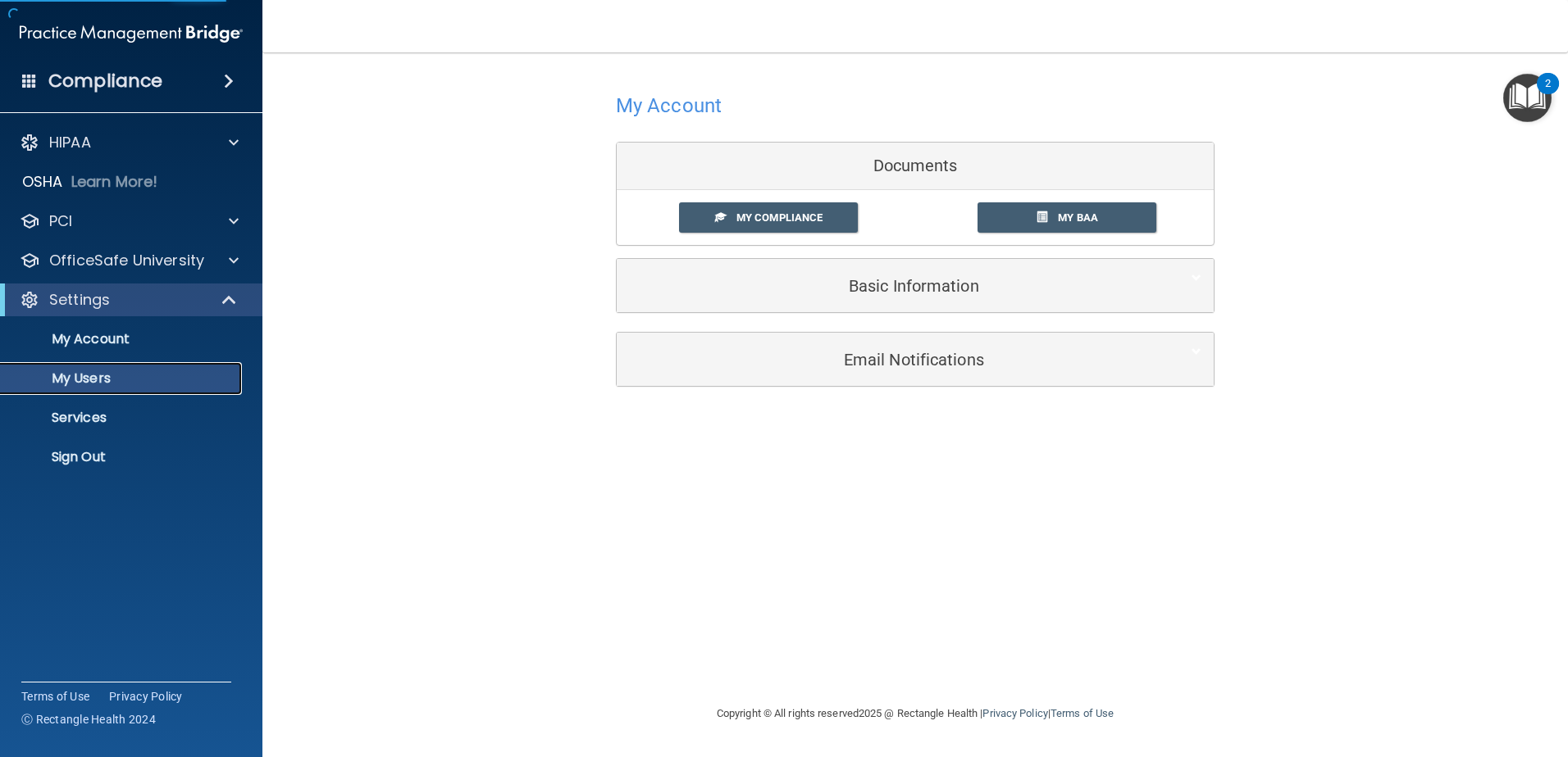
select select "20"
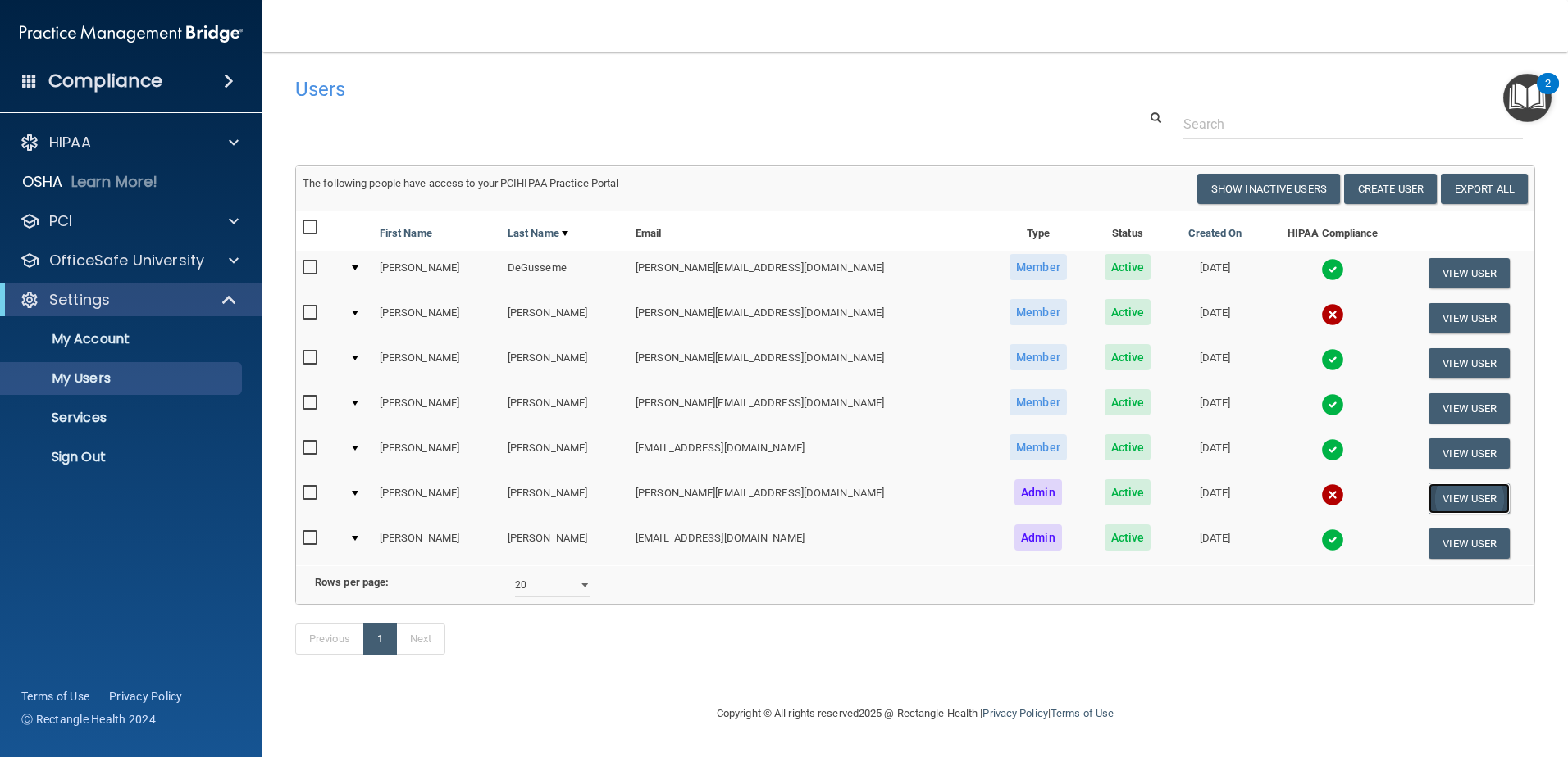
click at [1432, 505] on button "View User" at bounding box center [1469, 498] width 81 height 30
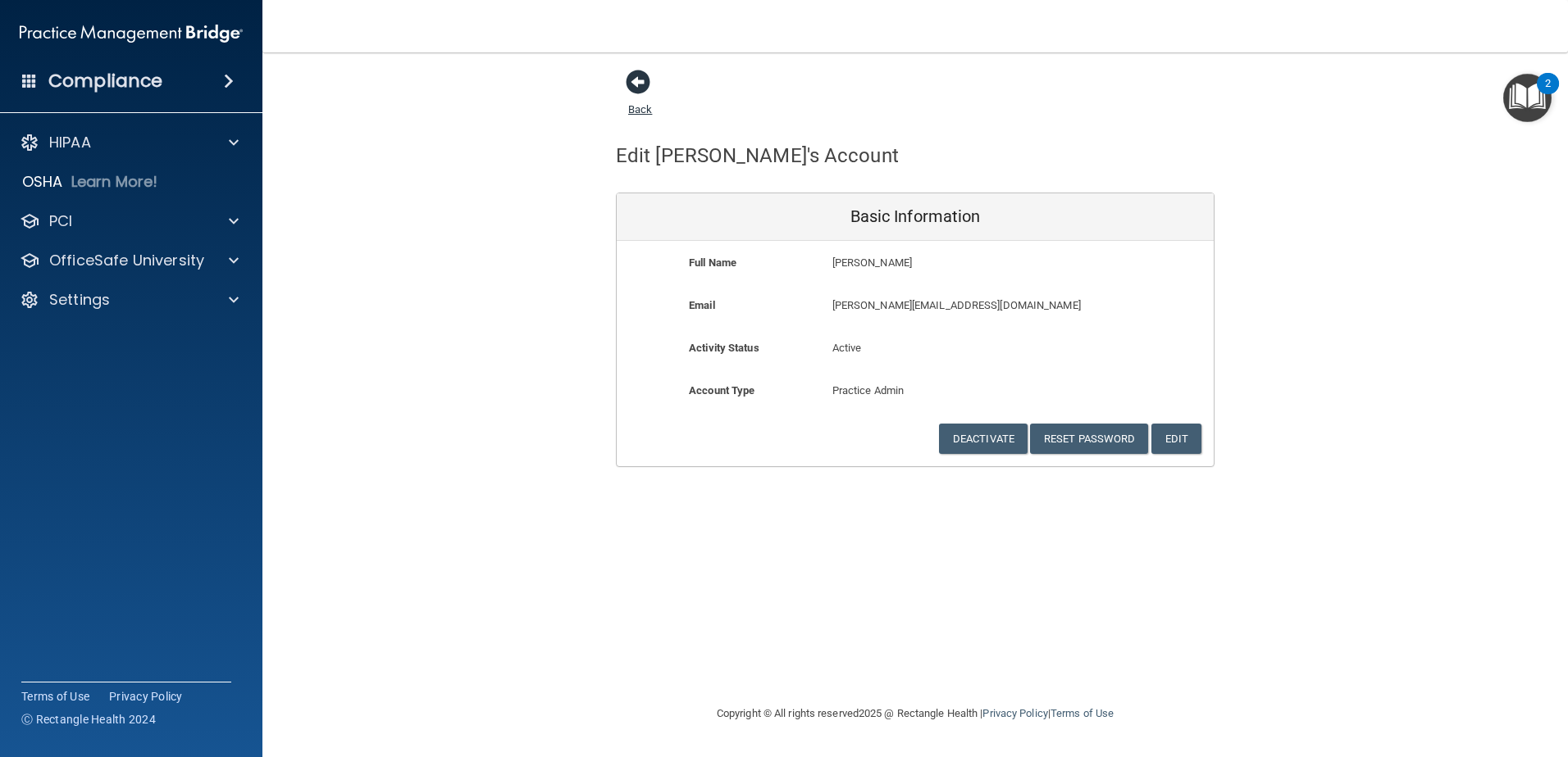
click at [635, 83] on span at bounding box center [637, 82] width 25 height 25
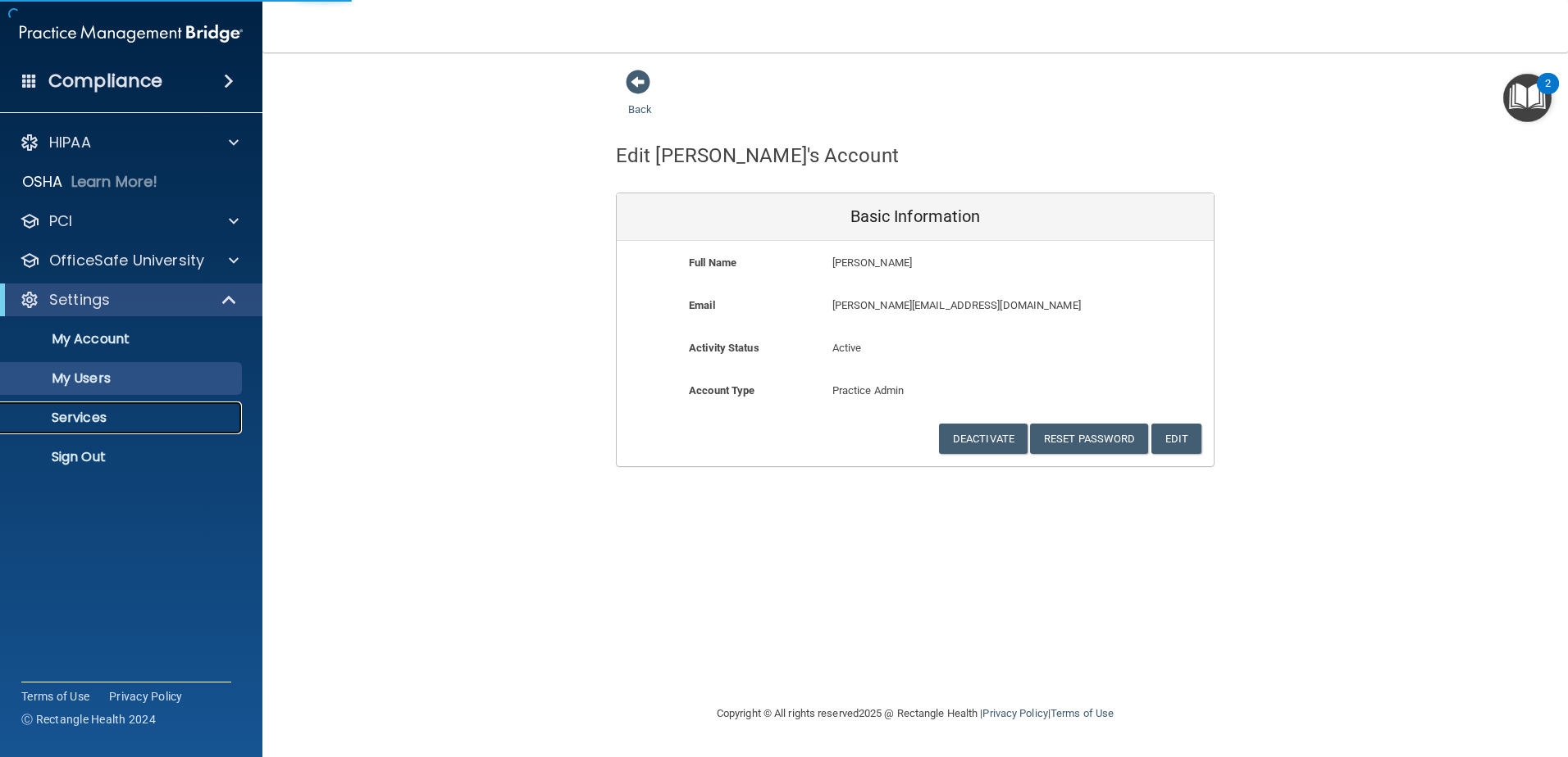
click at [48, 412] on p "Services" at bounding box center [122, 417] width 224 height 16
select select "20"
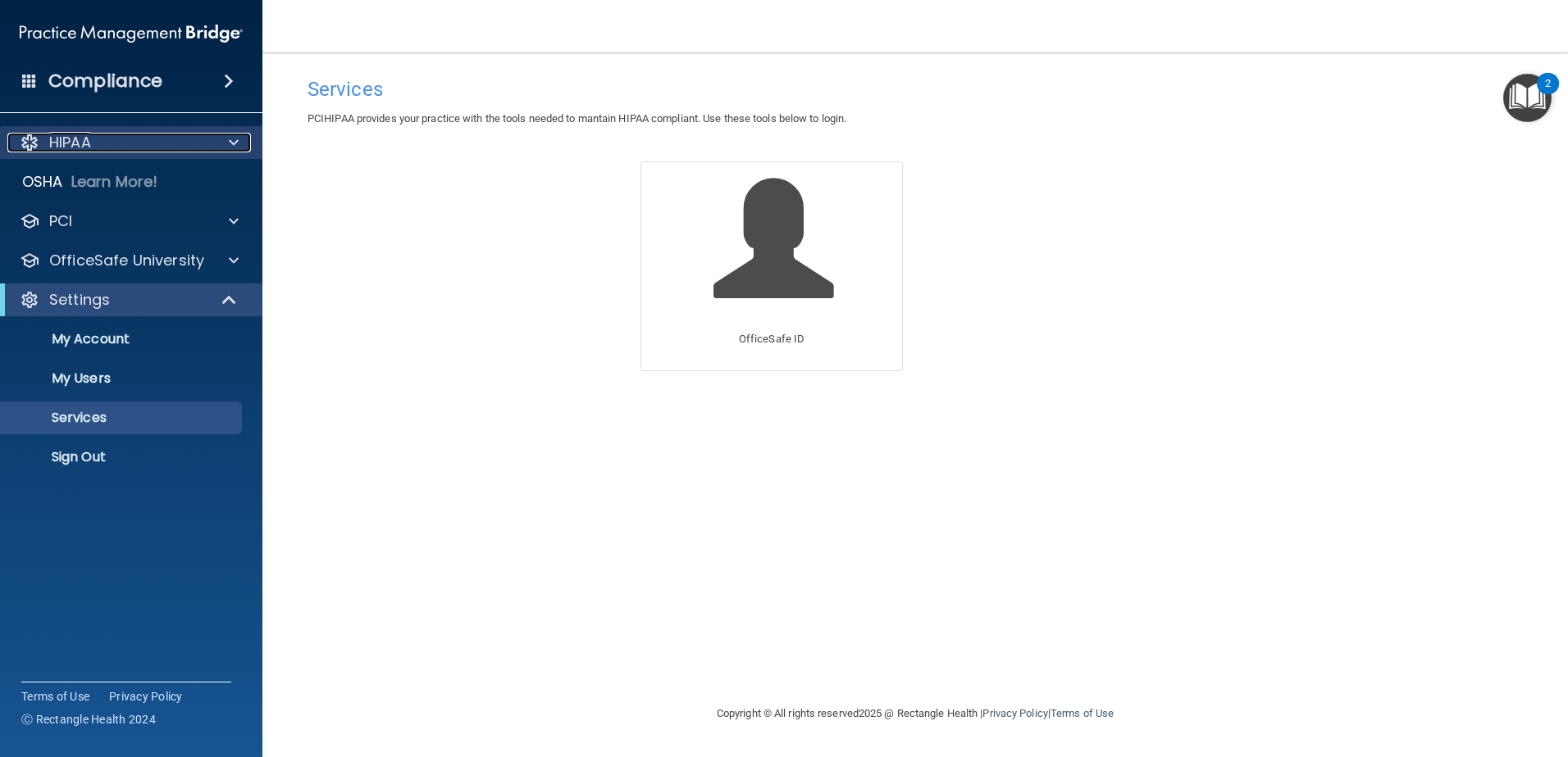
click at [66, 143] on p "HIPAA" at bounding box center [70, 142] width 41 height 20
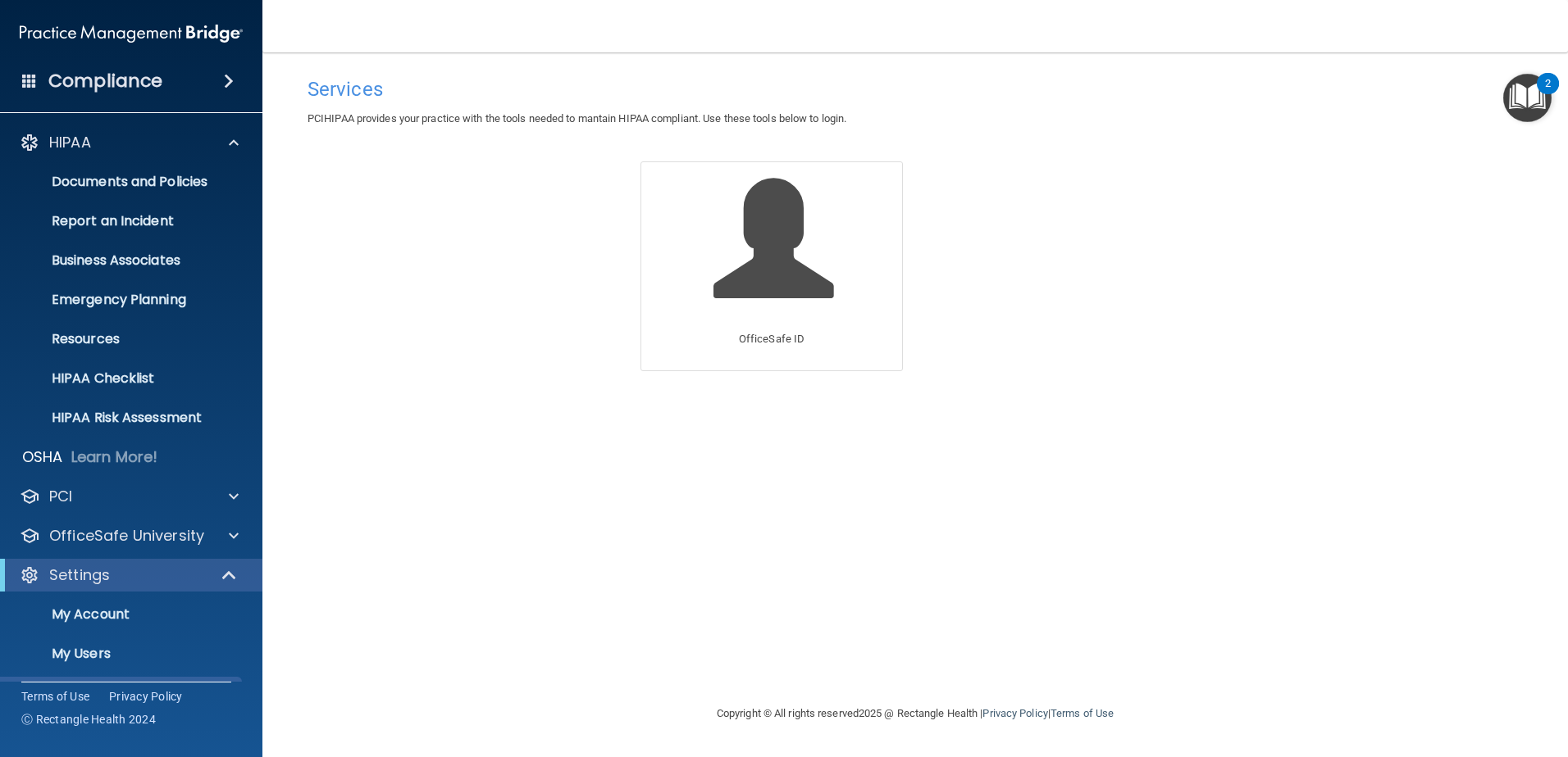
click at [1529, 104] on img "Open Resource Center, 2 new notifications" at bounding box center [1527, 98] width 48 height 48
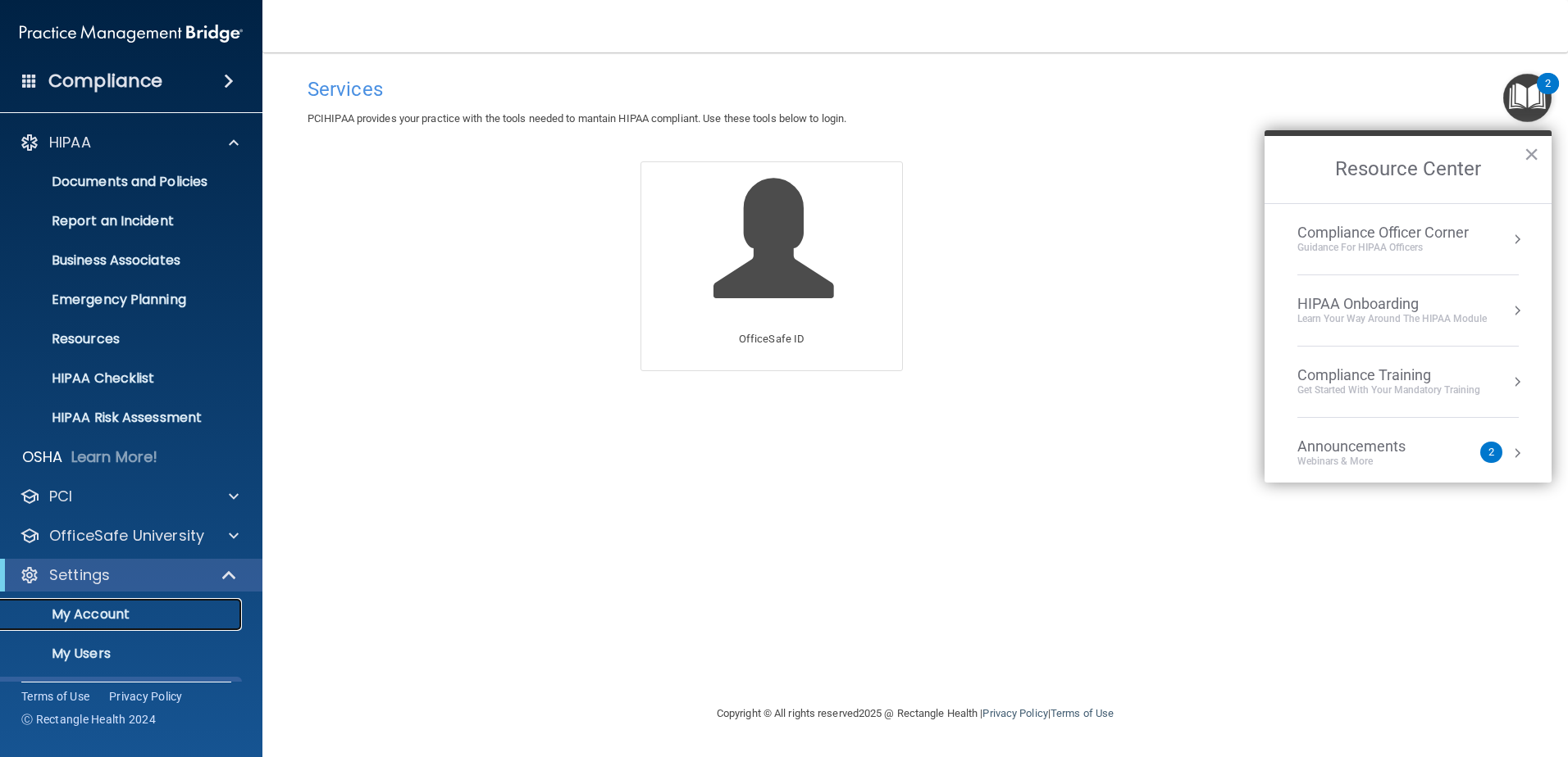
click at [75, 618] on p "My Account" at bounding box center [122, 615] width 224 height 16
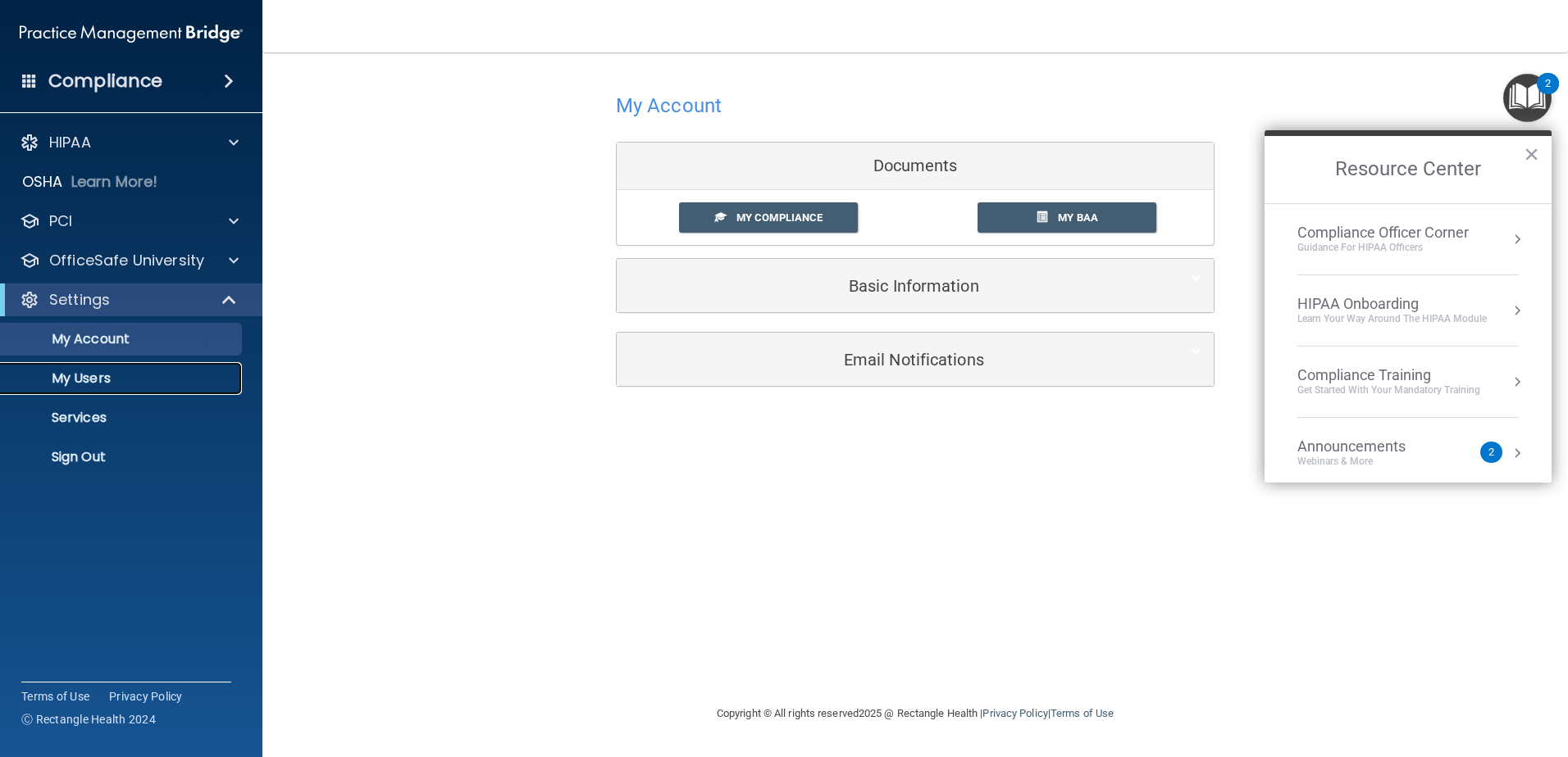
click at [77, 379] on p "My Users" at bounding box center [122, 378] width 224 height 16
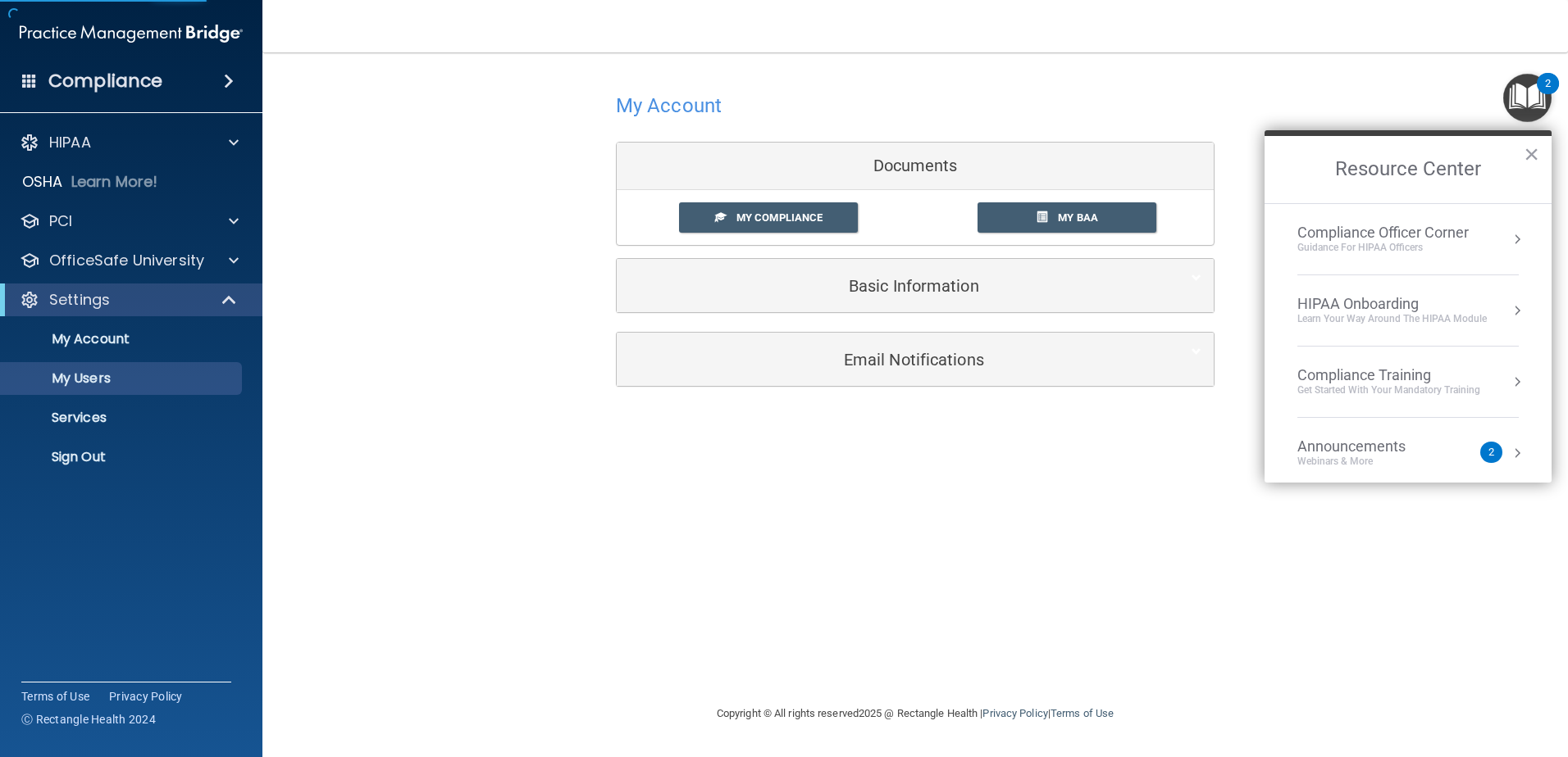
select select "20"
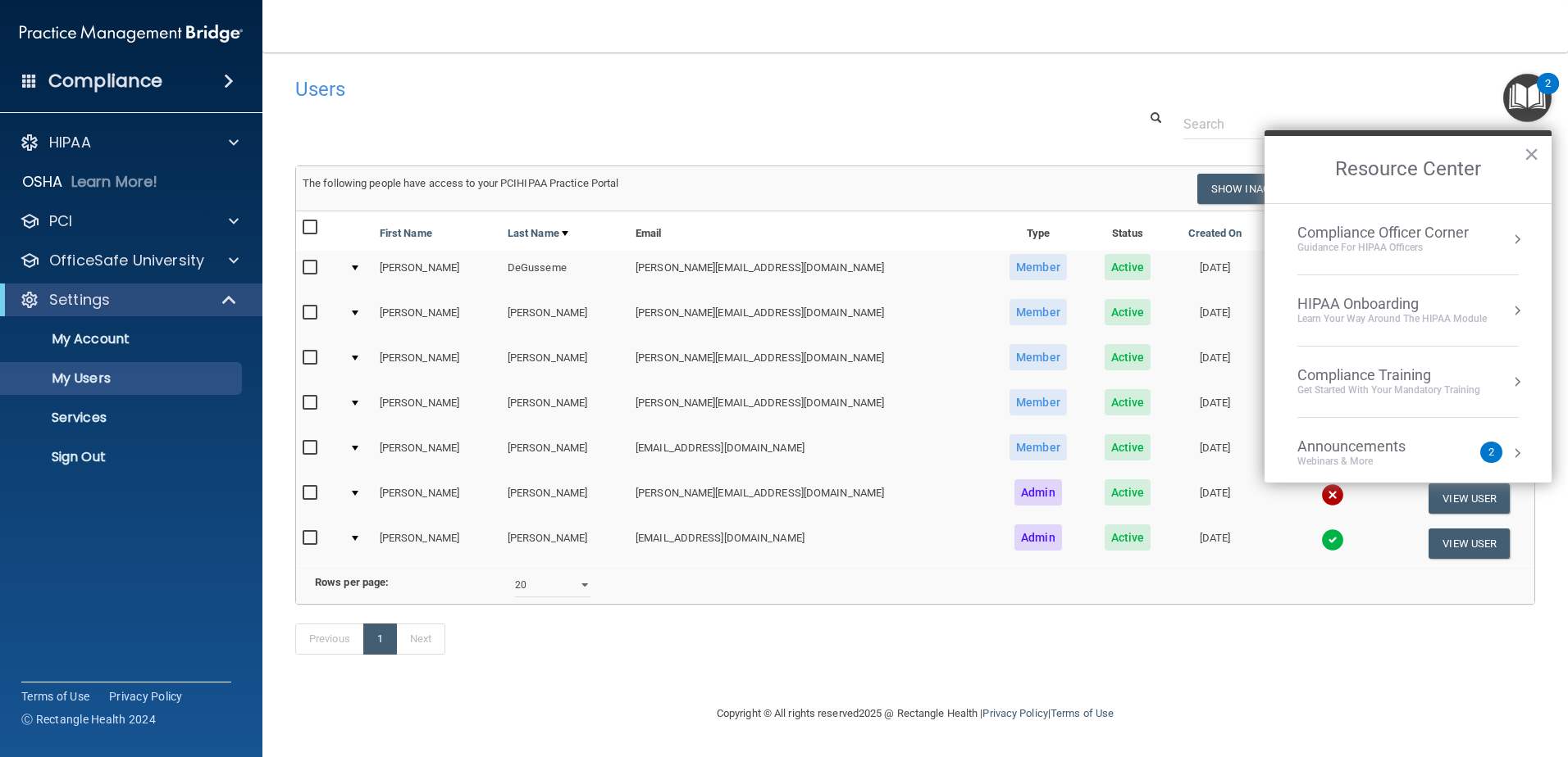
click at [933, 125] on div at bounding box center [915, 123] width 1264 height 30
click at [1536, 157] on button "×" at bounding box center [1531, 154] width 16 height 26
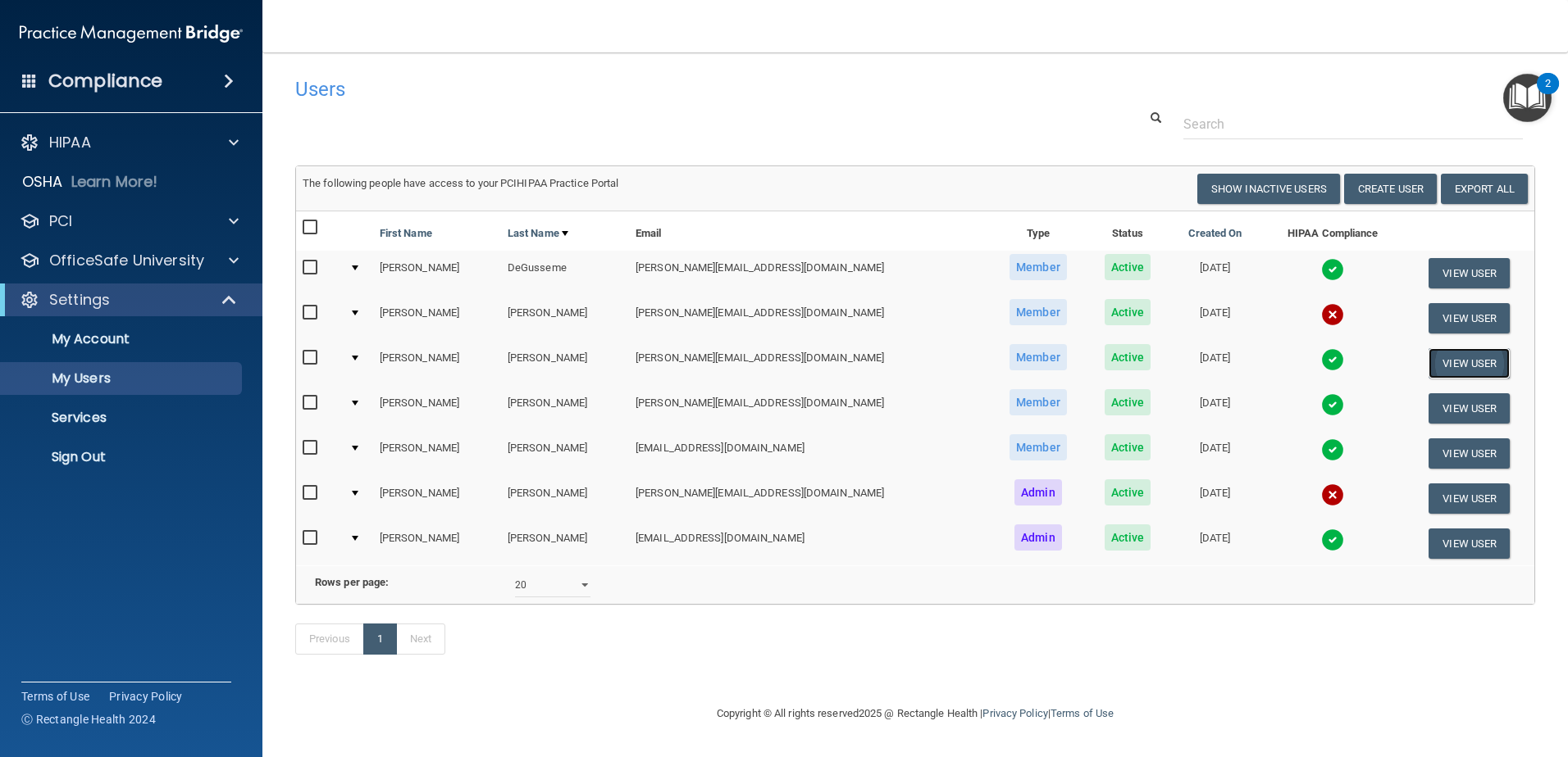
click at [1432, 362] on button "View User" at bounding box center [1469, 363] width 81 height 30
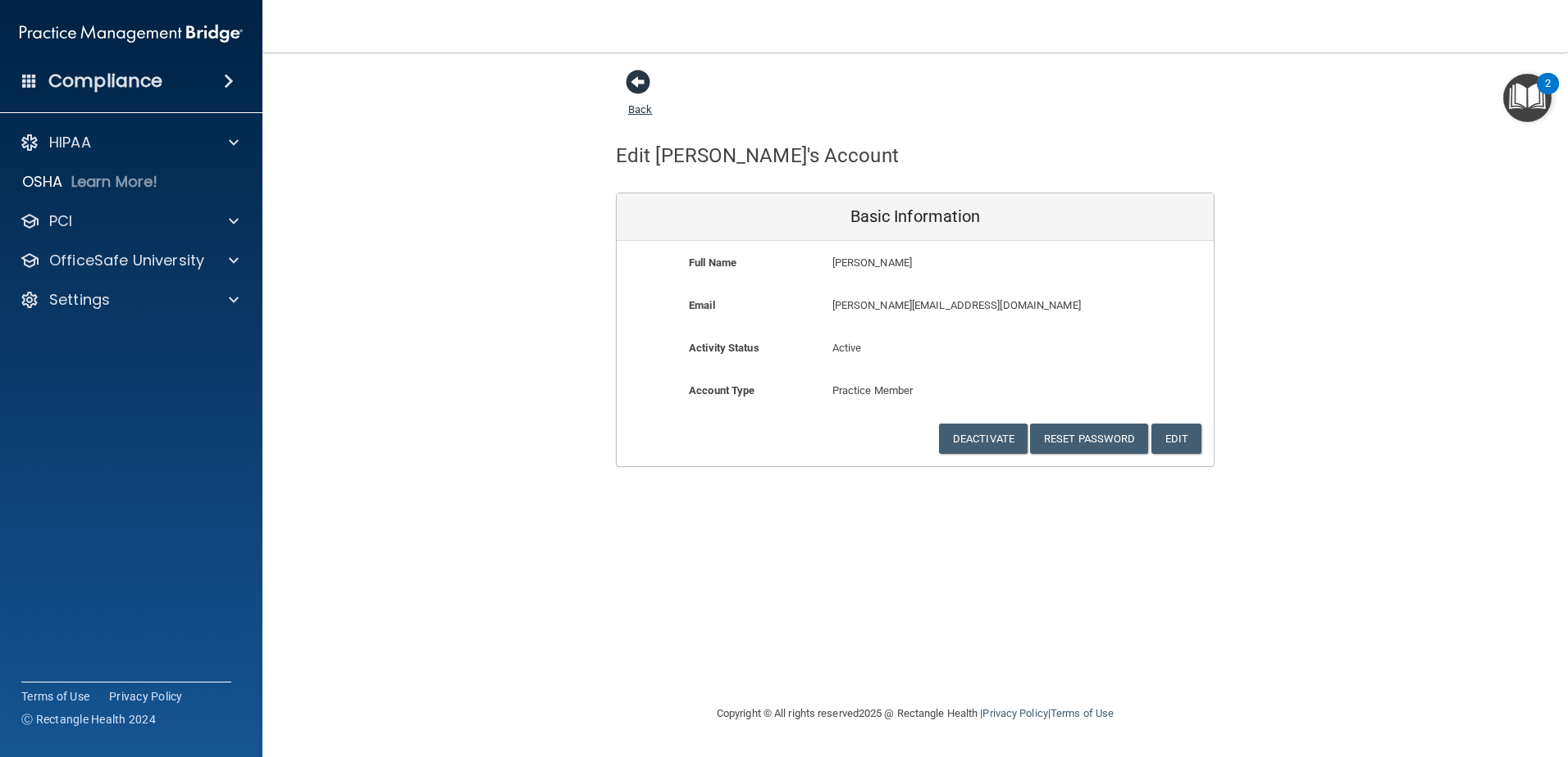
click at [638, 84] on span at bounding box center [637, 82] width 25 height 25
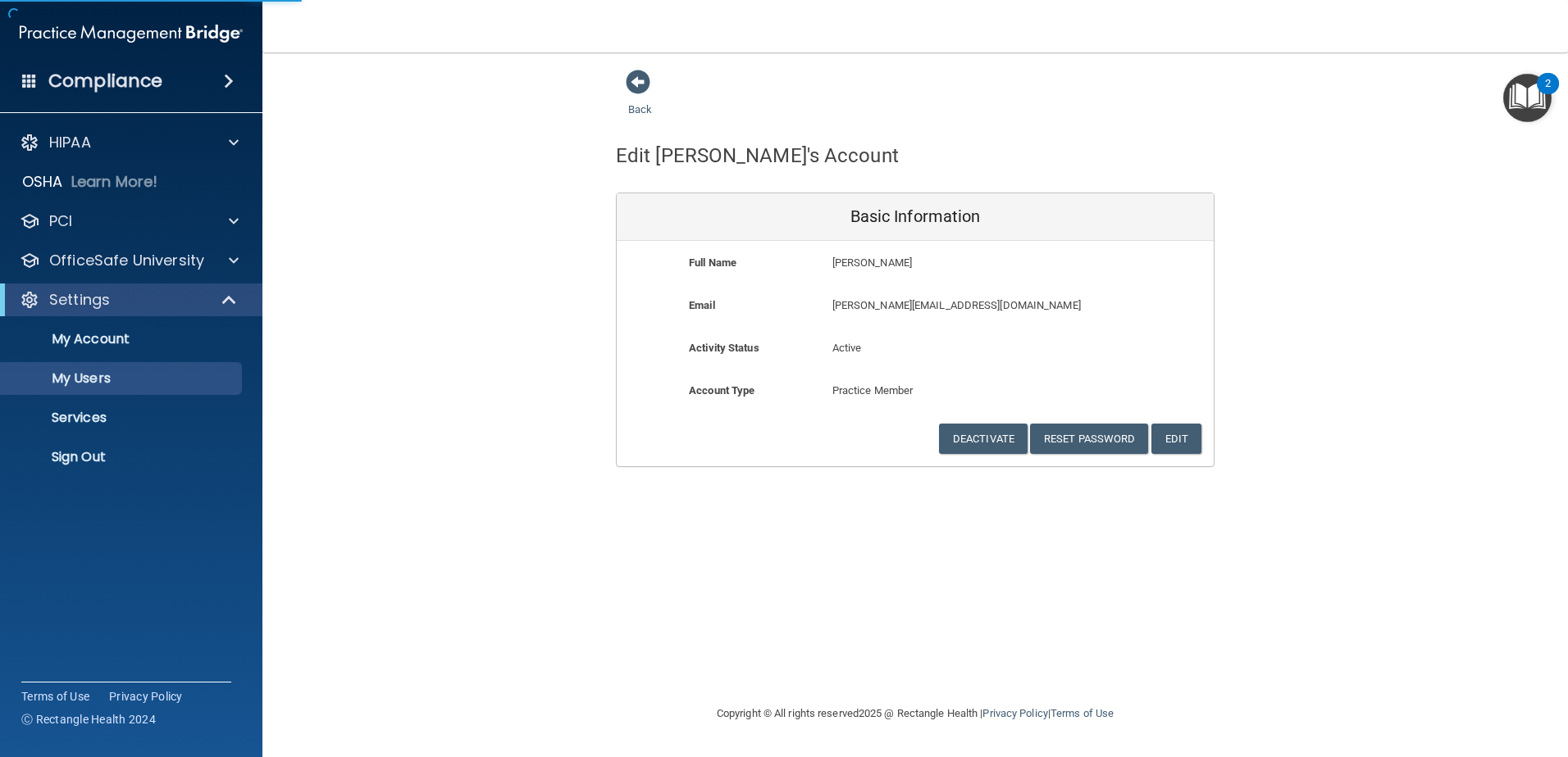
select select "20"
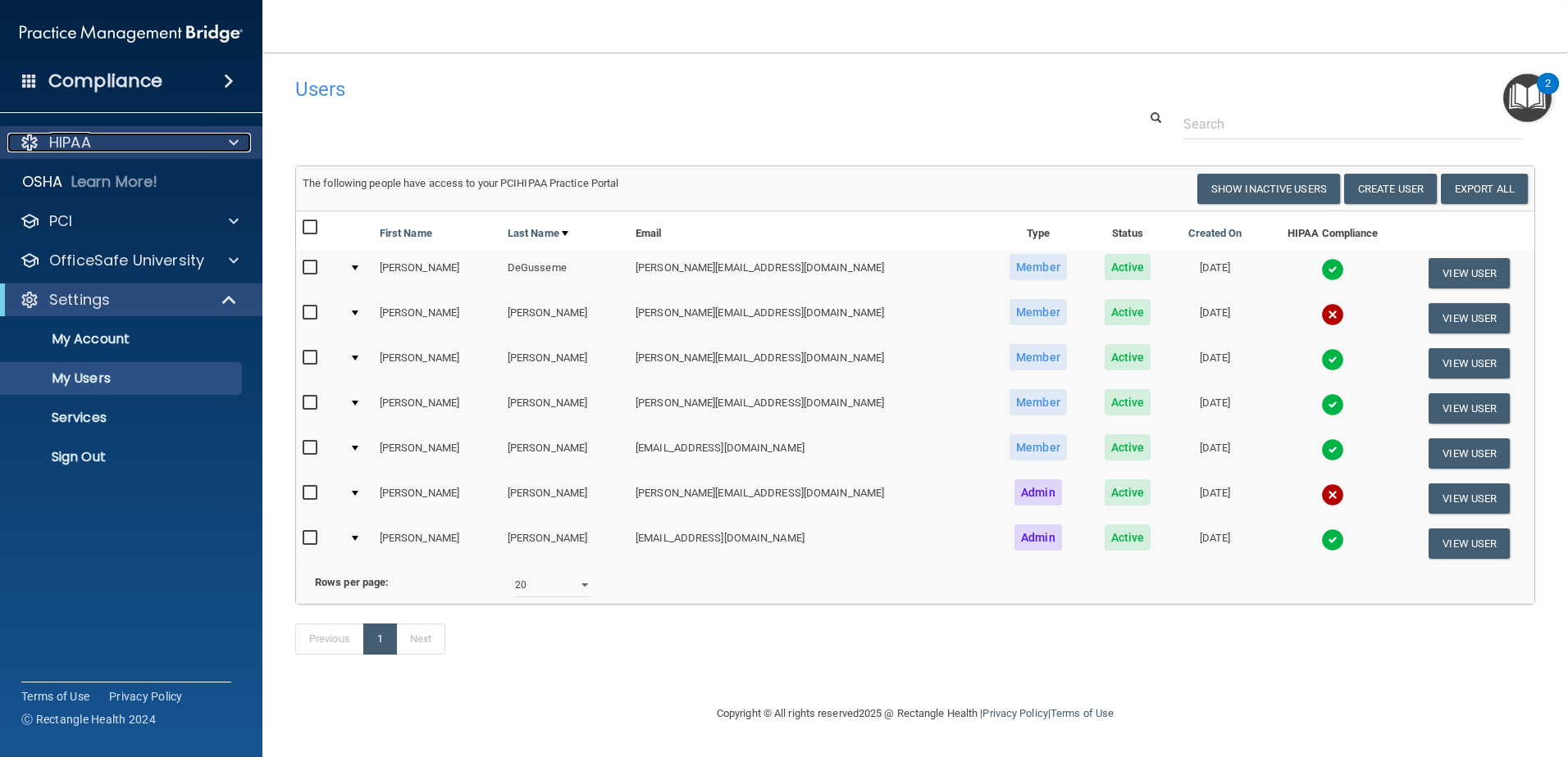
click at [78, 144] on p "HIPAA" at bounding box center [70, 142] width 41 height 20
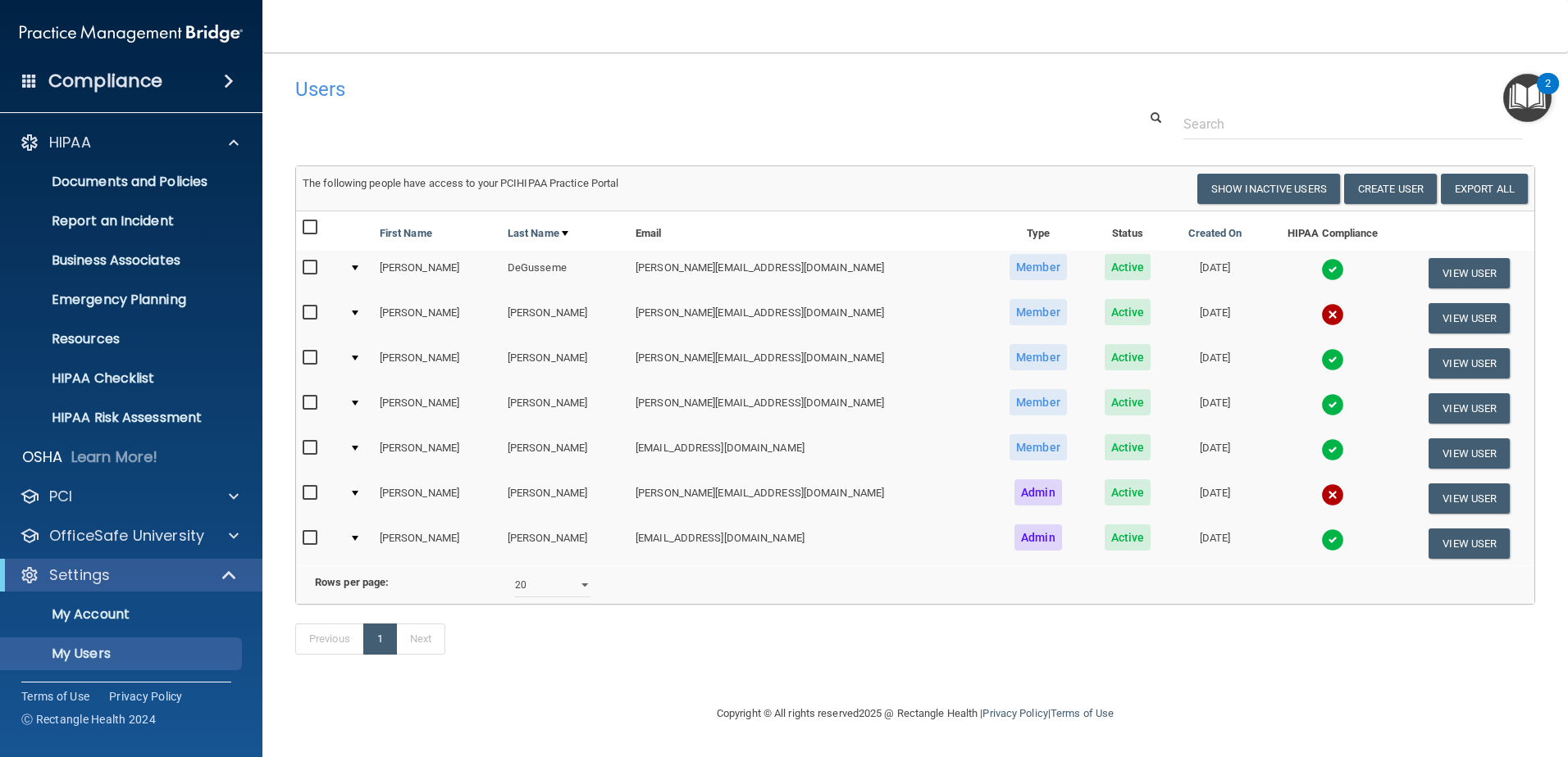
click at [85, 79] on h4 "Compliance" at bounding box center [105, 81] width 114 height 23
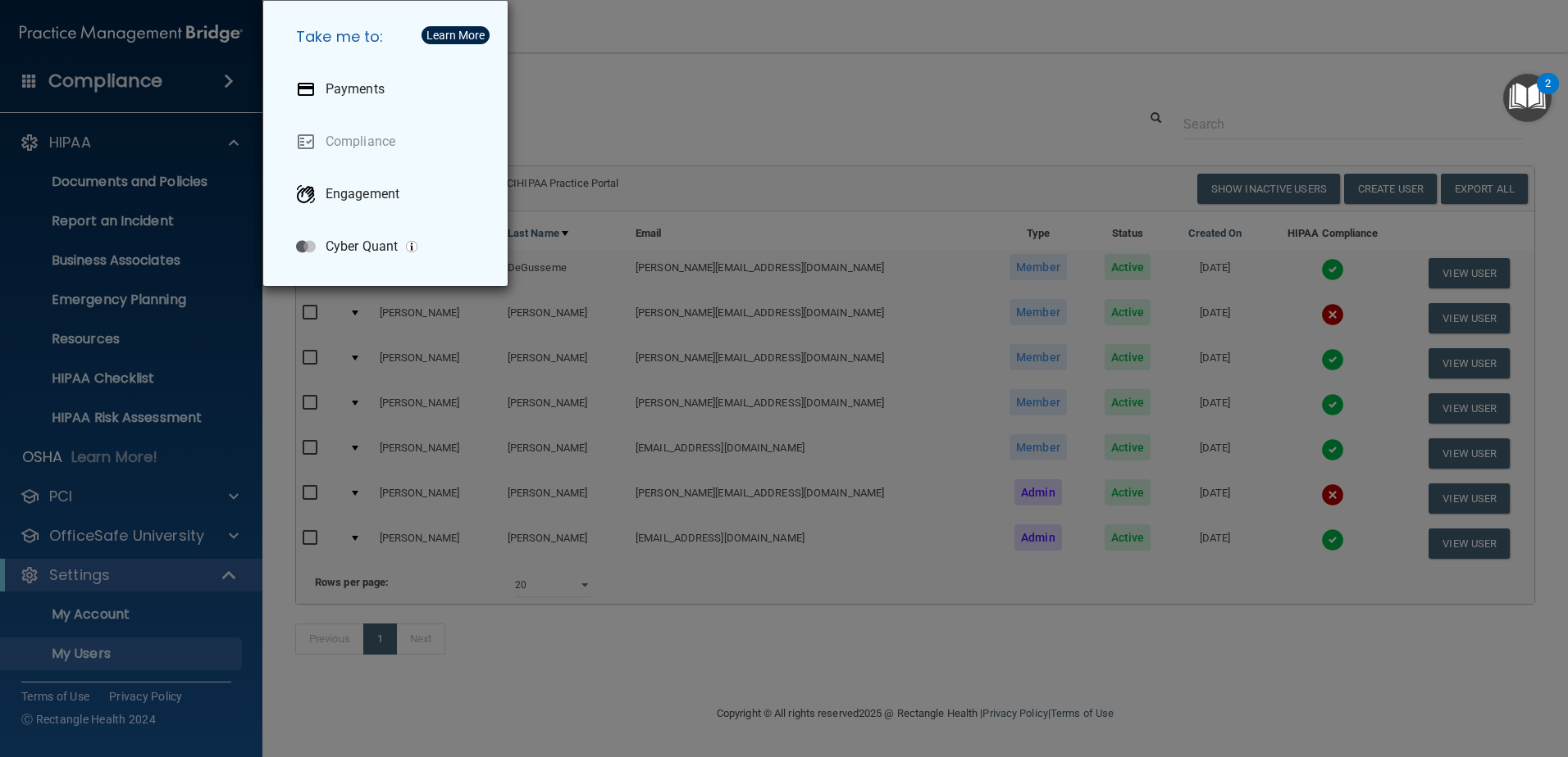
click at [749, 41] on div "Take me to: Payments Compliance Engagement Cyber Quant" at bounding box center [784, 378] width 1568 height 757
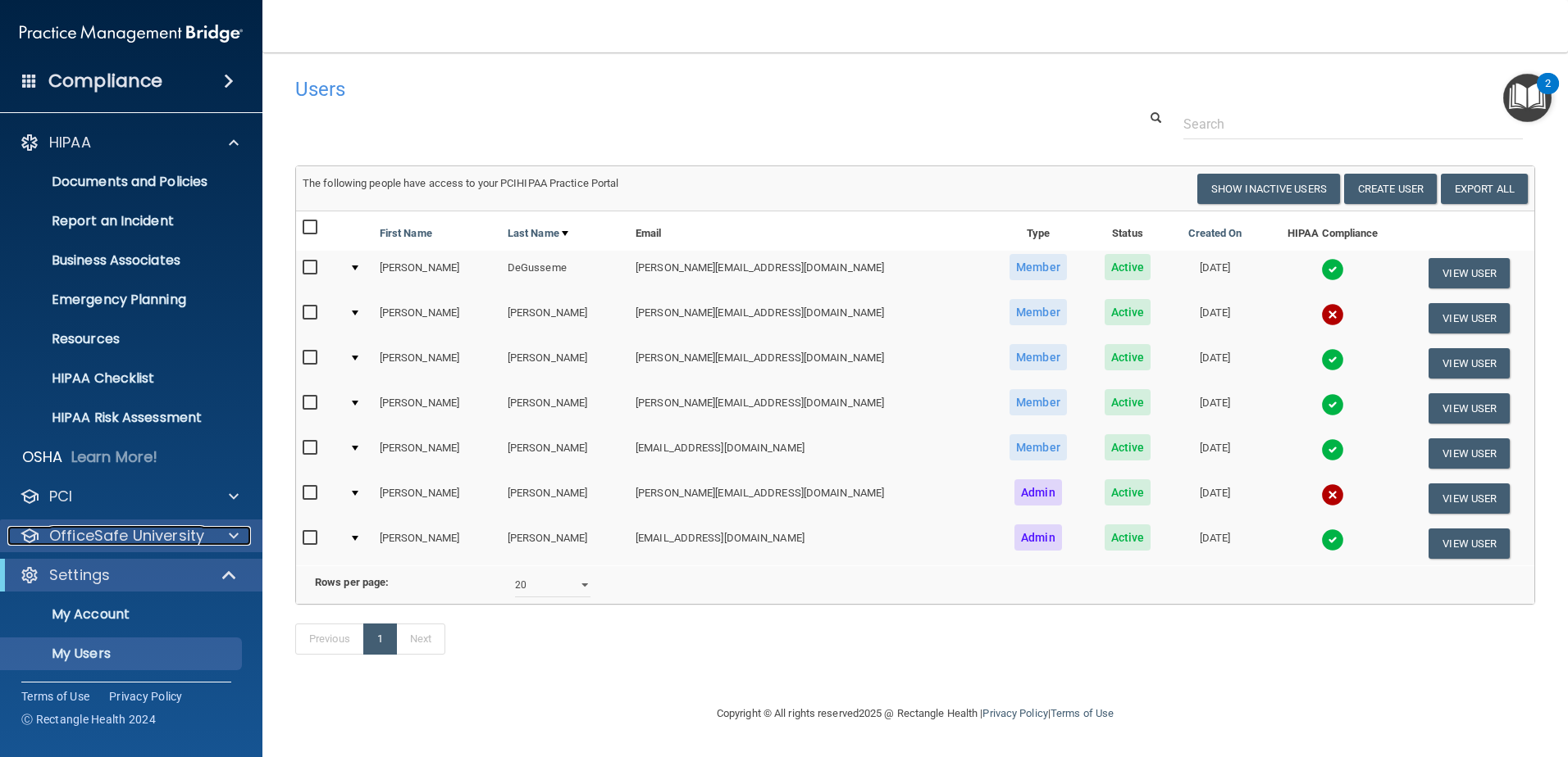
click at [126, 541] on p "OfficeSafe University" at bounding box center [127, 535] width 155 height 20
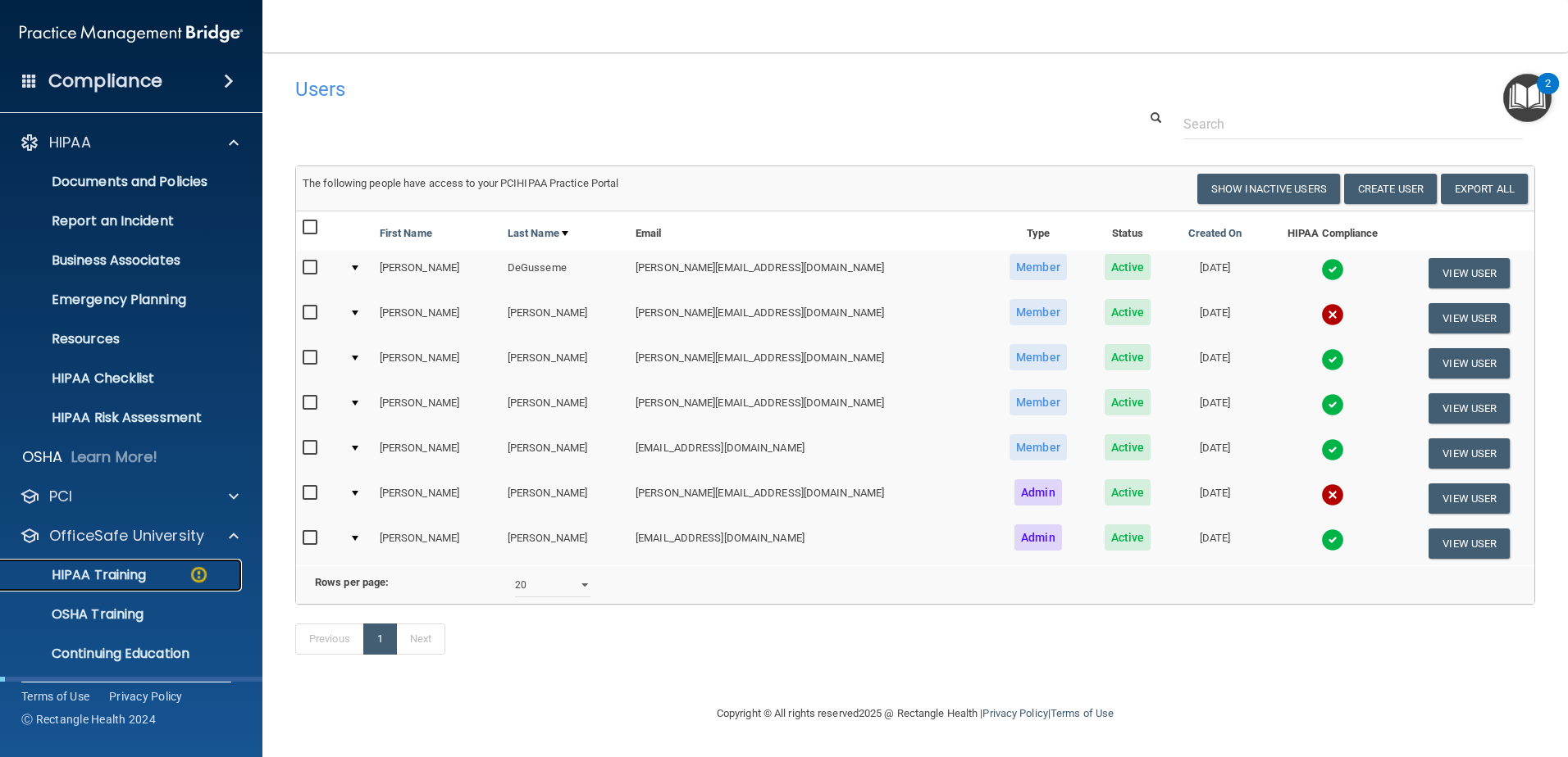
click at [80, 581] on p "HIPAA Training" at bounding box center [78, 575] width 135 height 16
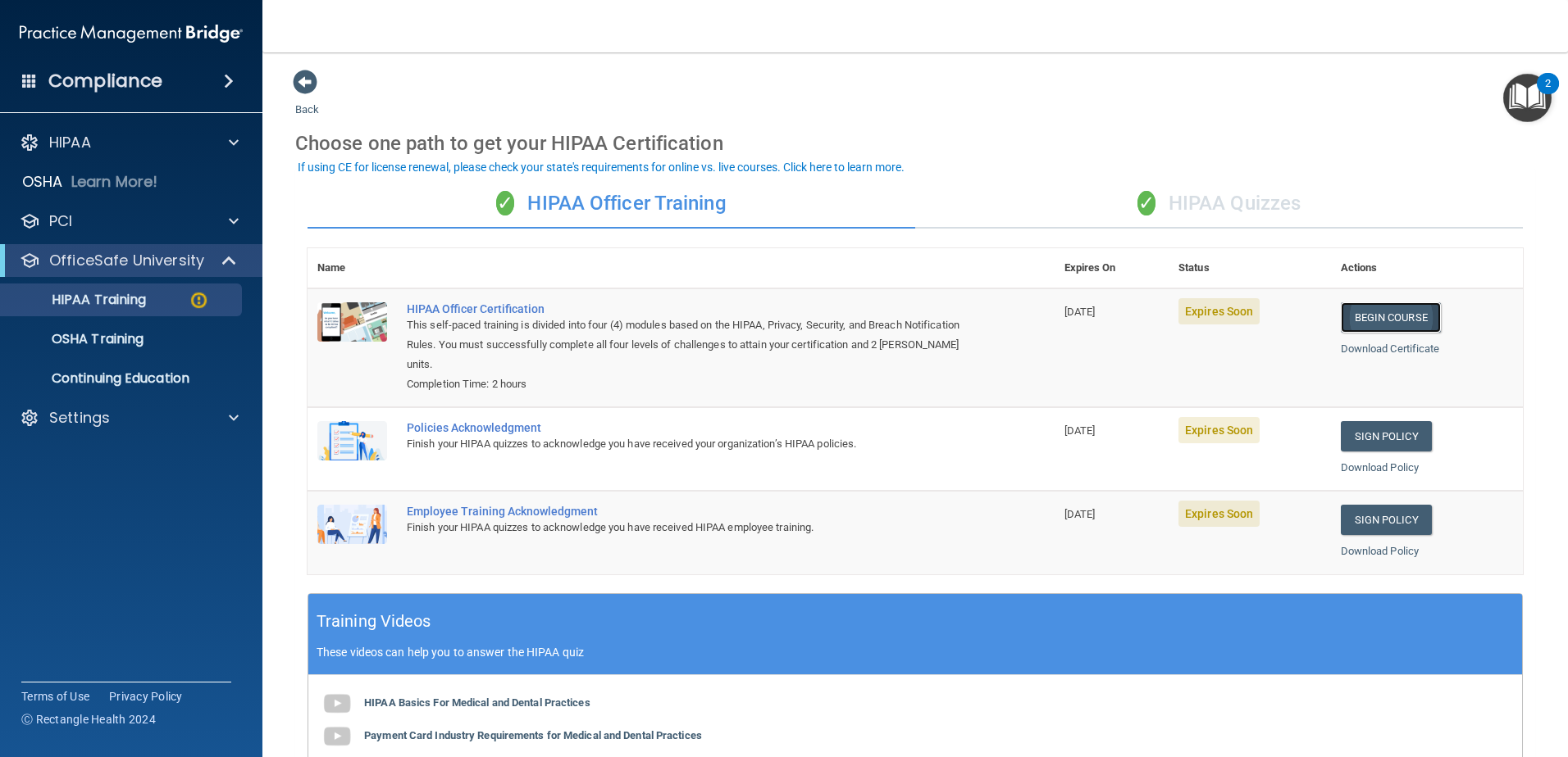
click at [1398, 313] on link "Begin Course" at bounding box center [1390, 317] width 100 height 30
